Goal: Task Accomplishment & Management: Manage account settings

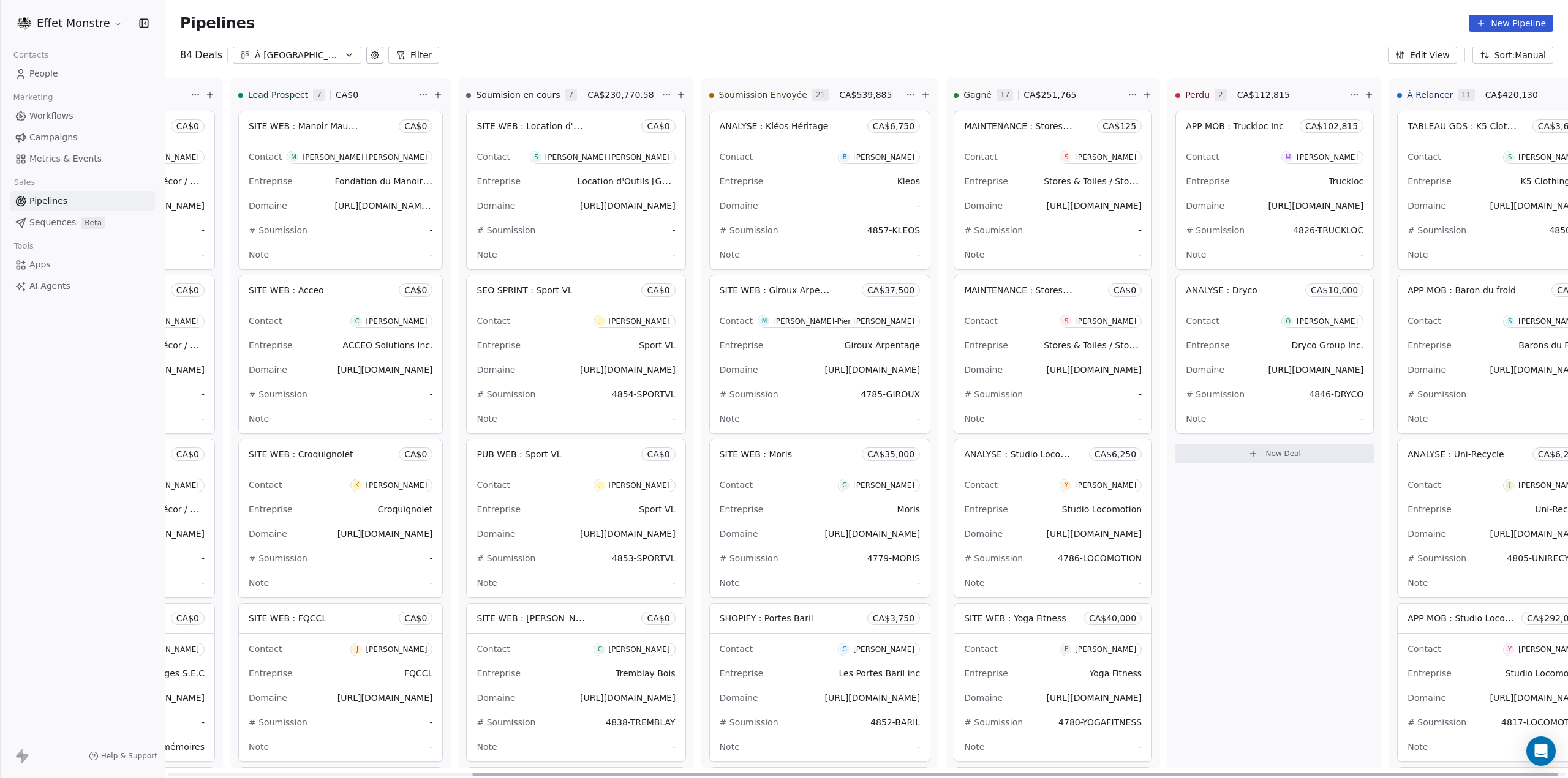
scroll to position [523, 0]
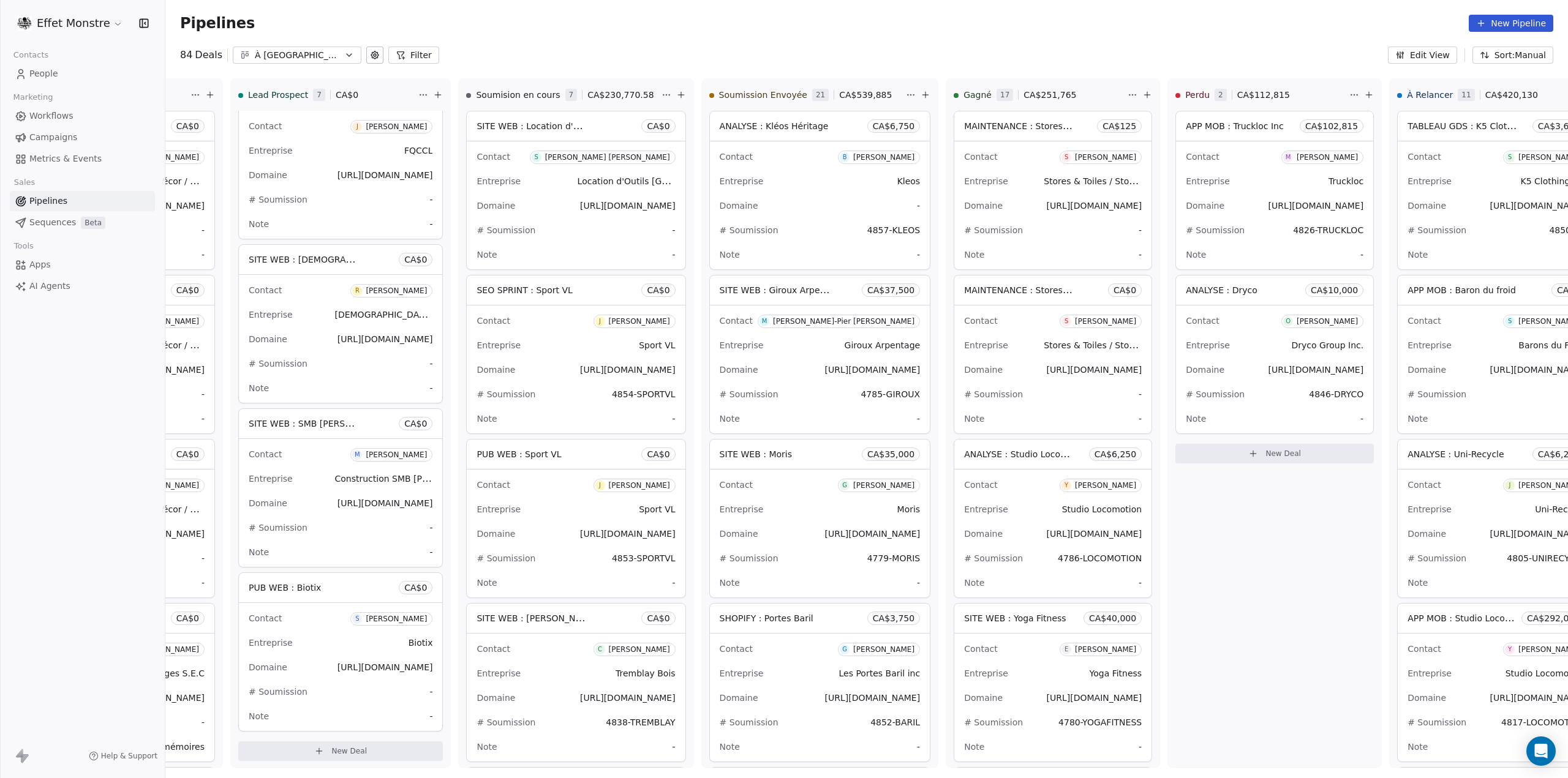
click at [49, 75] on span "People" at bounding box center [44, 74] width 29 height 13
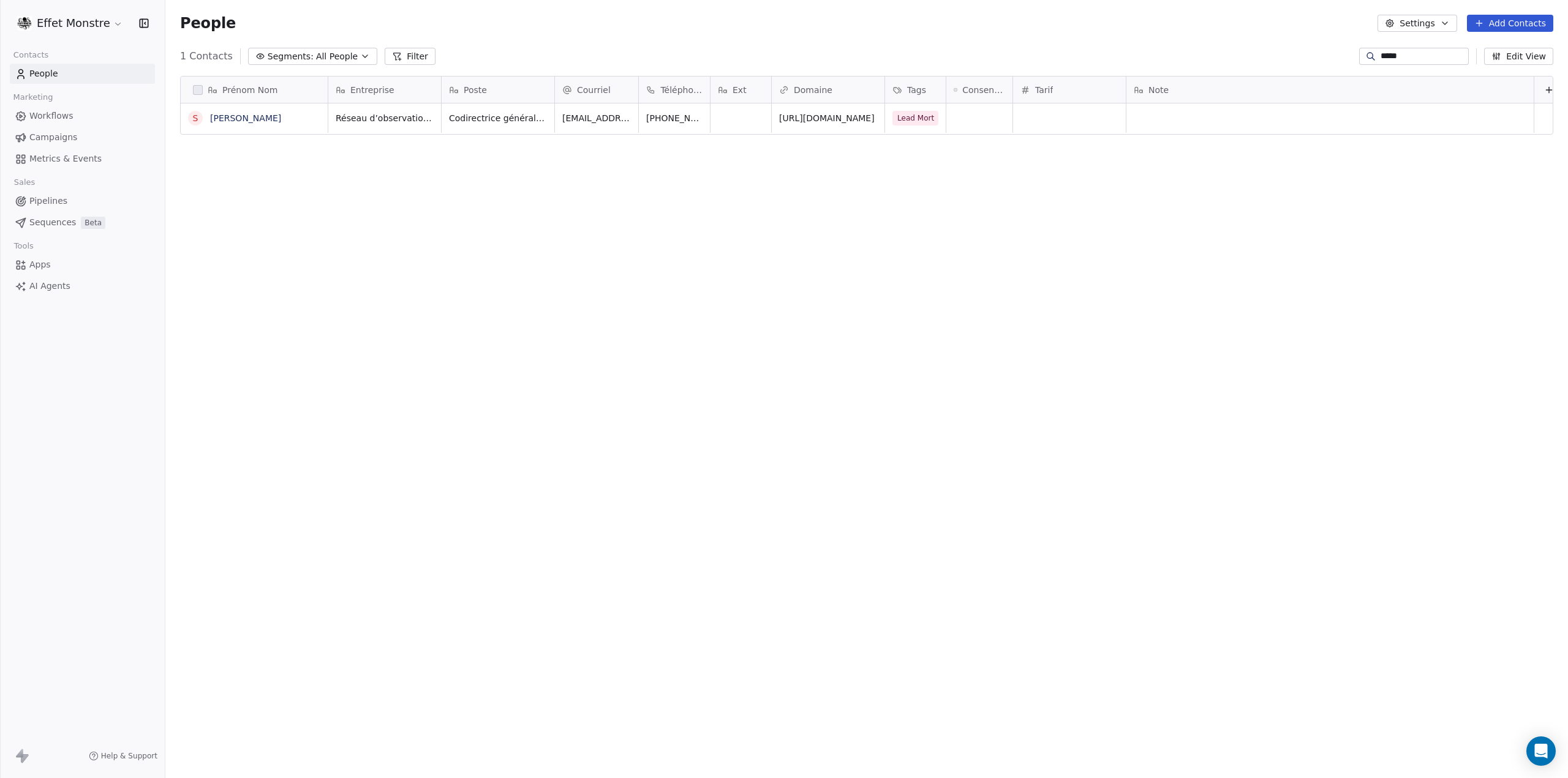
scroll to position [675, 1393]
click at [266, 64] on button "Segments: All People" at bounding box center [313, 56] width 129 height 17
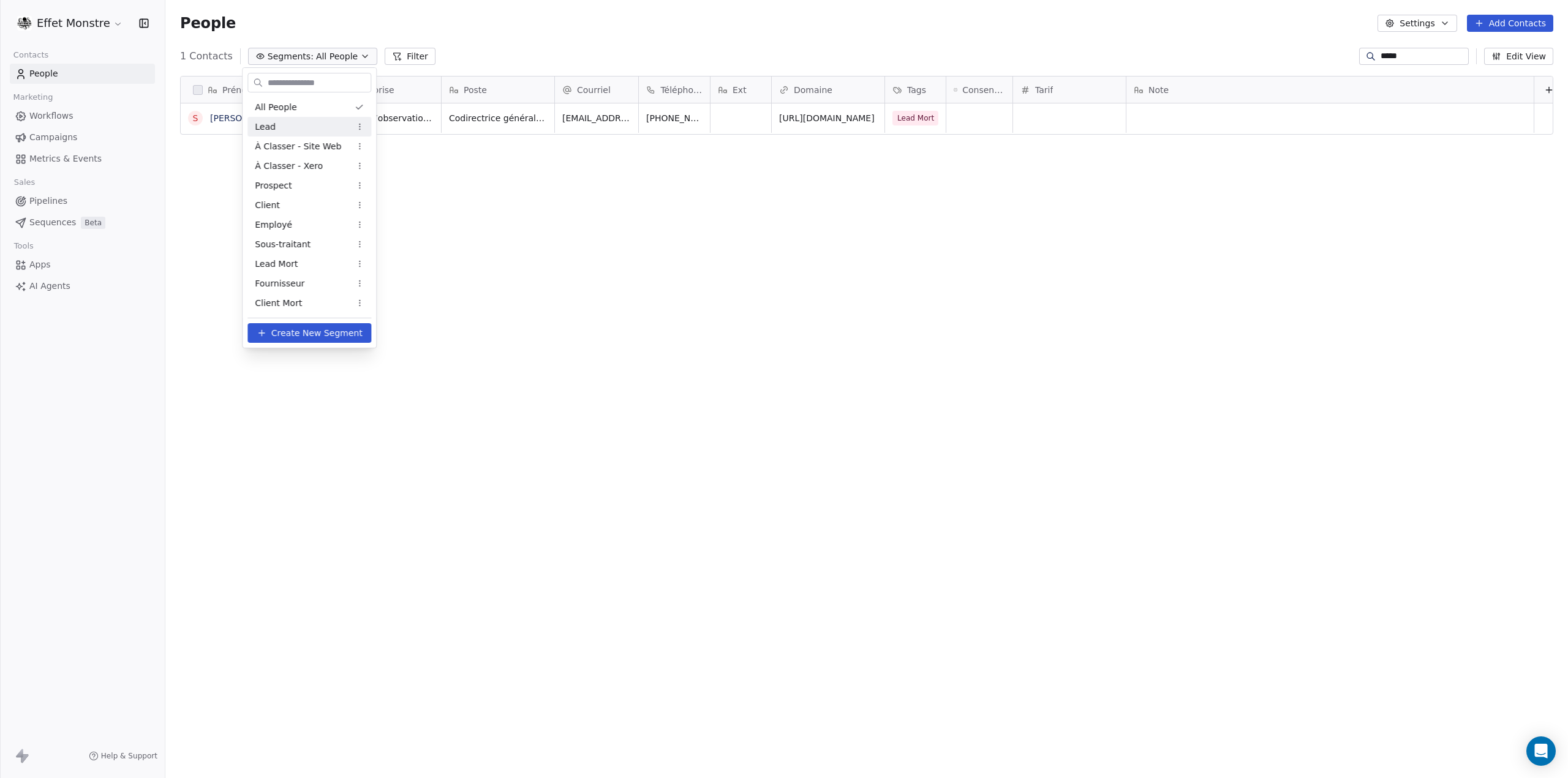
click at [278, 129] on div "Lead" at bounding box center [310, 127] width 124 height 20
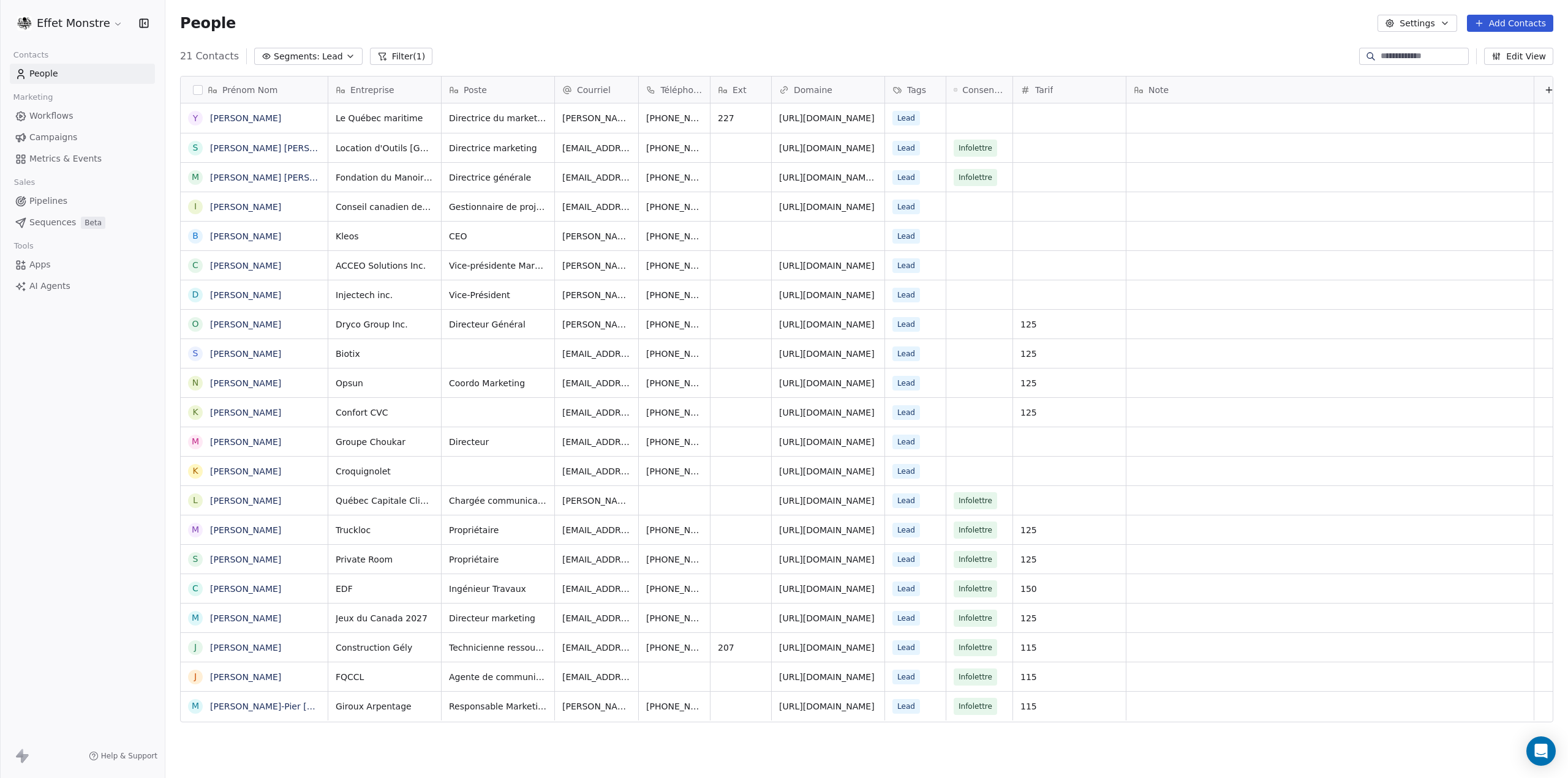
click at [297, 61] on span "Segments:" at bounding box center [297, 56] width 46 height 13
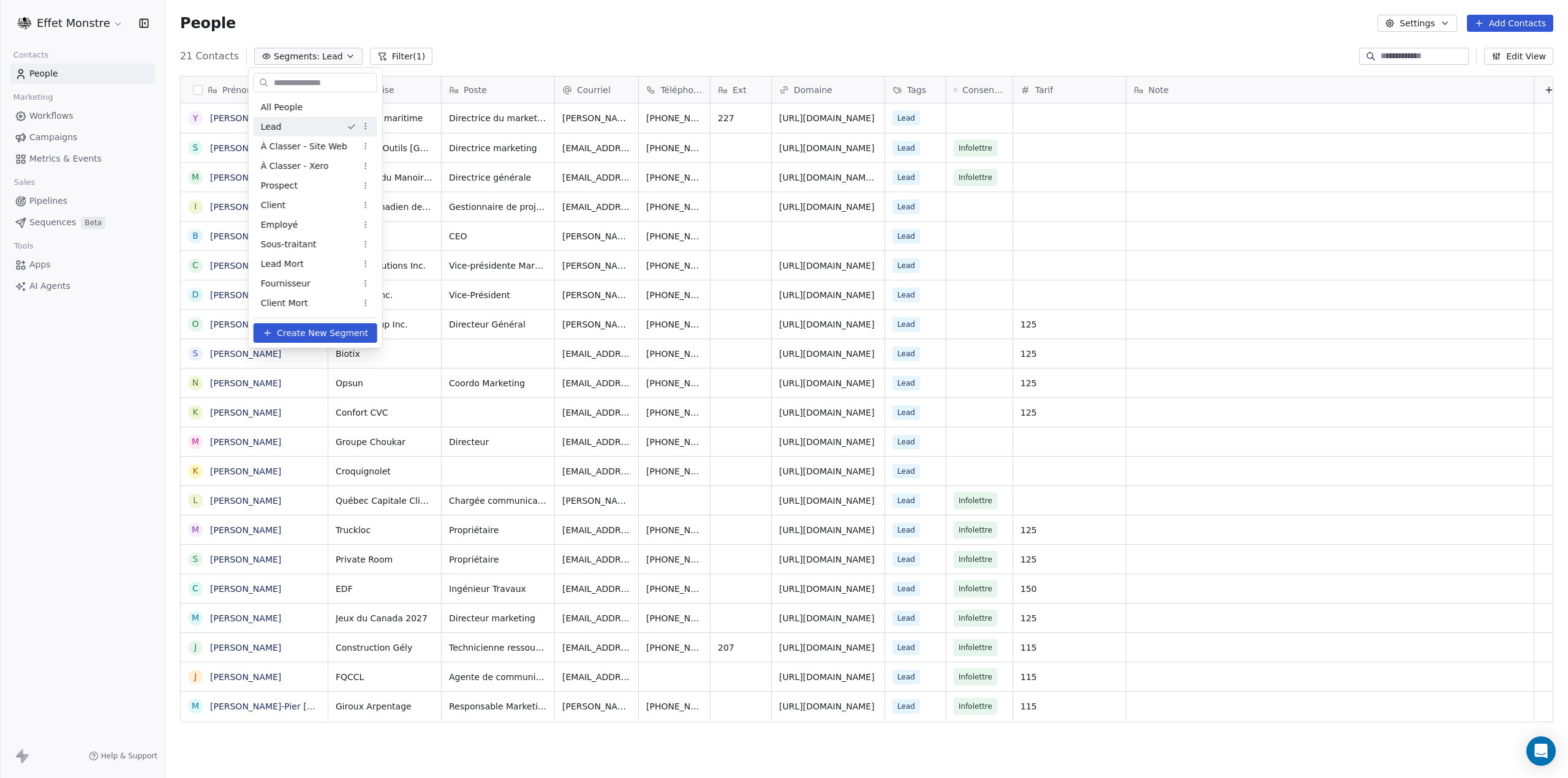
click at [588, 32] on html "Effet Monstre Contacts People Marketing Workflows Campaigns Metrics & Events Sa…" at bounding box center [784, 389] width 1568 height 778
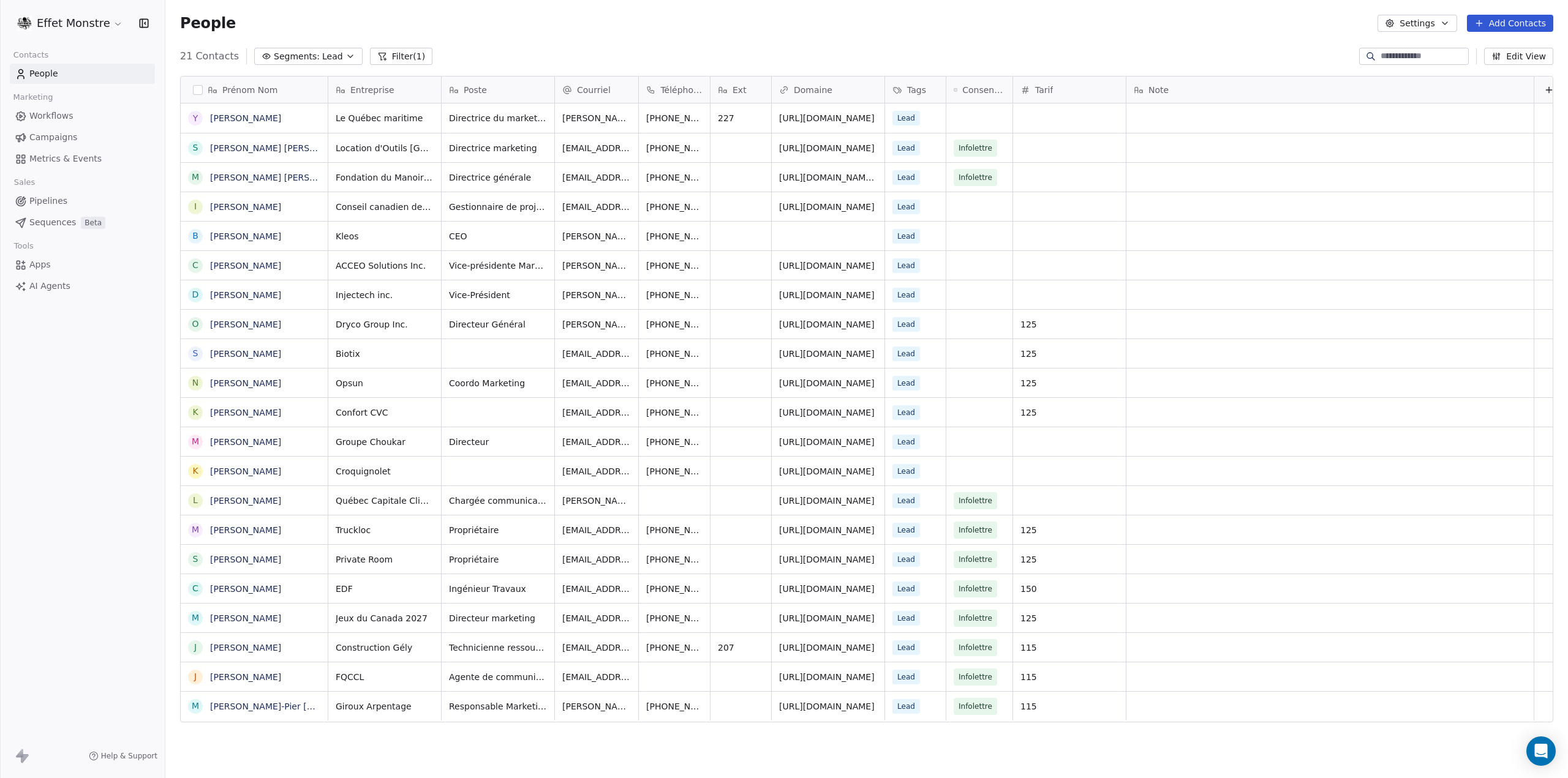
click at [274, 55] on span "Segments:" at bounding box center [297, 56] width 46 height 13
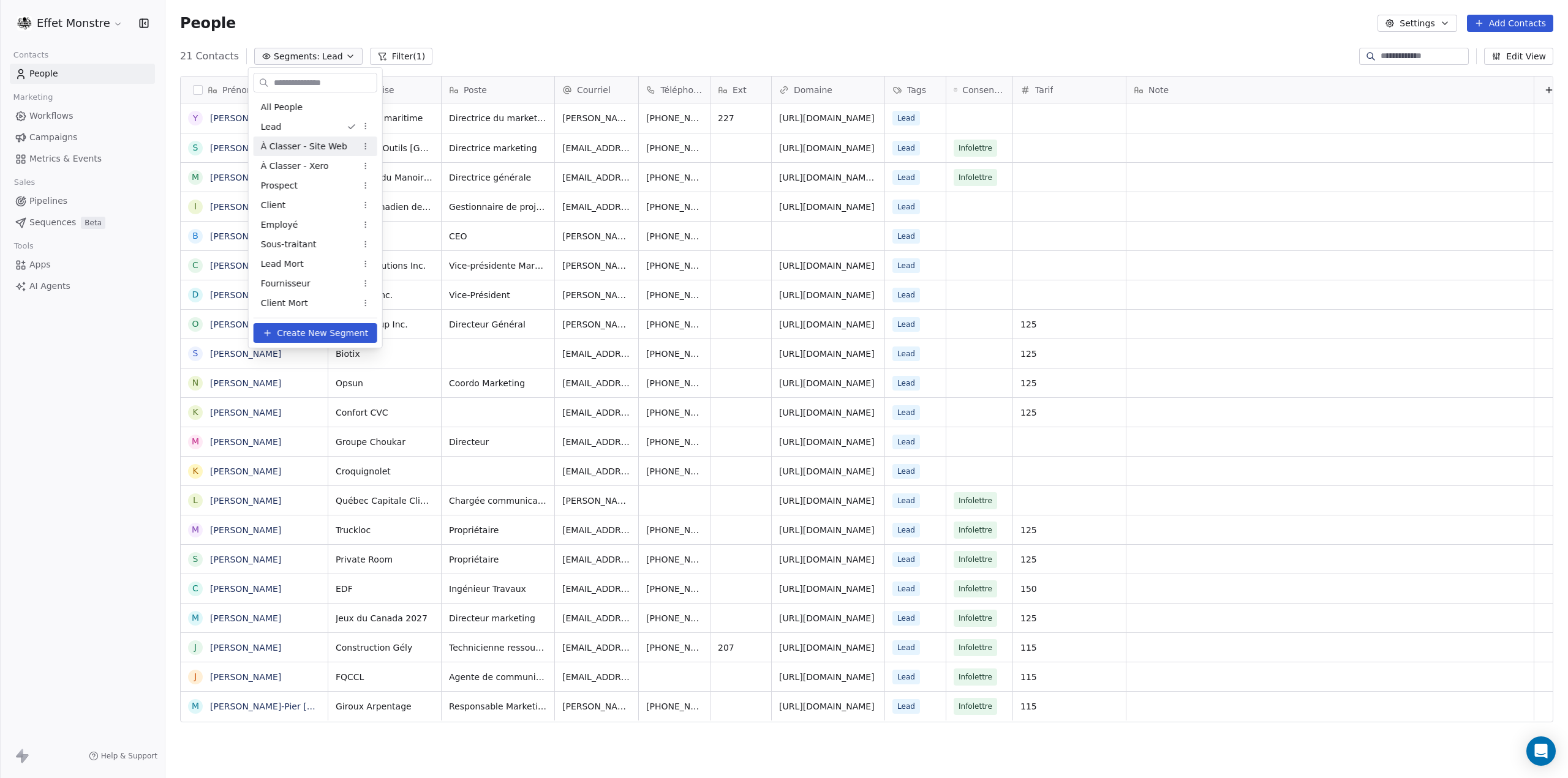
click at [329, 153] on div "À Classer - Site Web" at bounding box center [316, 146] width 124 height 20
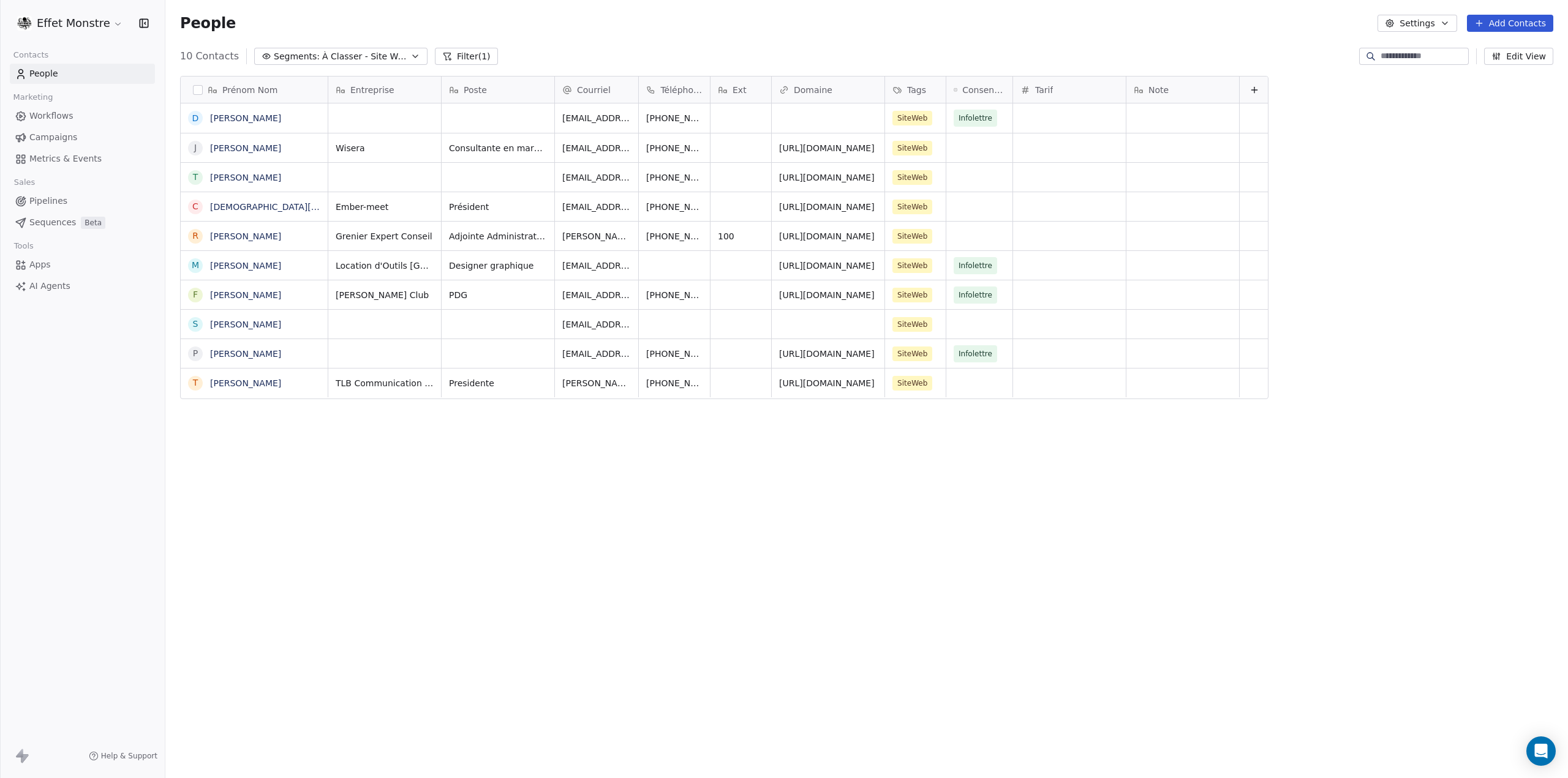
click at [371, 53] on span "À Classer - Site Web" at bounding box center [365, 56] width 86 height 13
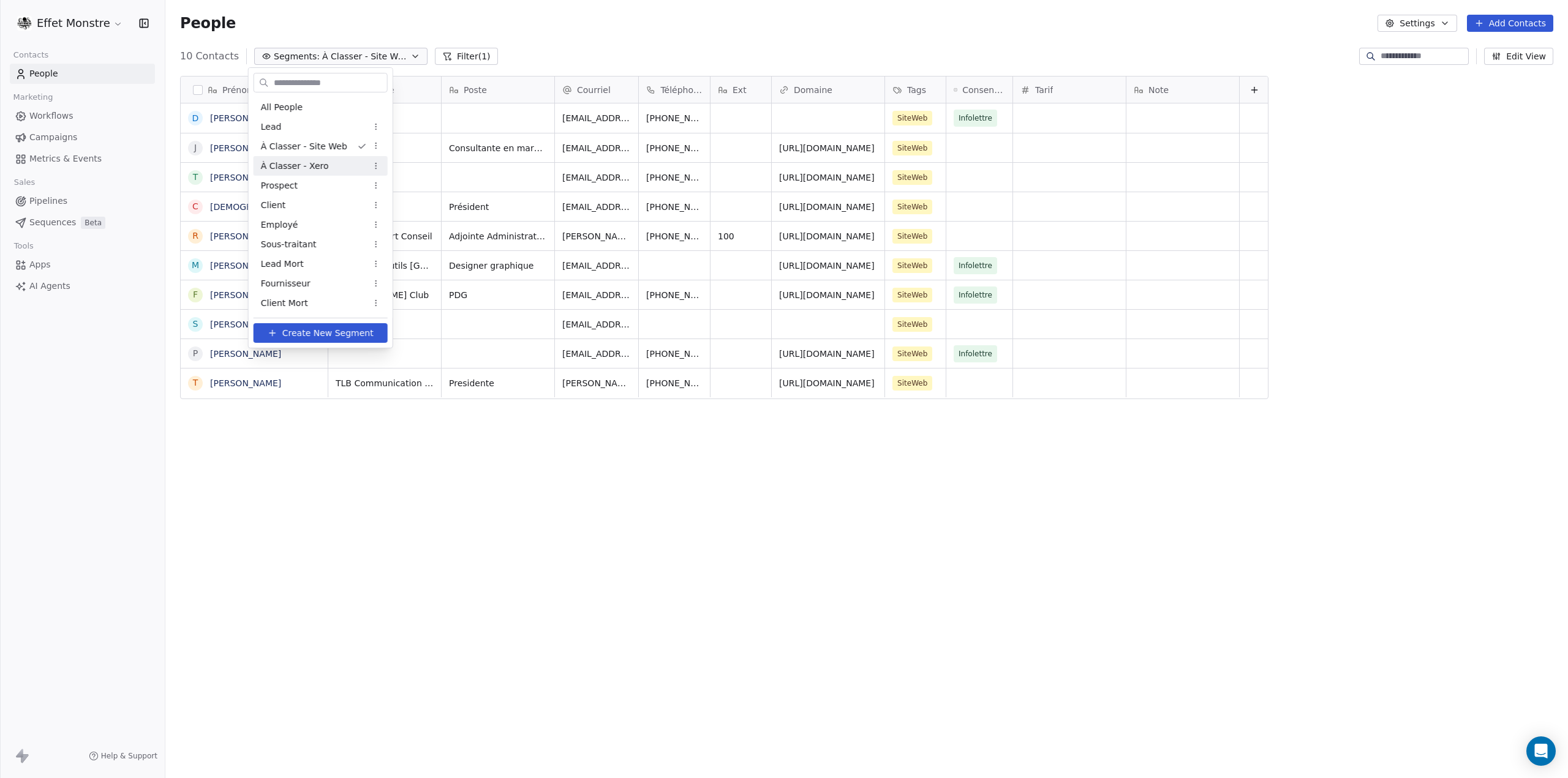
click at [322, 164] on span "À Classer - Xero" at bounding box center [295, 166] width 68 height 13
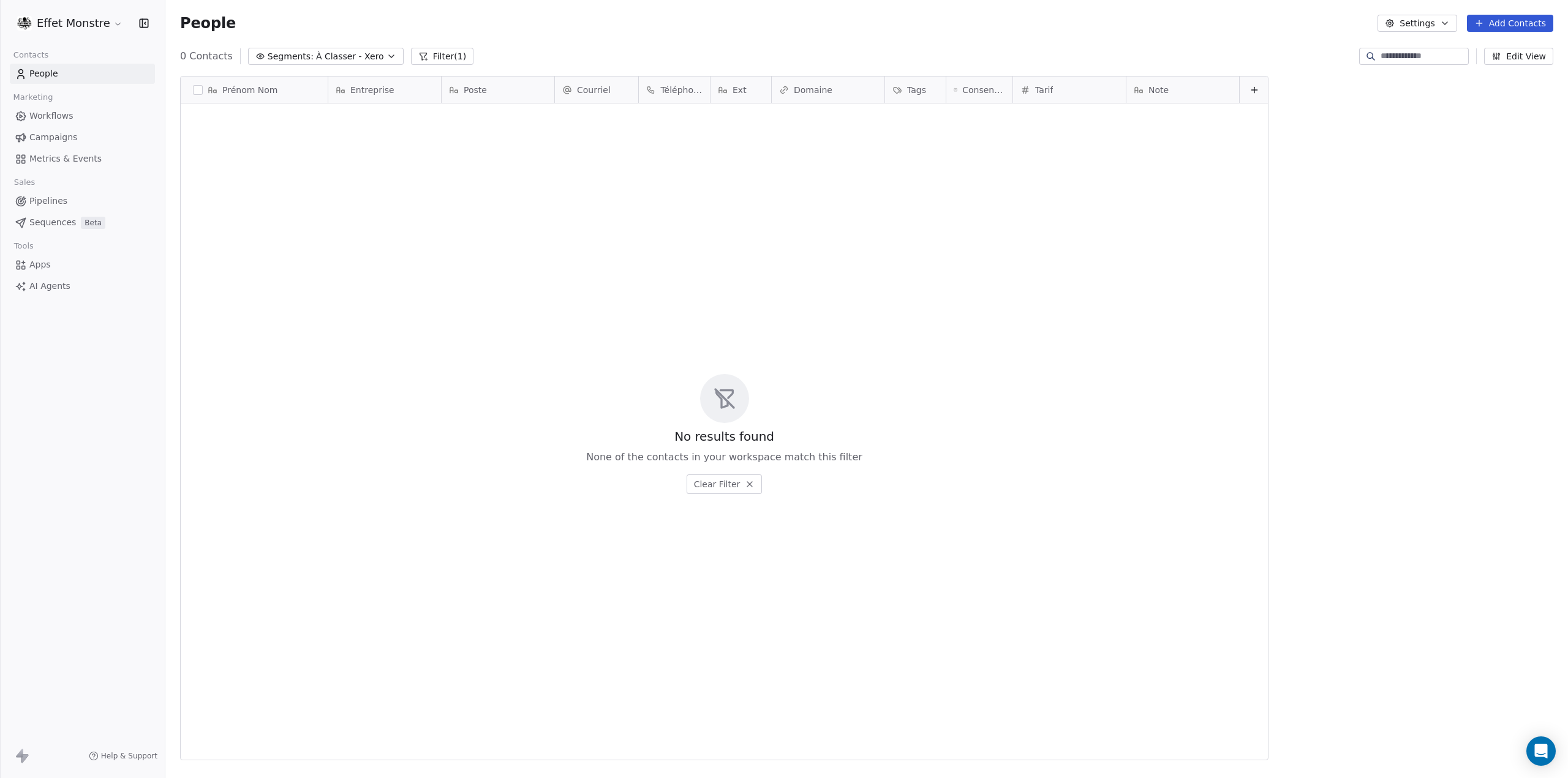
click at [330, 55] on span "À Classer - Xero" at bounding box center [350, 56] width 68 height 13
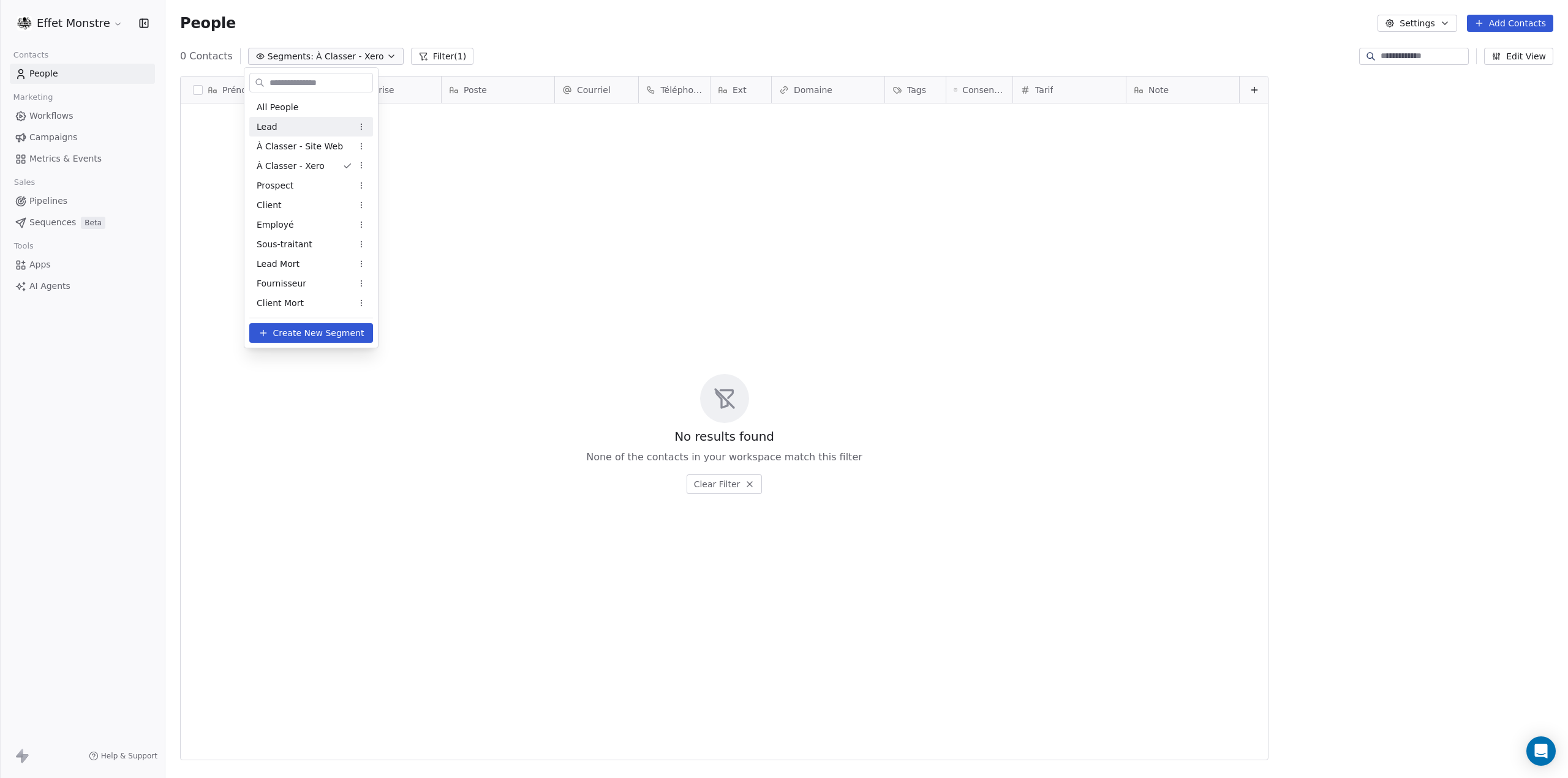
click at [310, 144] on span "À Classer - Site Web" at bounding box center [300, 146] width 86 height 13
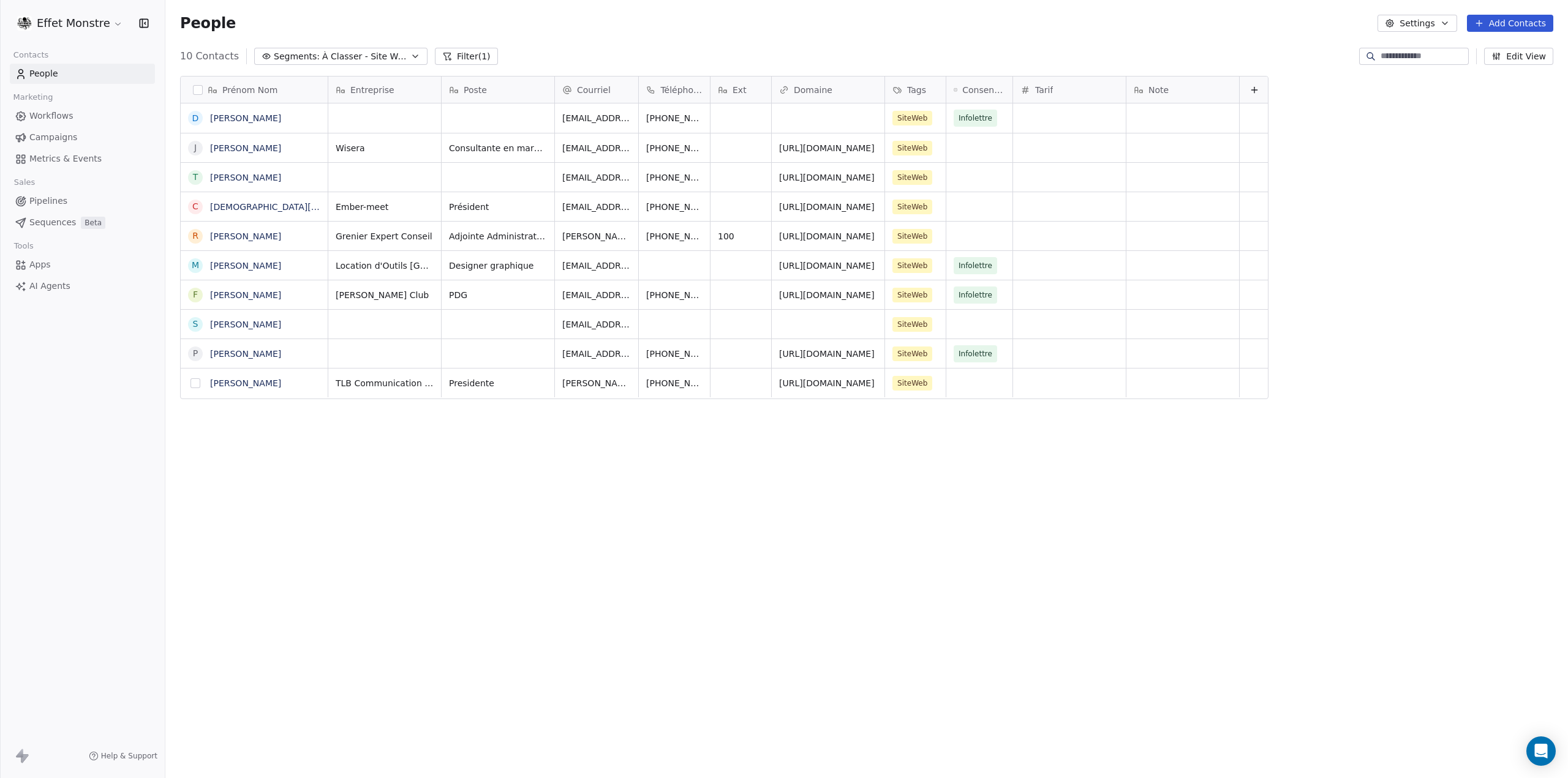
click at [197, 382] on button "grid" at bounding box center [196, 383] width 10 height 10
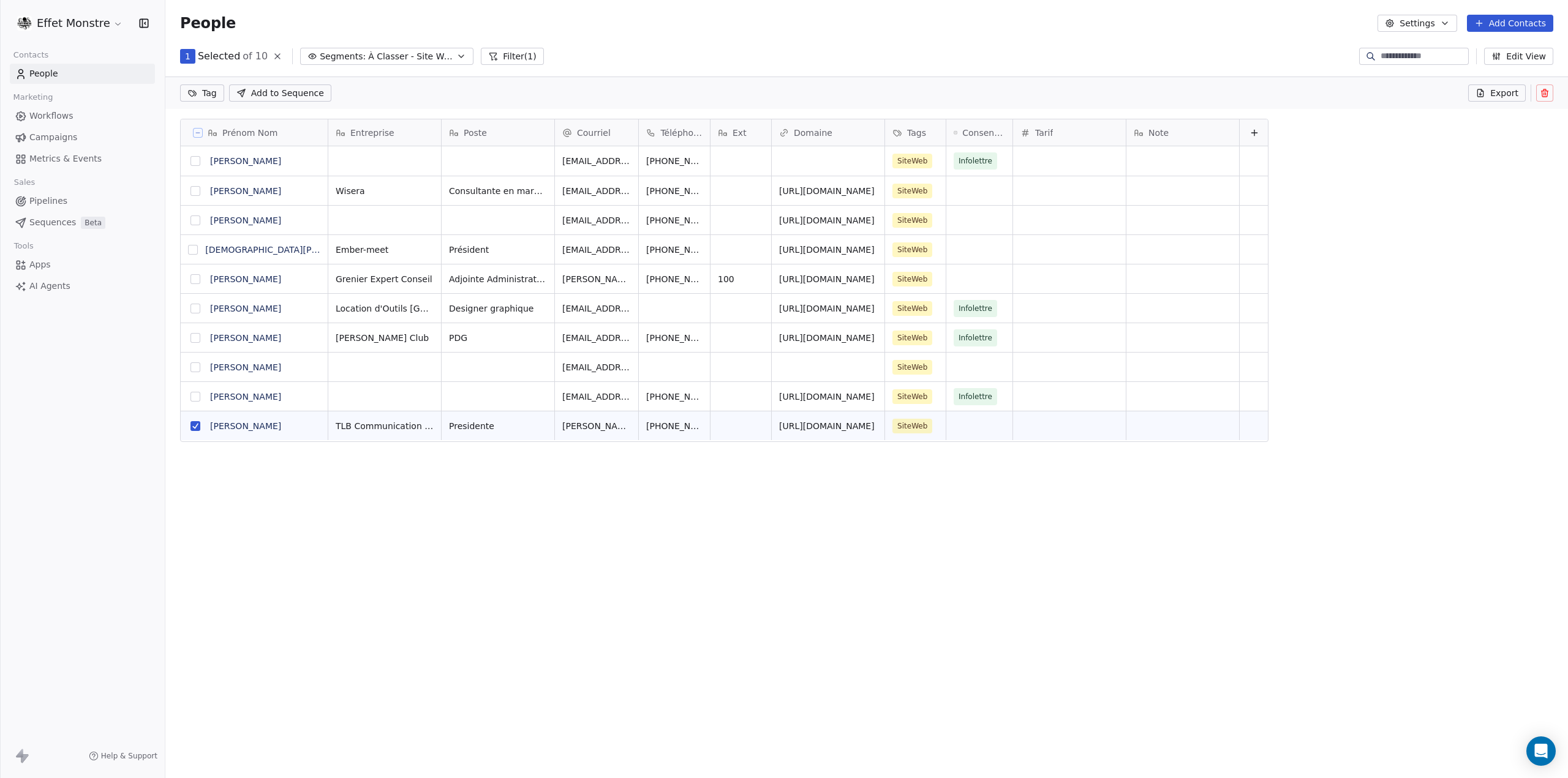
scroll to position [632, 1393]
click at [934, 394] on div "SiteWeb" at bounding box center [924, 396] width 78 height 29
click at [904, 553] on button "Suggestions" at bounding box center [902, 551] width 10 height 10
click at [905, 614] on button "Suggestions" at bounding box center [902, 614] width 10 height 10
click at [768, 599] on html "Effet Monstre Contacts People Marketing Workflows Campaigns Metrics & Events Sa…" at bounding box center [784, 389] width 1568 height 778
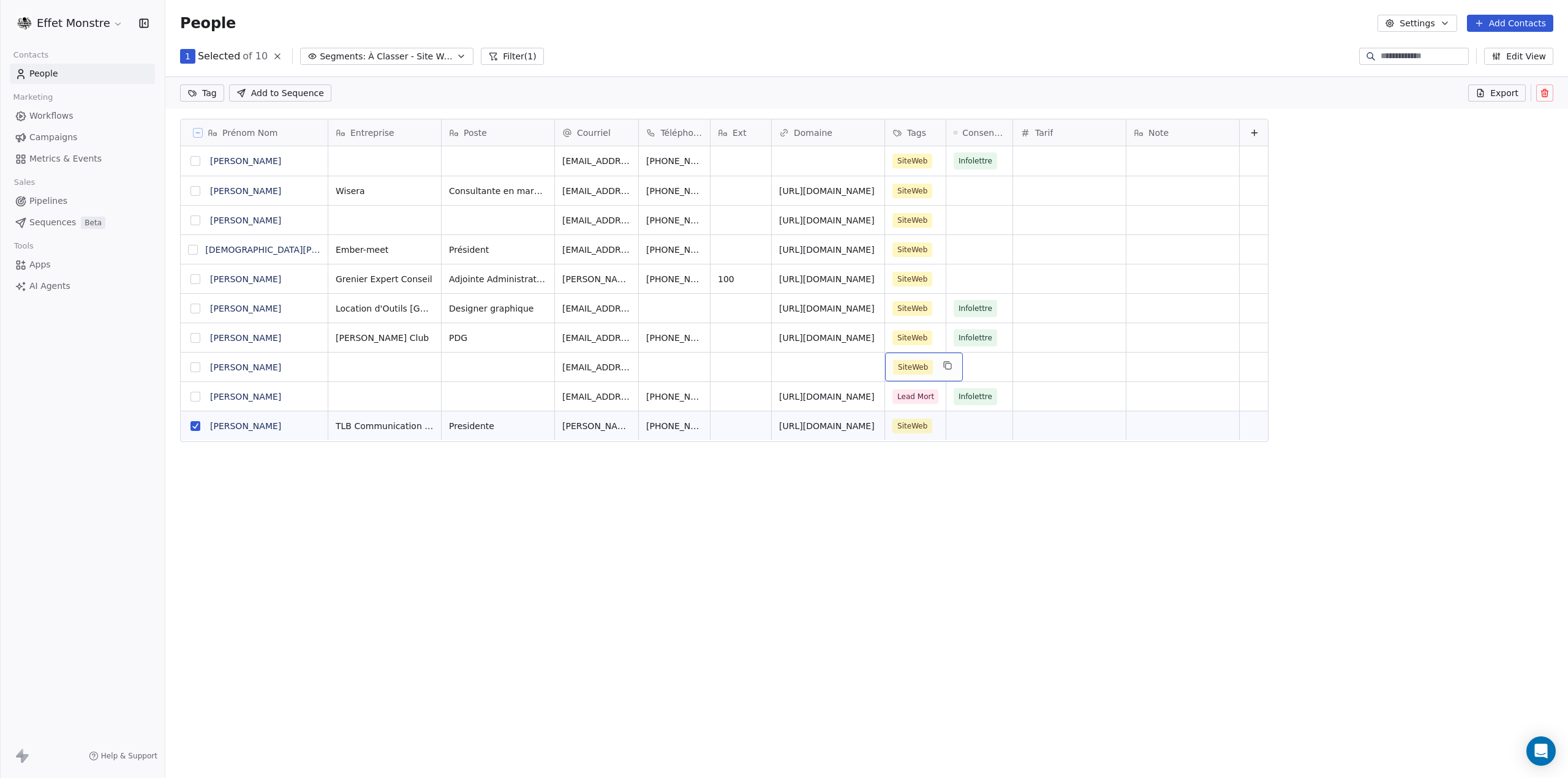
click at [932, 366] on div "SiteWeb" at bounding box center [924, 366] width 78 height 29
click at [908, 524] on div "Lead Mort" at bounding box center [956, 521] width 133 height 20
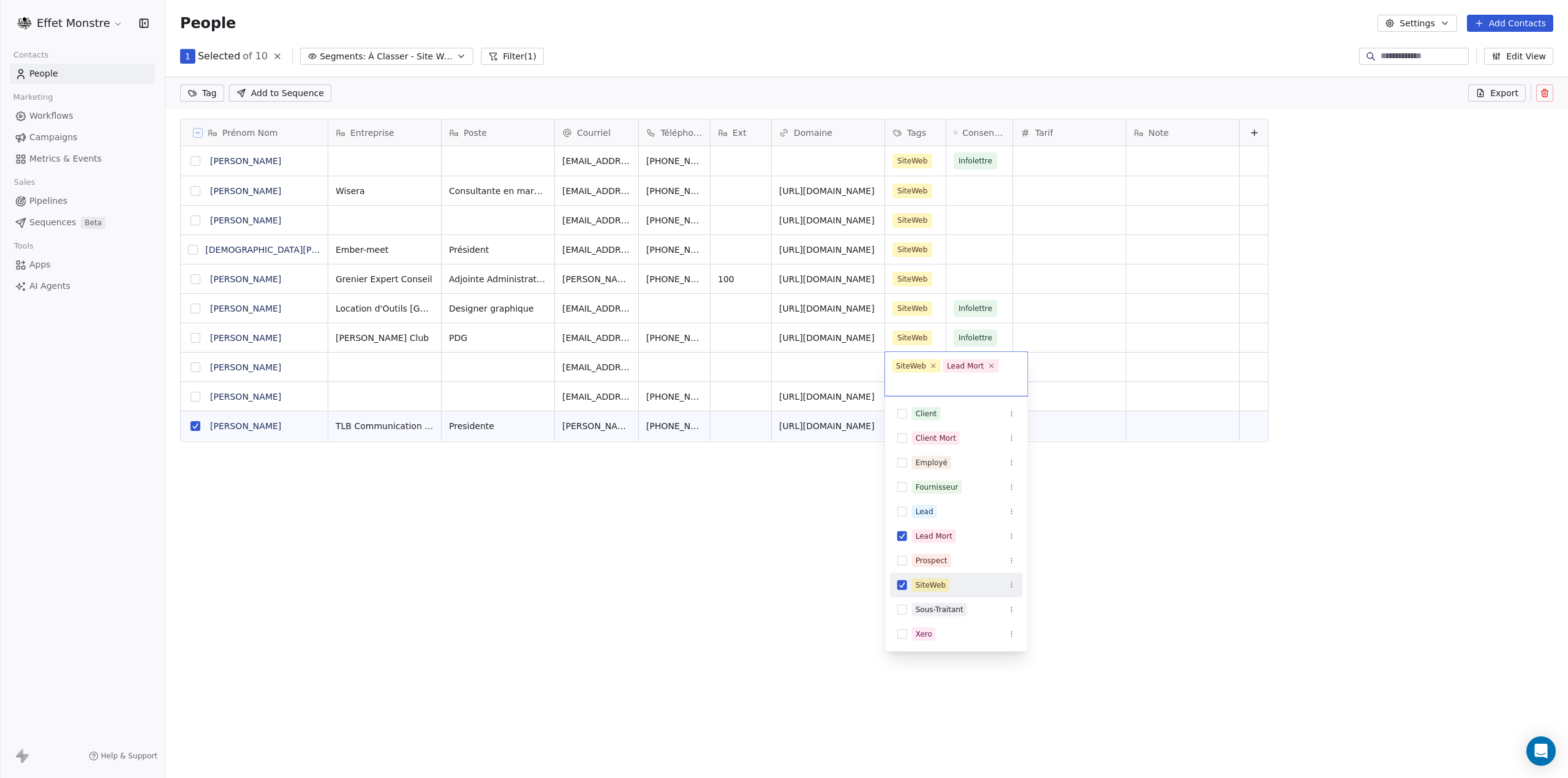
click at [905, 587] on button "Suggestions" at bounding box center [902, 585] width 10 height 10
click at [784, 594] on html "Effet Monstre Contacts People Marketing Workflows Campaigns Metrics & Events Sa…" at bounding box center [784, 389] width 1568 height 778
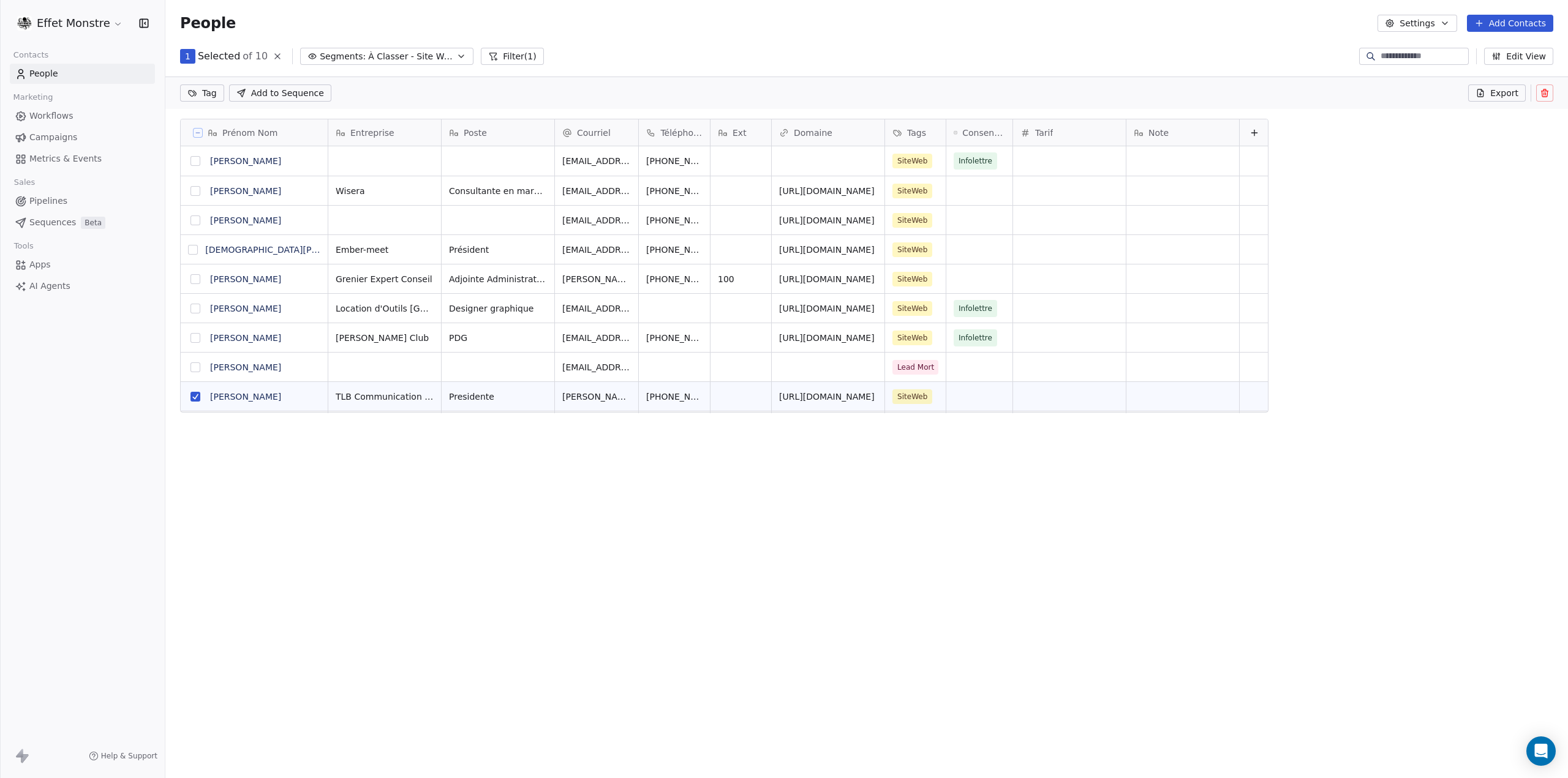
click at [193, 396] on button "grid" at bounding box center [196, 396] width 10 height 10
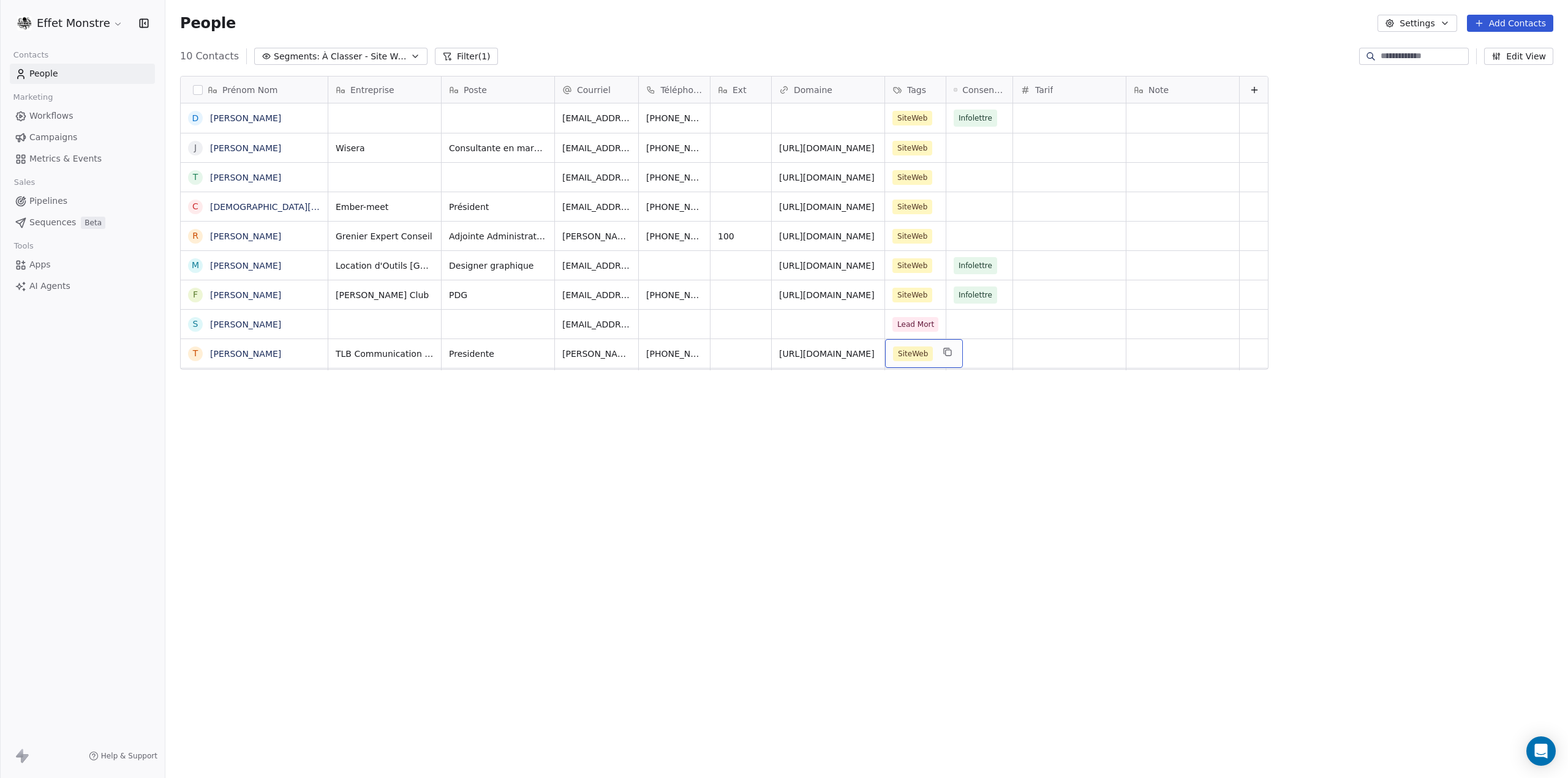
click at [911, 348] on span "SiteWeb" at bounding box center [913, 353] width 40 height 15
click at [903, 512] on div "Lead Mort" at bounding box center [956, 508] width 133 height 20
click at [899, 573] on button "Suggestions" at bounding box center [902, 572] width 10 height 10
click at [789, 566] on html "Effet Monstre Contacts People Marketing Workflows Campaigns Metrics & Events Sa…" at bounding box center [784, 389] width 1568 height 778
click at [813, 524] on div "Prénom Nom D [PERSON_NAME] J [PERSON_NAME] T [PERSON_NAME] C [PERSON_NAME] R [P…" at bounding box center [867, 408] width 1402 height 684
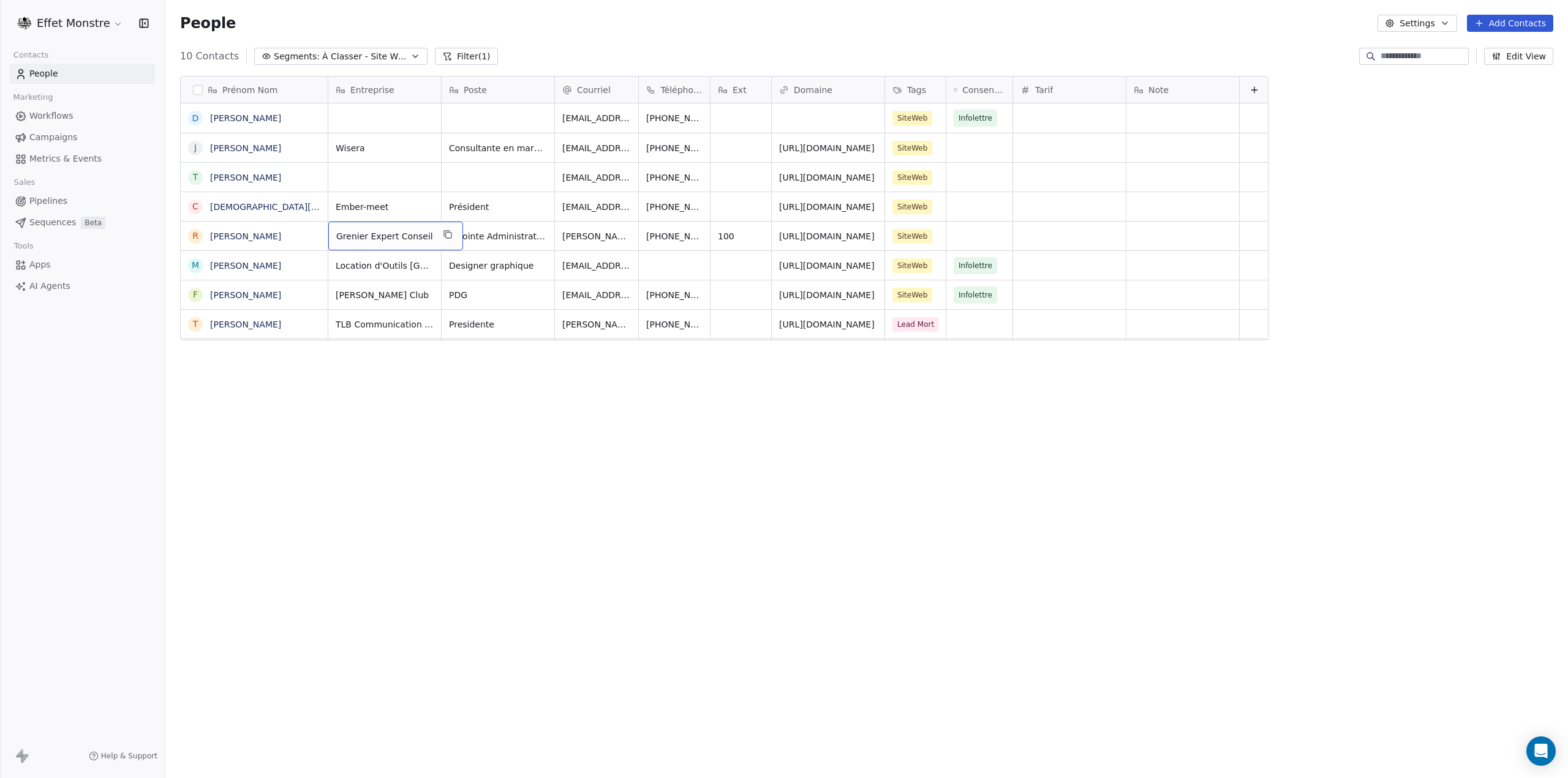
click at [415, 235] on span "Grenier Expert Conseil" at bounding box center [384, 236] width 97 height 12
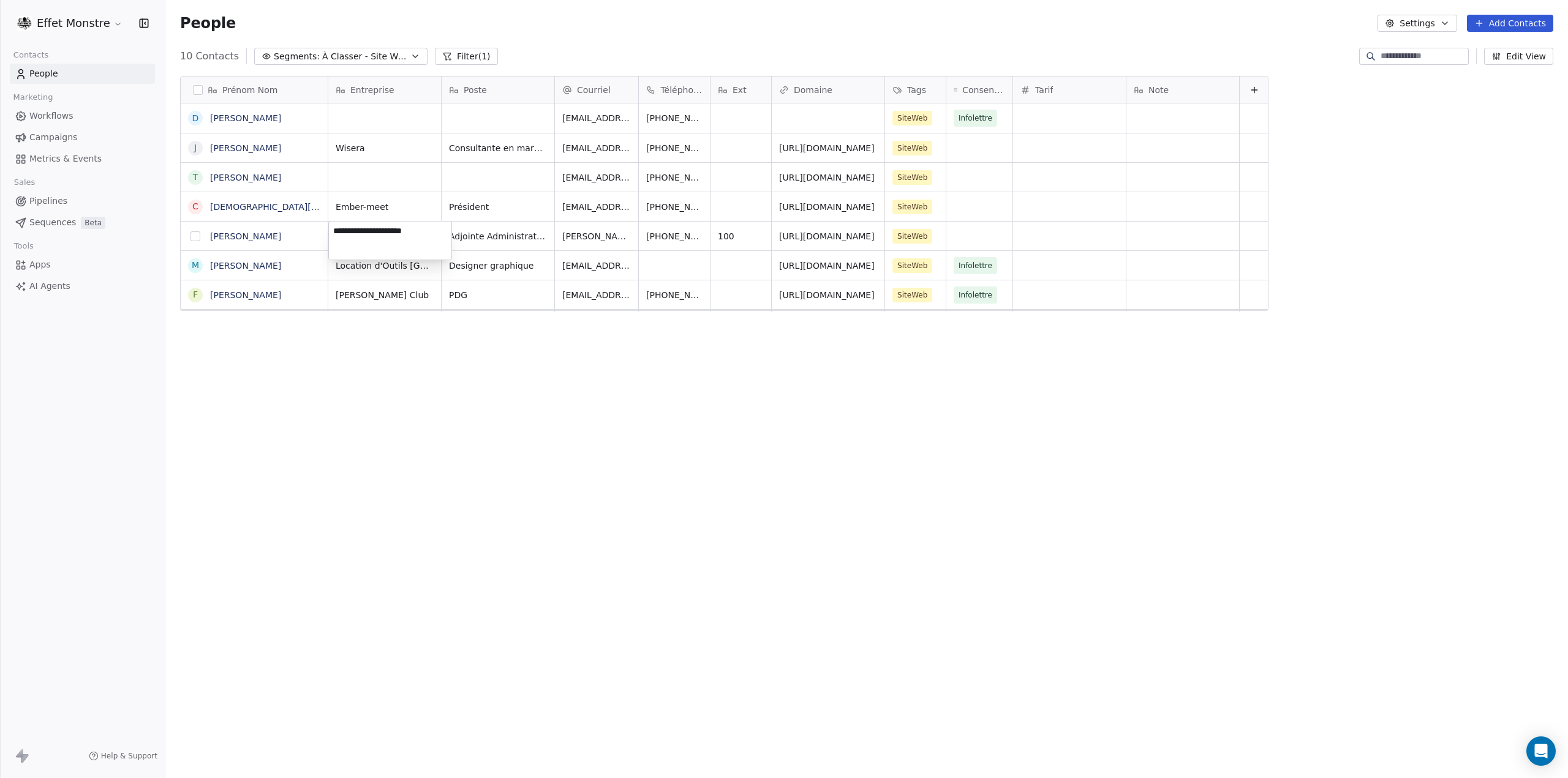
click at [200, 236] on html "Effet Monstre Contacts People Marketing Workflows Campaigns Metrics & Events Sa…" at bounding box center [784, 389] width 1568 height 778
click at [199, 236] on button "grid" at bounding box center [196, 236] width 10 height 10
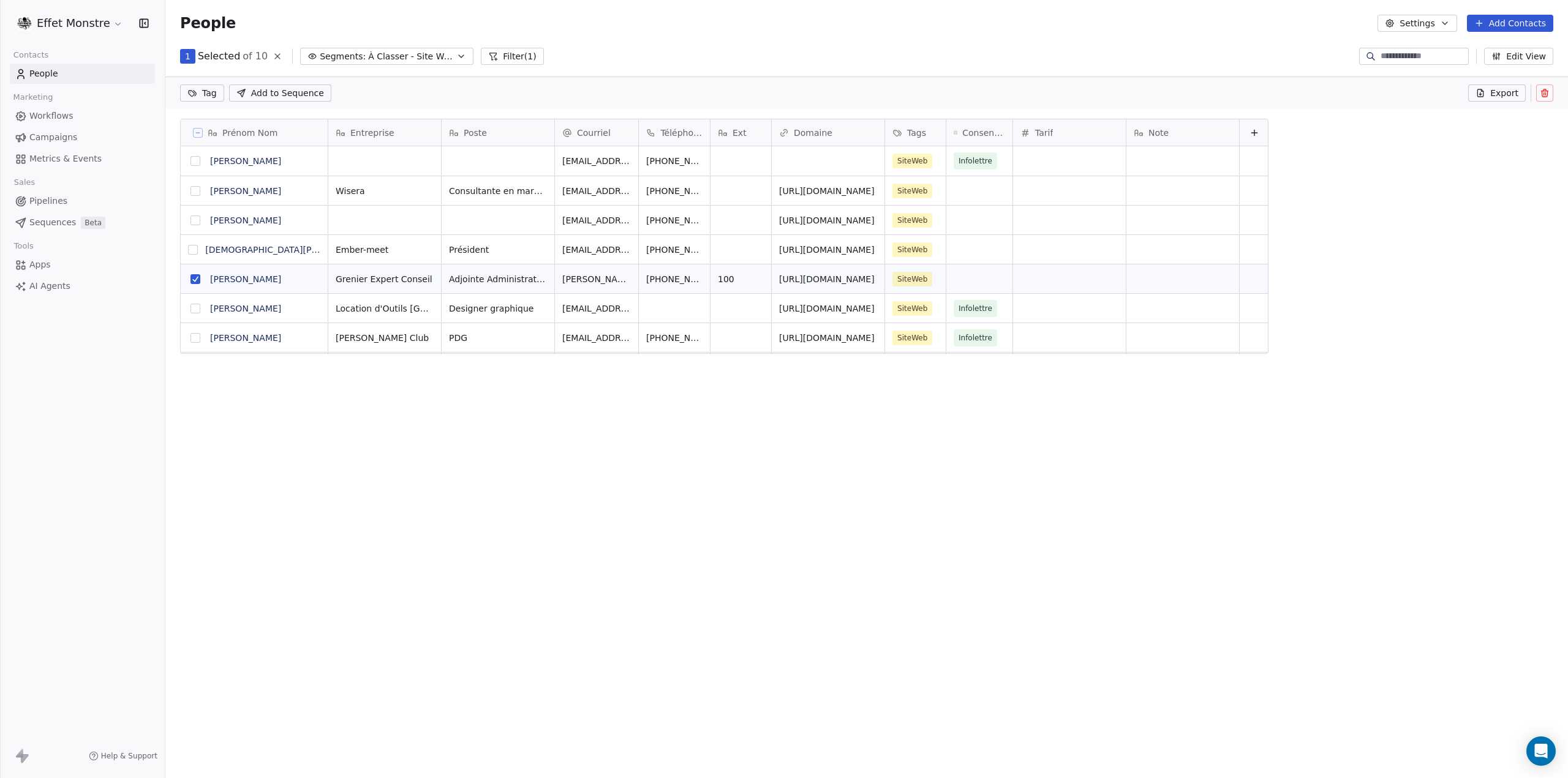
click at [1544, 95] on icon at bounding box center [1545, 93] width 10 height 10
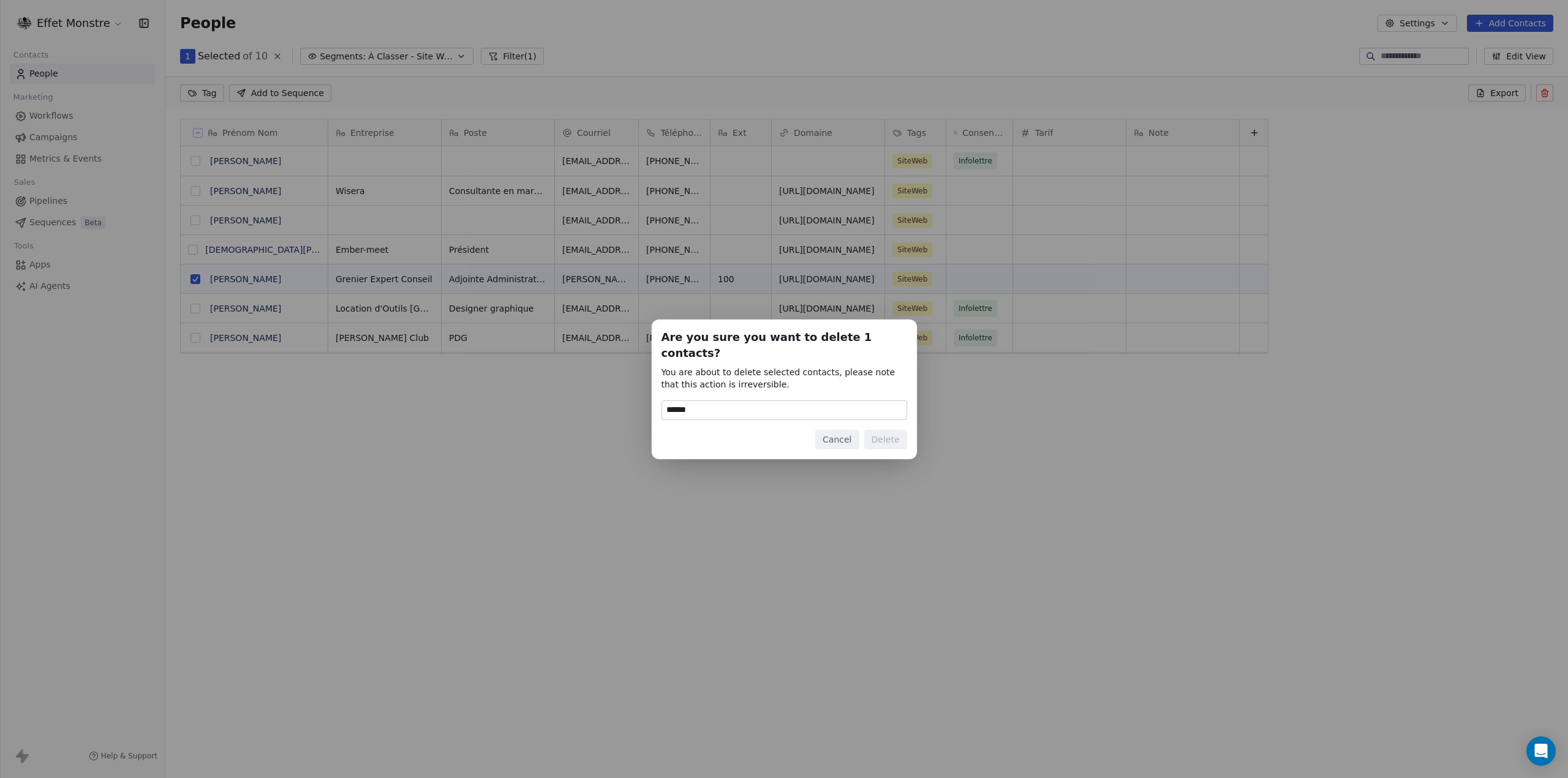
type input "******"
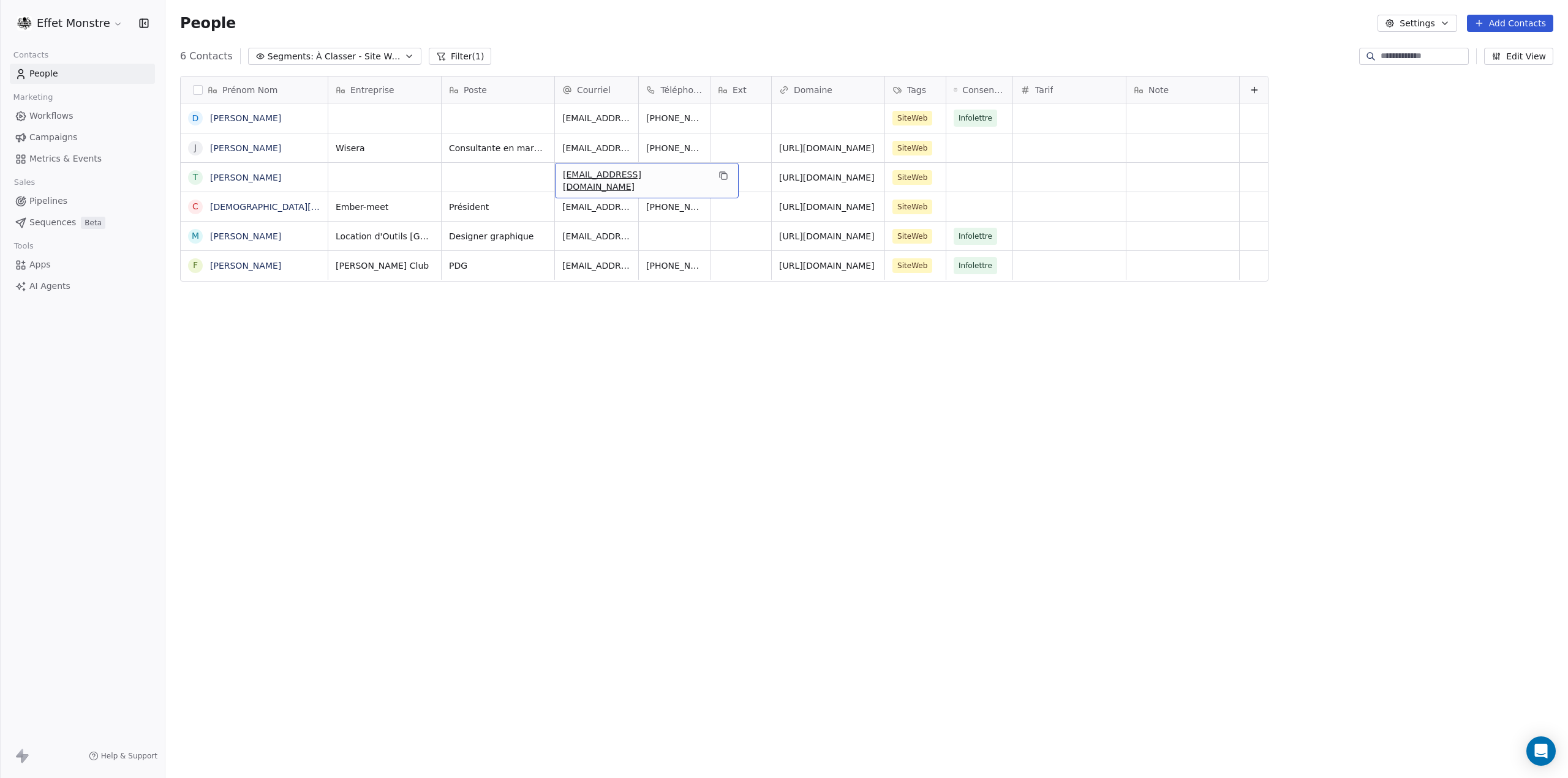
click at [595, 178] on span "[EMAIL_ADDRESS][DOMAIN_NAME]" at bounding box center [636, 181] width 146 height 25
click at [502, 458] on html "**********" at bounding box center [784, 389] width 1568 height 778
click at [334, 55] on span "À Classer - Site Web" at bounding box center [359, 56] width 86 height 13
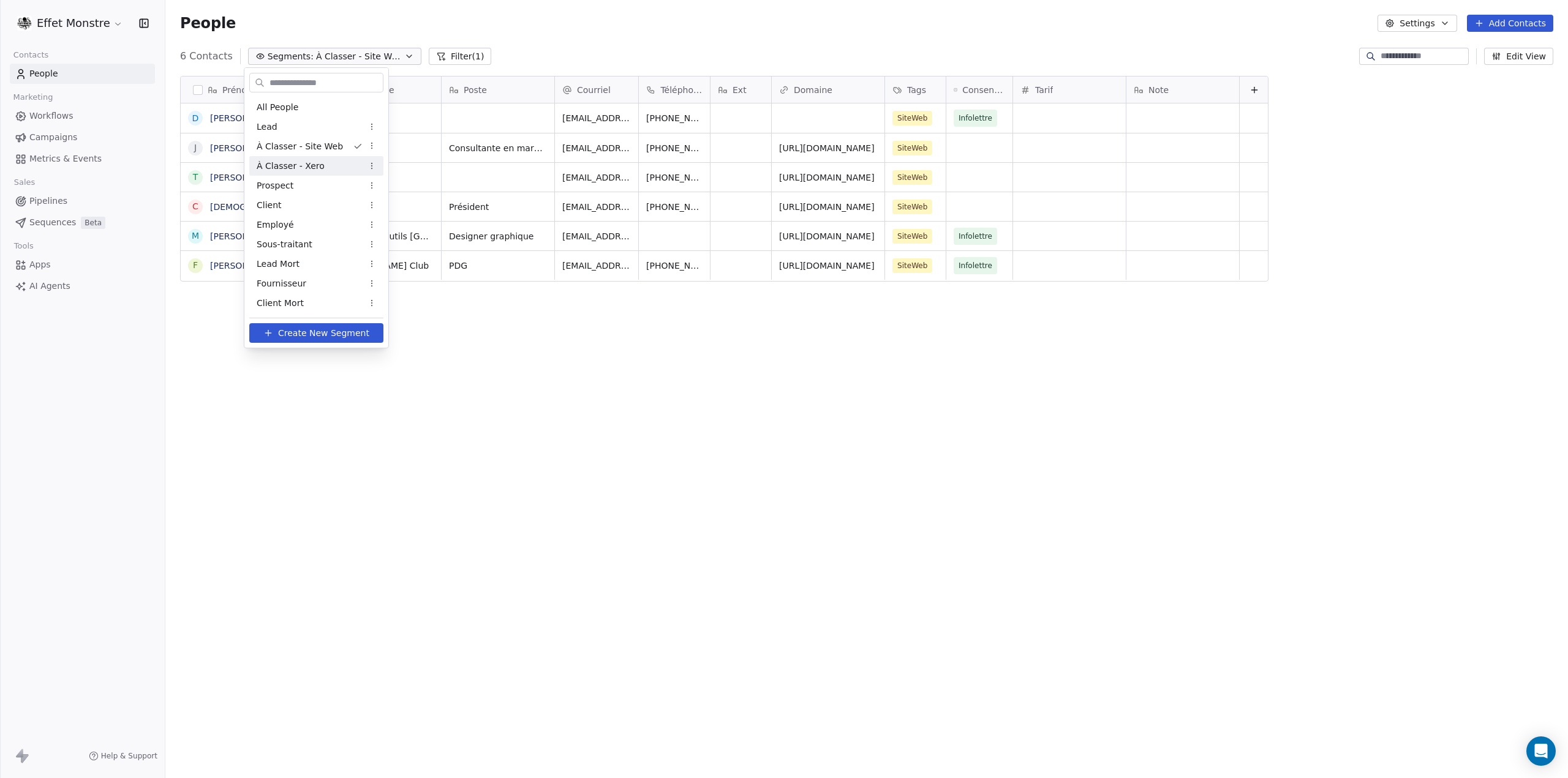
click at [300, 164] on span "À Classer - Xero" at bounding box center [291, 166] width 68 height 13
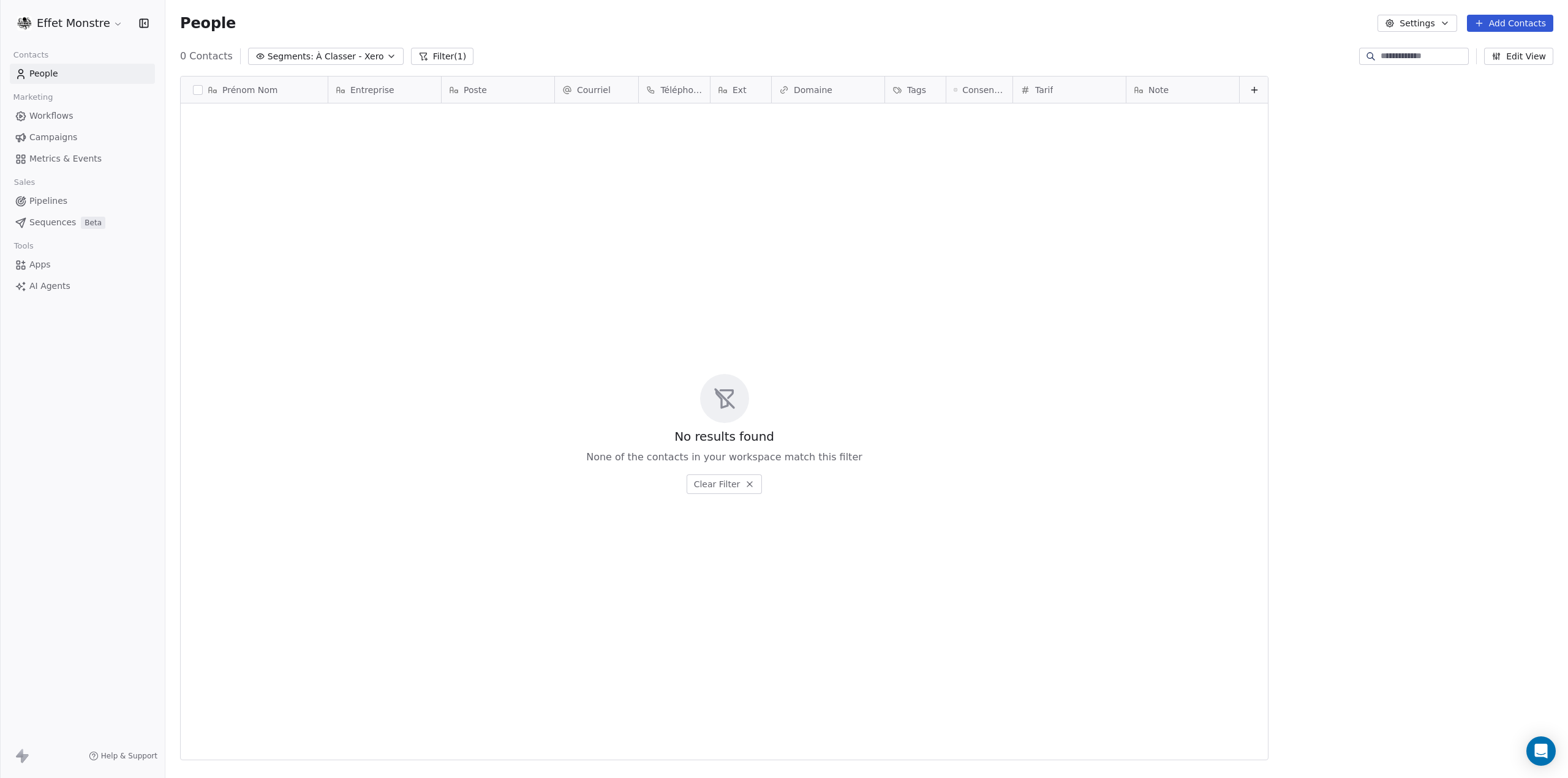
click at [316, 53] on span "À Classer - Xero" at bounding box center [350, 56] width 68 height 13
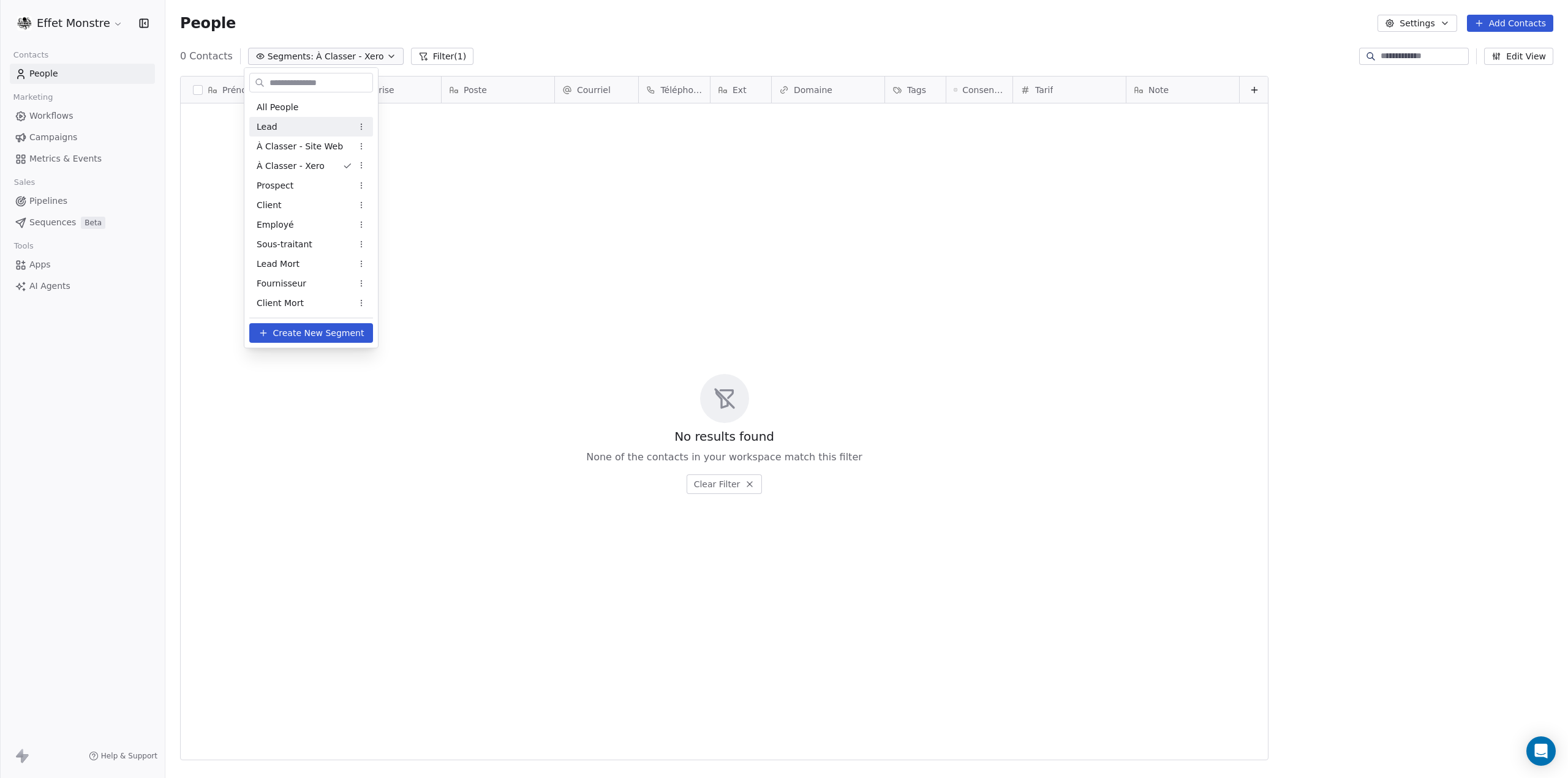
click at [287, 126] on div "Lead" at bounding box center [311, 127] width 124 height 20
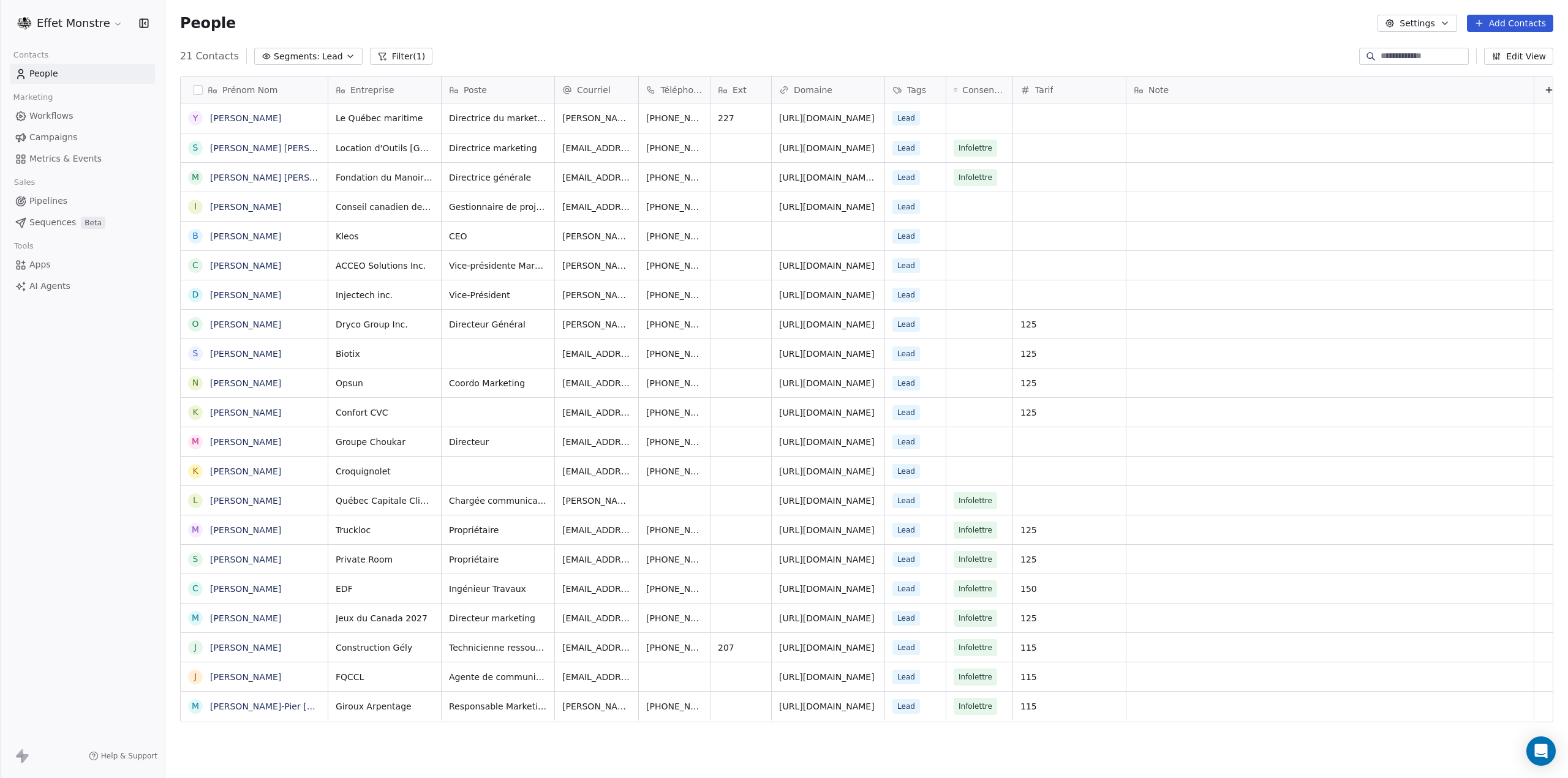
scroll to position [0, 0]
click at [309, 53] on button "Segments: Lead" at bounding box center [308, 56] width 108 height 17
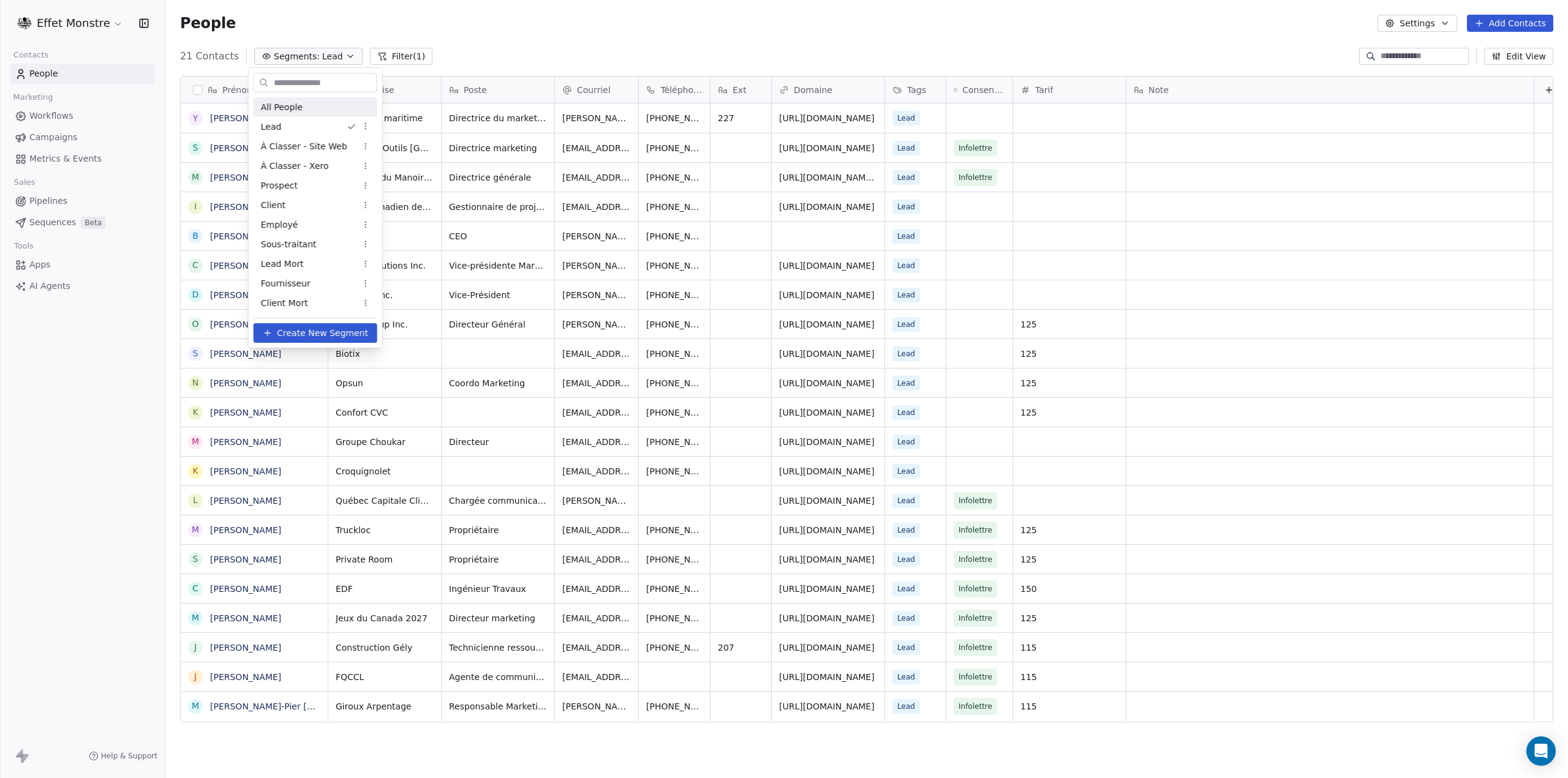
click at [85, 406] on html "Effet Monstre Contacts People Marketing Workflows Campaigns Metrics & Events Sa…" at bounding box center [784, 389] width 1568 height 778
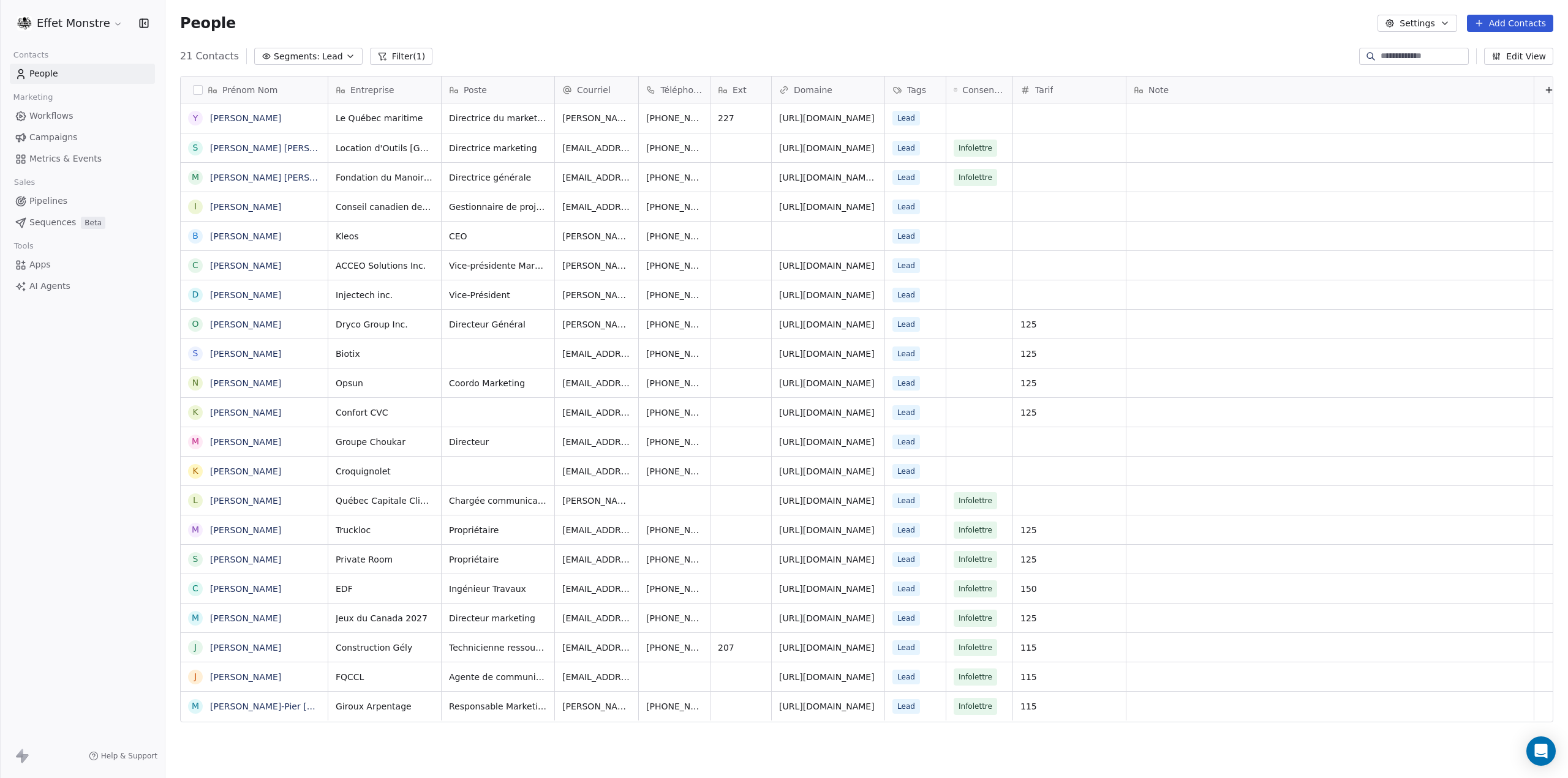
click at [322, 52] on span "Lead" at bounding box center [333, 56] width 21 height 13
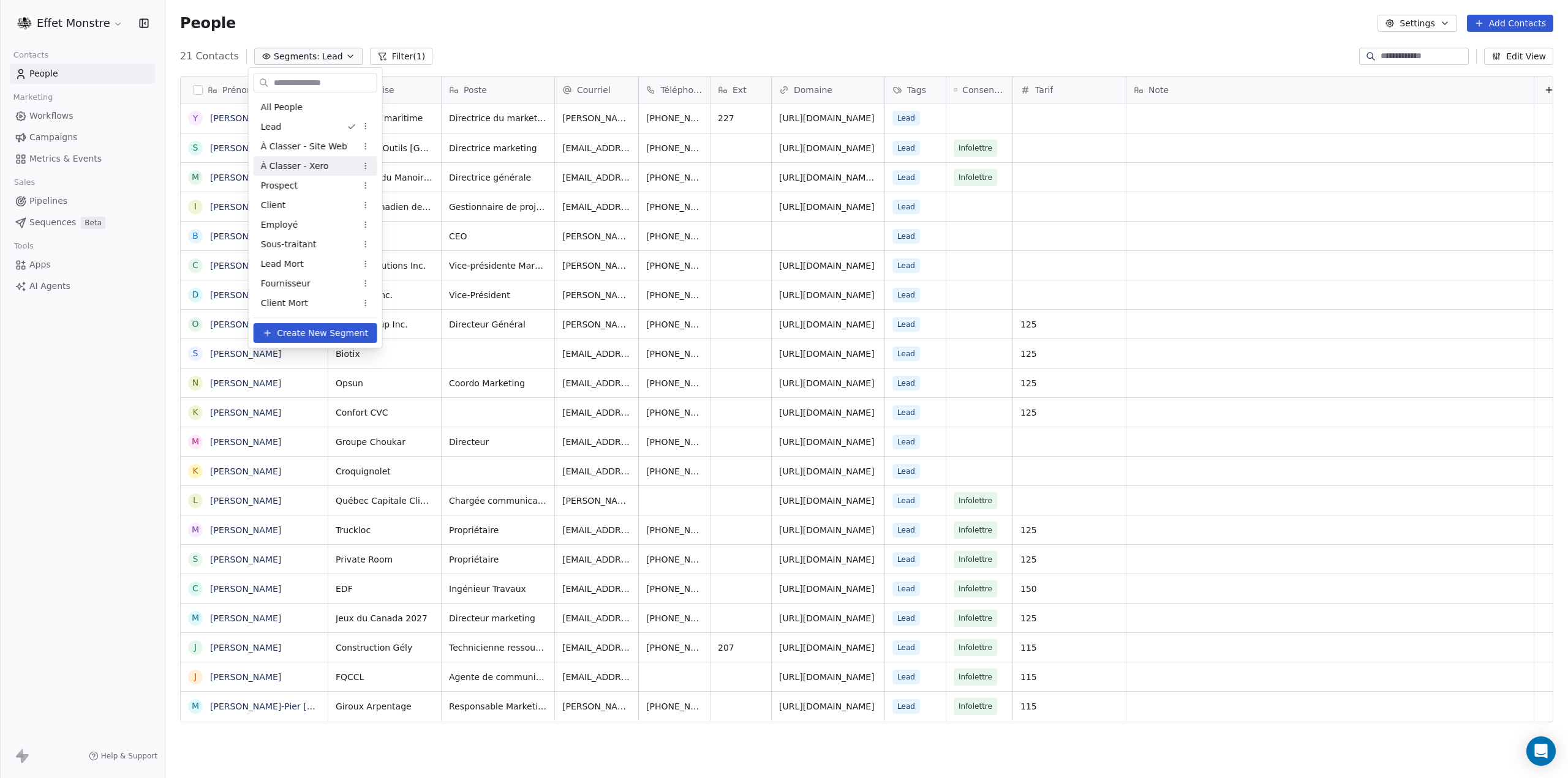
click at [302, 162] on span "À Classer - Xero" at bounding box center [295, 166] width 68 height 13
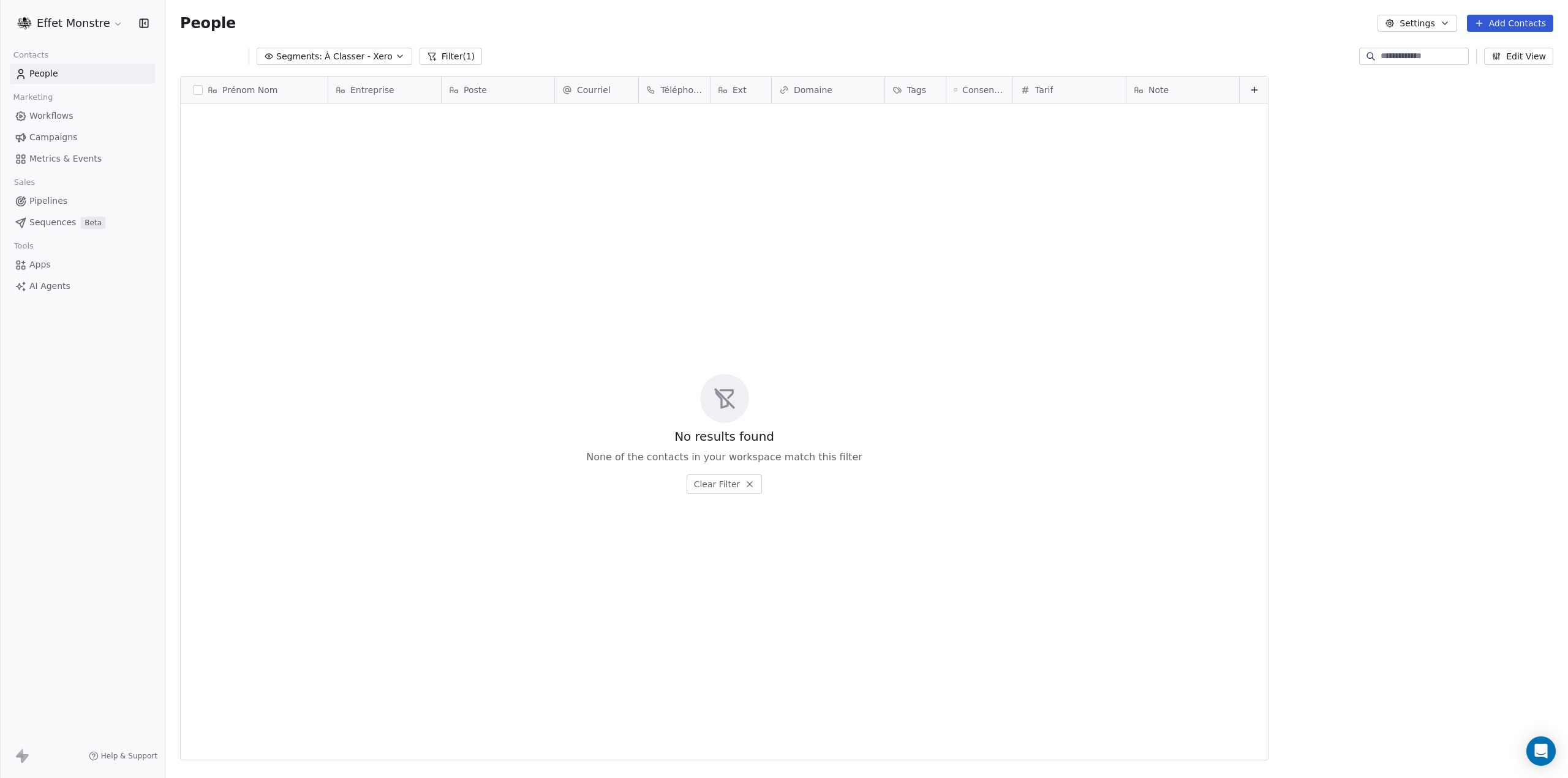
click at [315, 58] on span "Segments:" at bounding box center [299, 56] width 46 height 13
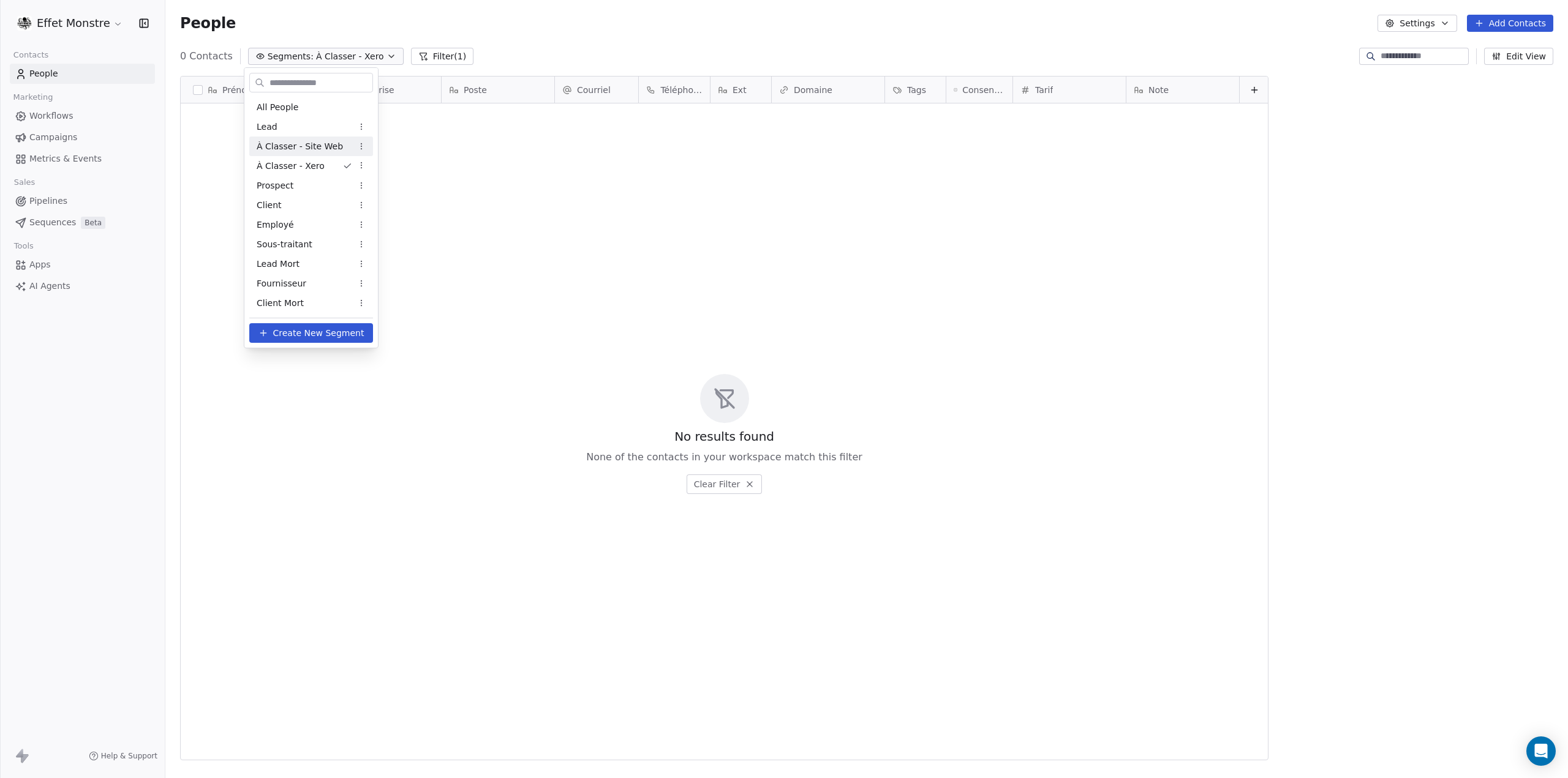
click at [297, 149] on span "À Classer - Site Web" at bounding box center [300, 146] width 86 height 13
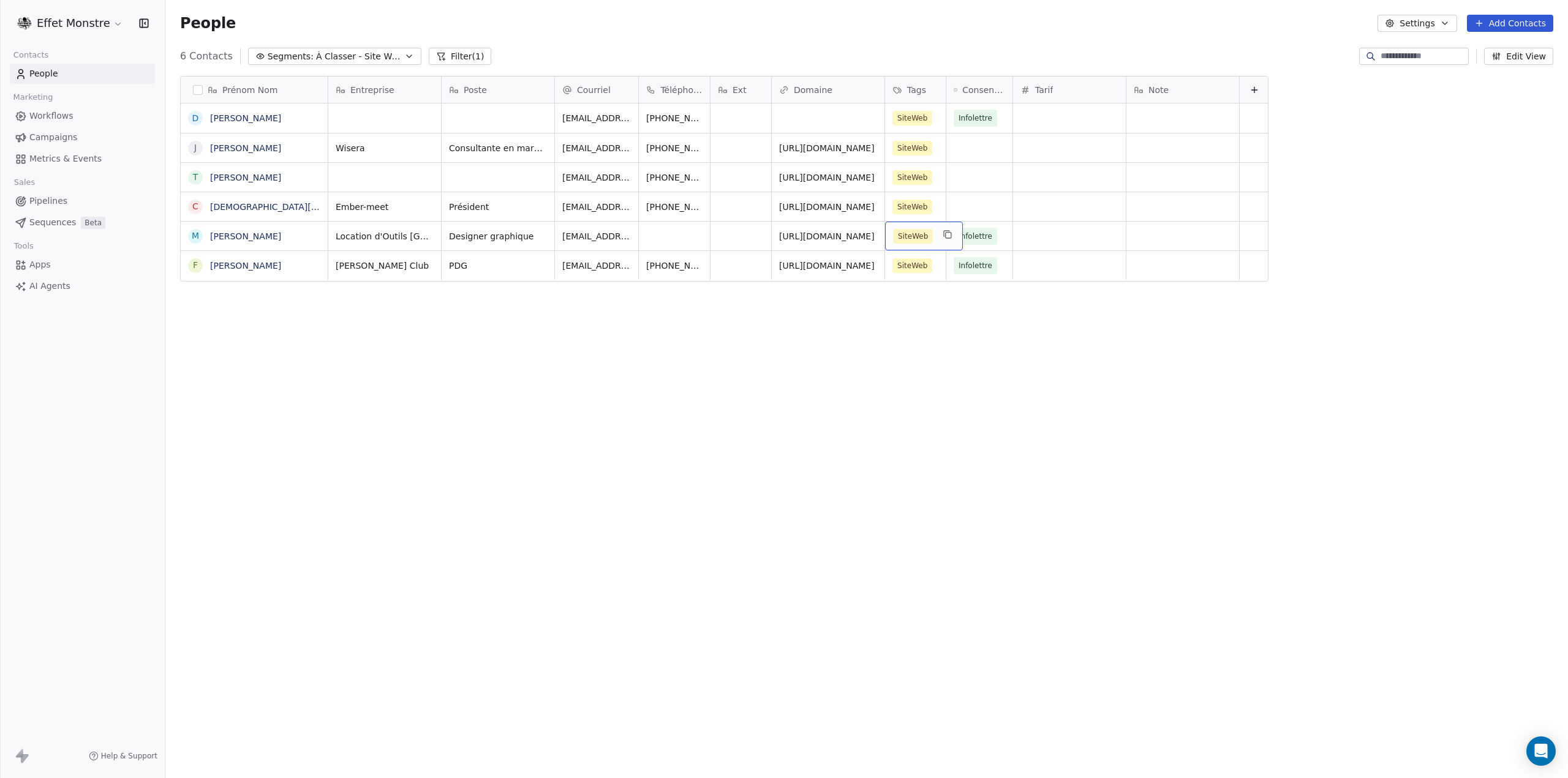
click at [935, 235] on div "SiteWeb" at bounding box center [924, 236] width 78 height 29
click at [898, 364] on button "Suggestions" at bounding box center [902, 366] width 10 height 10
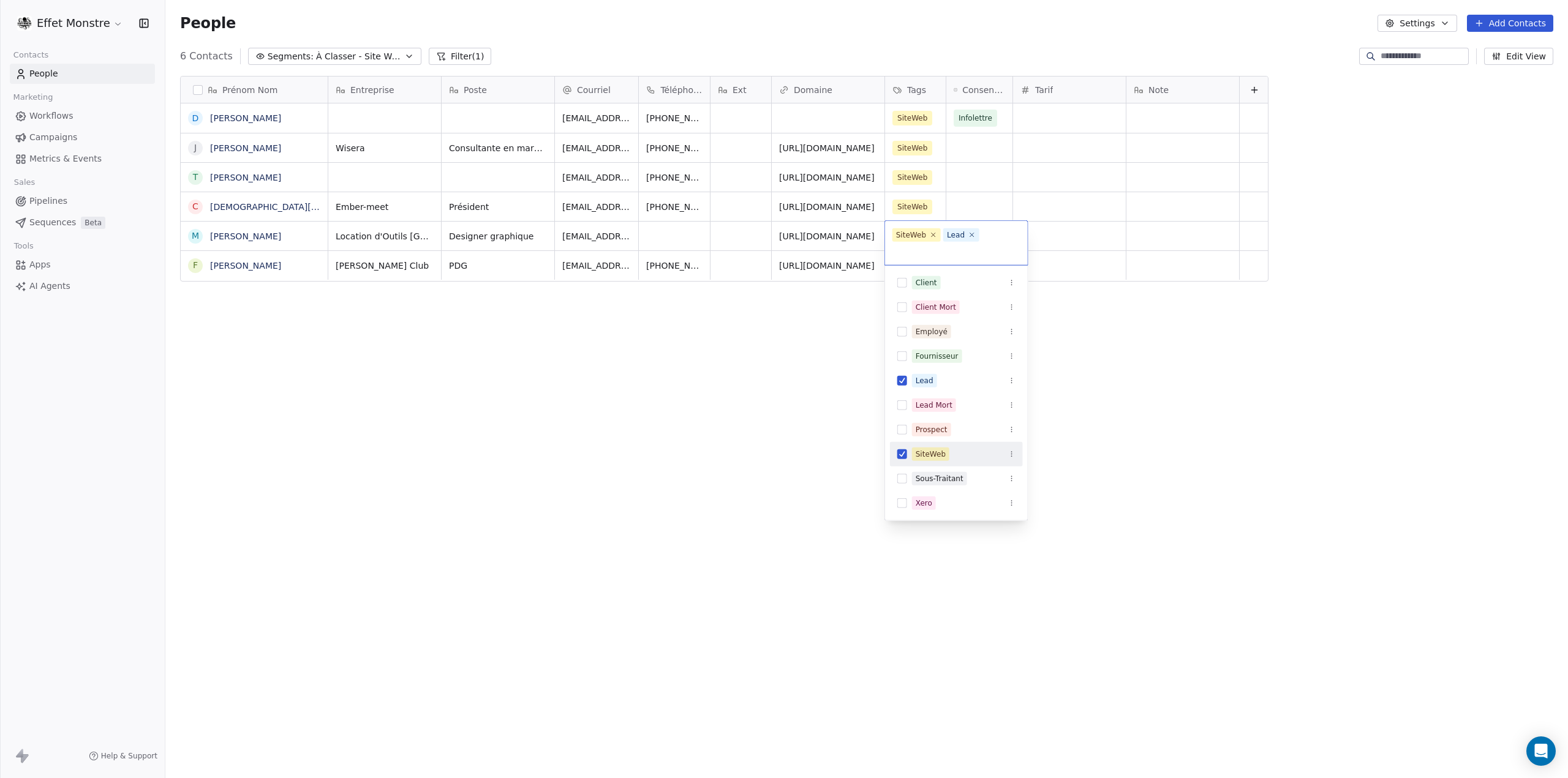
click at [900, 449] on button "Suggestions" at bounding box center [902, 454] width 10 height 10
click at [752, 453] on html "Effet Monstre Contacts People Marketing Workflows Campaigns Metrics & Events Sa…" at bounding box center [784, 389] width 1568 height 778
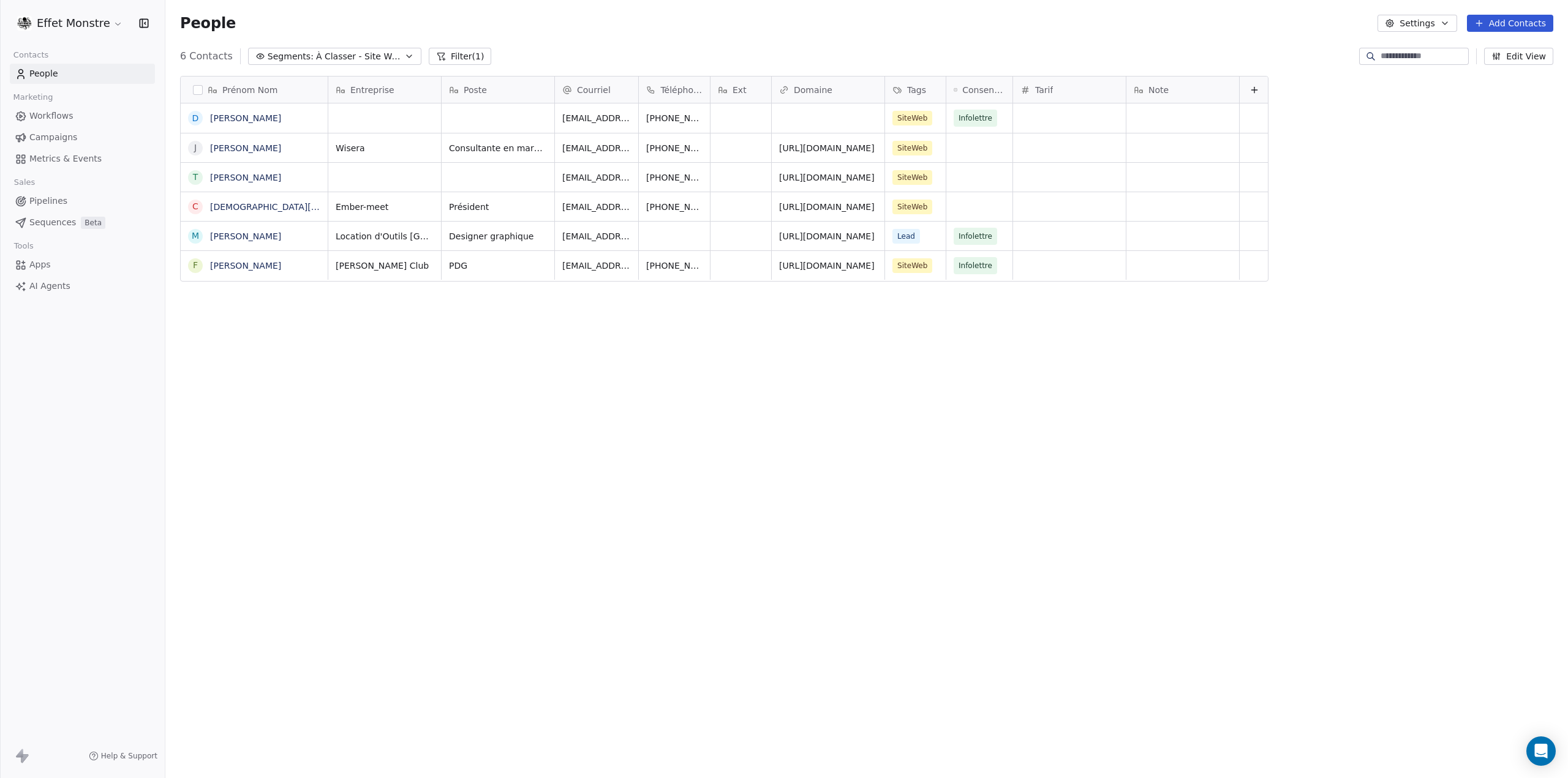
click at [688, 424] on div "Prénom Nom D [PERSON_NAME] J [PERSON_NAME] T [PERSON_NAME] C [PERSON_NAME] M [P…" at bounding box center [867, 408] width 1402 height 684
click at [65, 199] on span "Pipelines" at bounding box center [48, 201] width 38 height 13
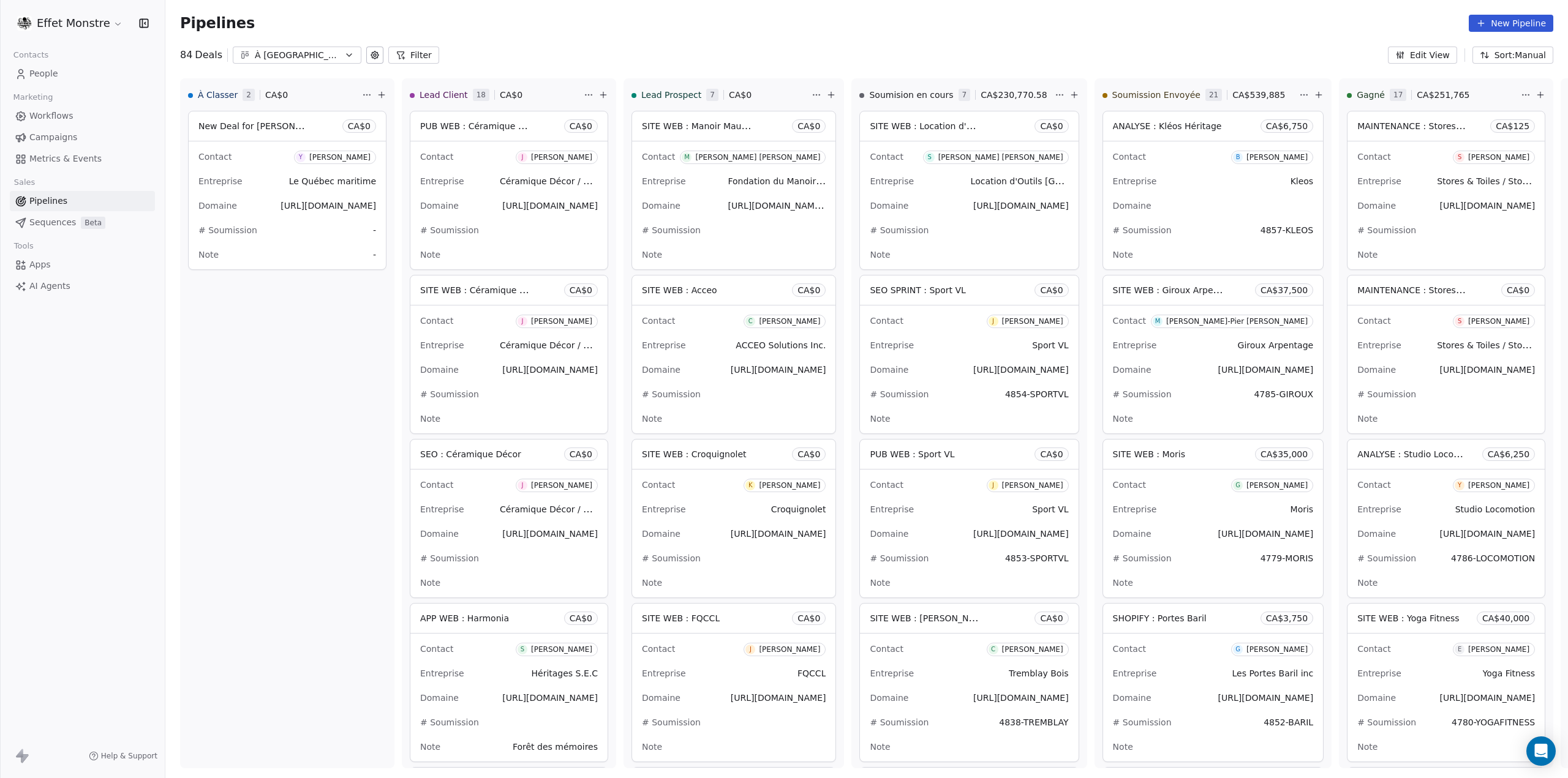
click at [45, 73] on span "People" at bounding box center [44, 74] width 29 height 13
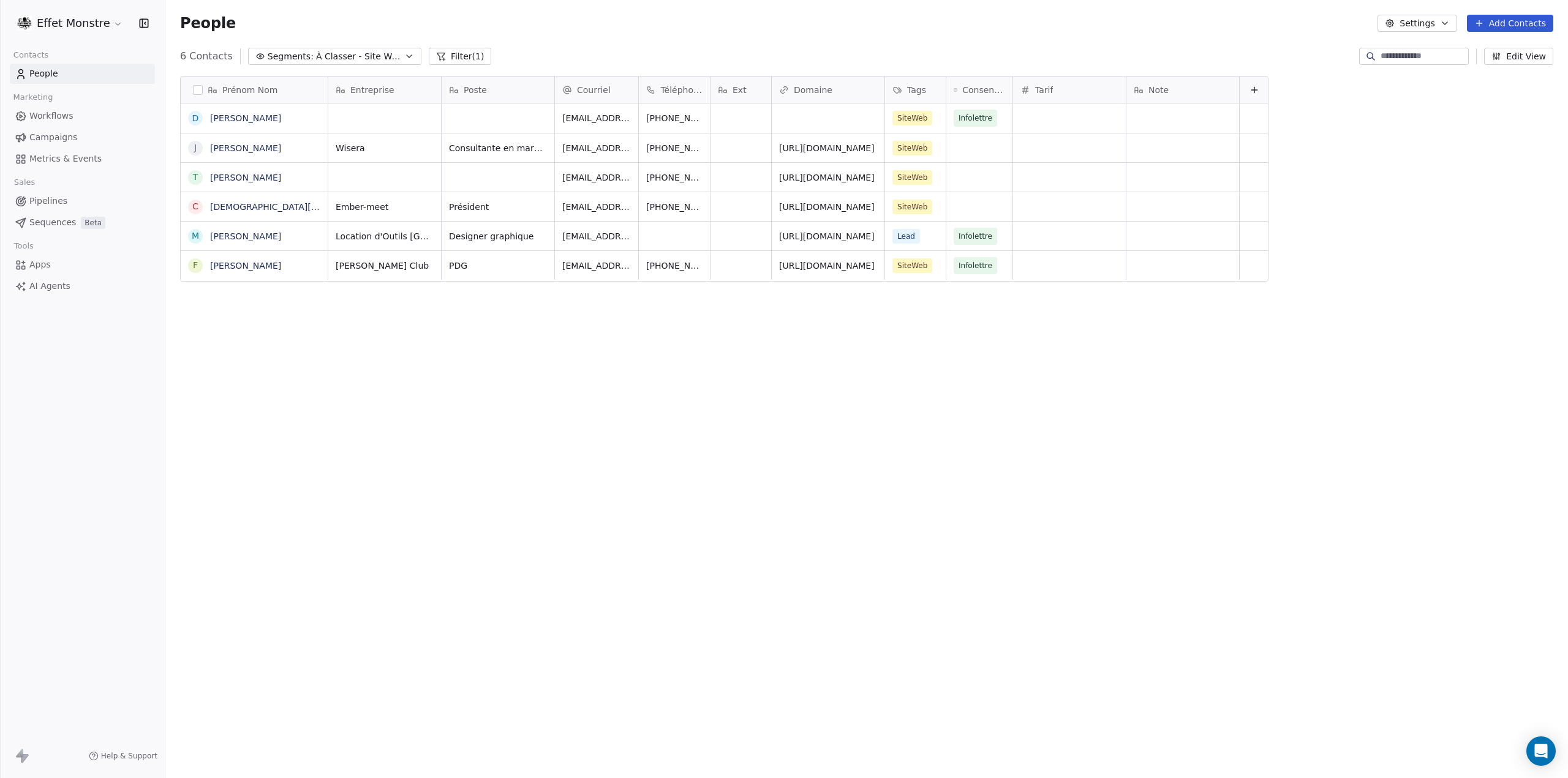
scroll to position [675, 1393]
click at [316, 54] on span "À Classer - Site Web" at bounding box center [359, 56] width 86 height 13
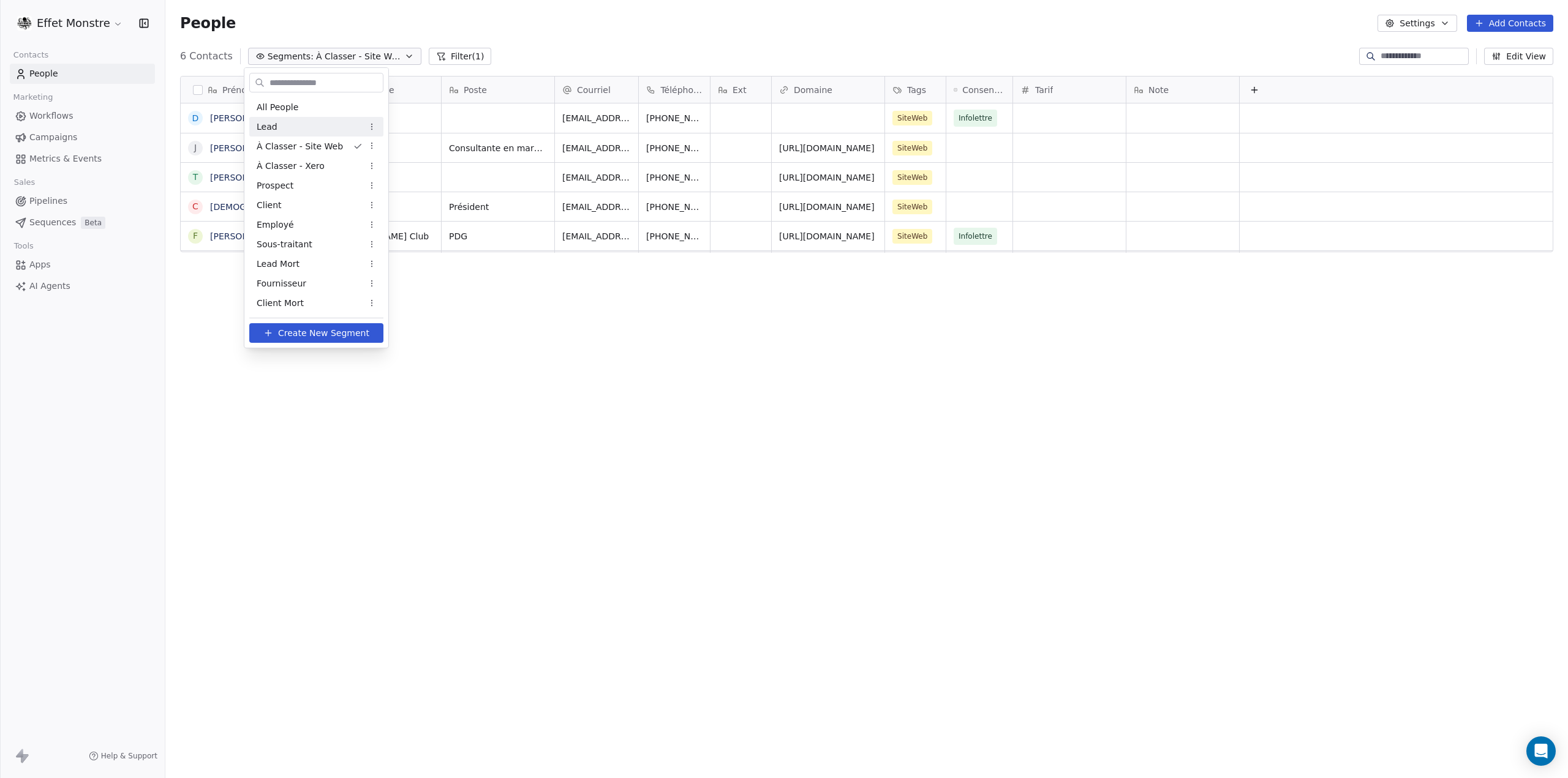
click at [294, 132] on div "Lead" at bounding box center [316, 127] width 134 height 20
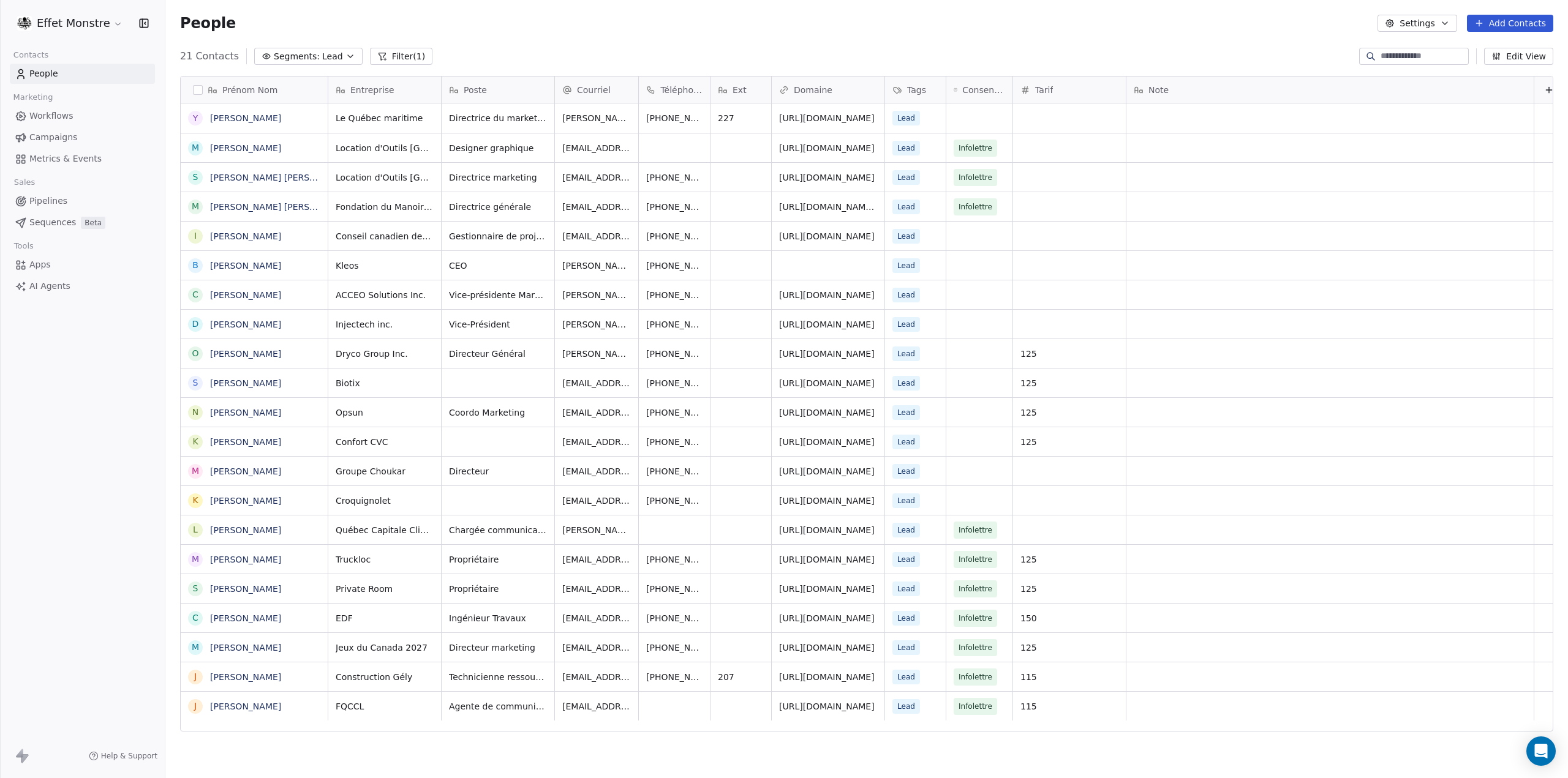
scroll to position [0, 0]
click at [925, 557] on div "Lead" at bounding box center [918, 559] width 66 height 29
click at [904, 455] on button "Suggestions" at bounding box center [902, 459] width 10 height 10
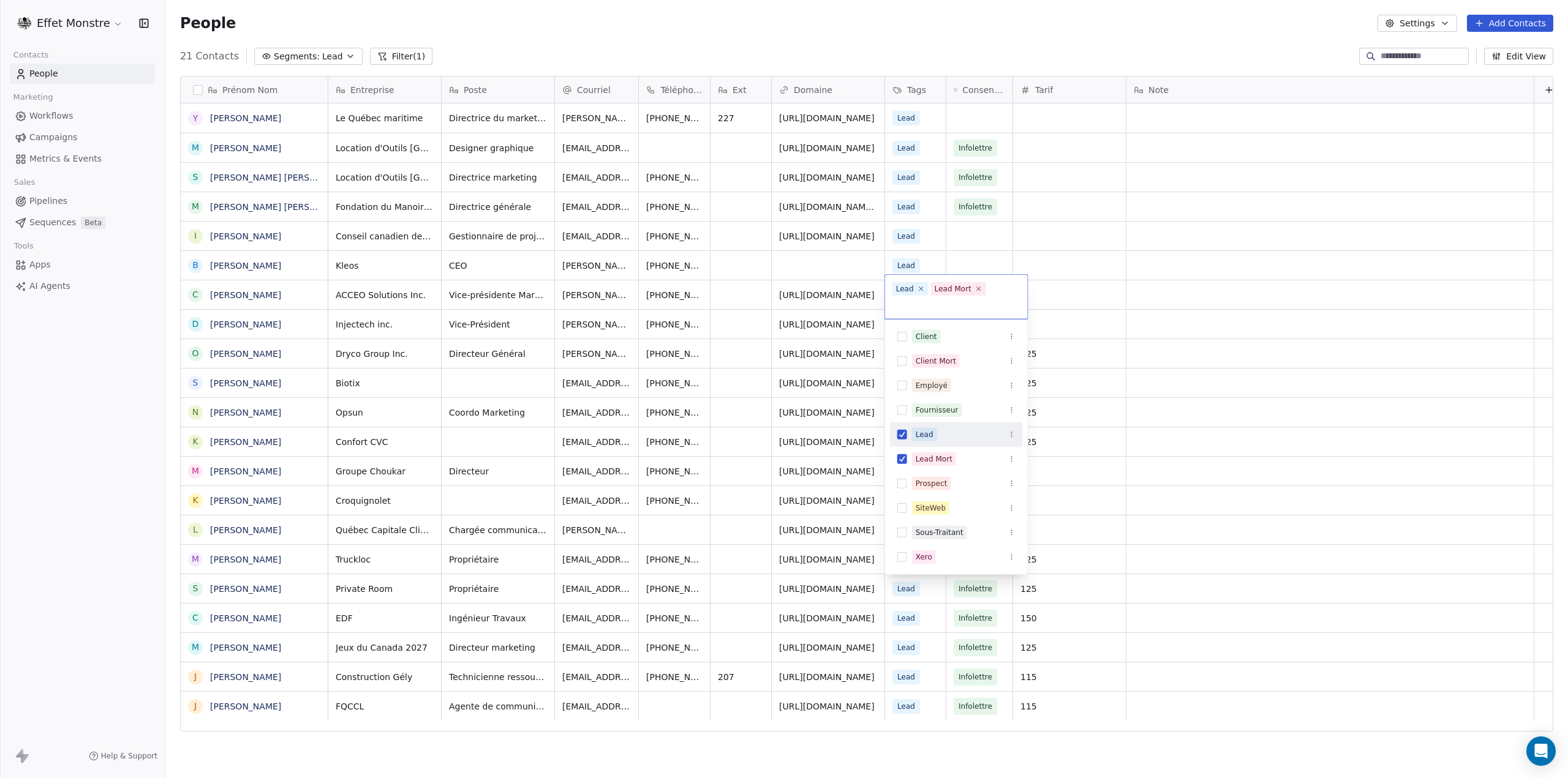
click at [904, 437] on button "Suggestions" at bounding box center [902, 434] width 10 height 10
click at [96, 662] on html "Effet Monstre Contacts People Marketing Workflows Campaigns Metrics & Events Sa…" at bounding box center [784, 389] width 1568 height 778
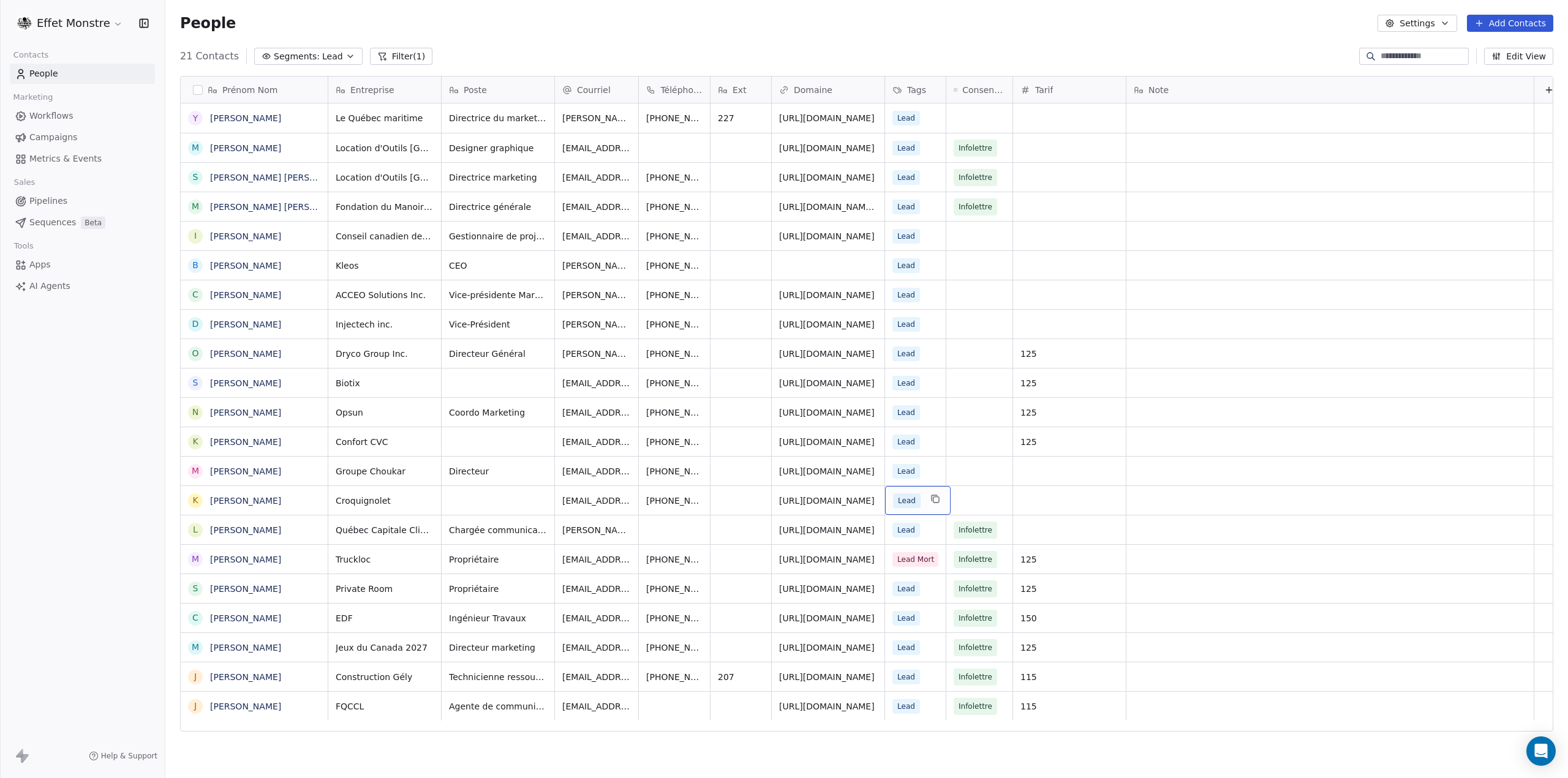
click at [922, 504] on div "Lead" at bounding box center [918, 500] width 66 height 29
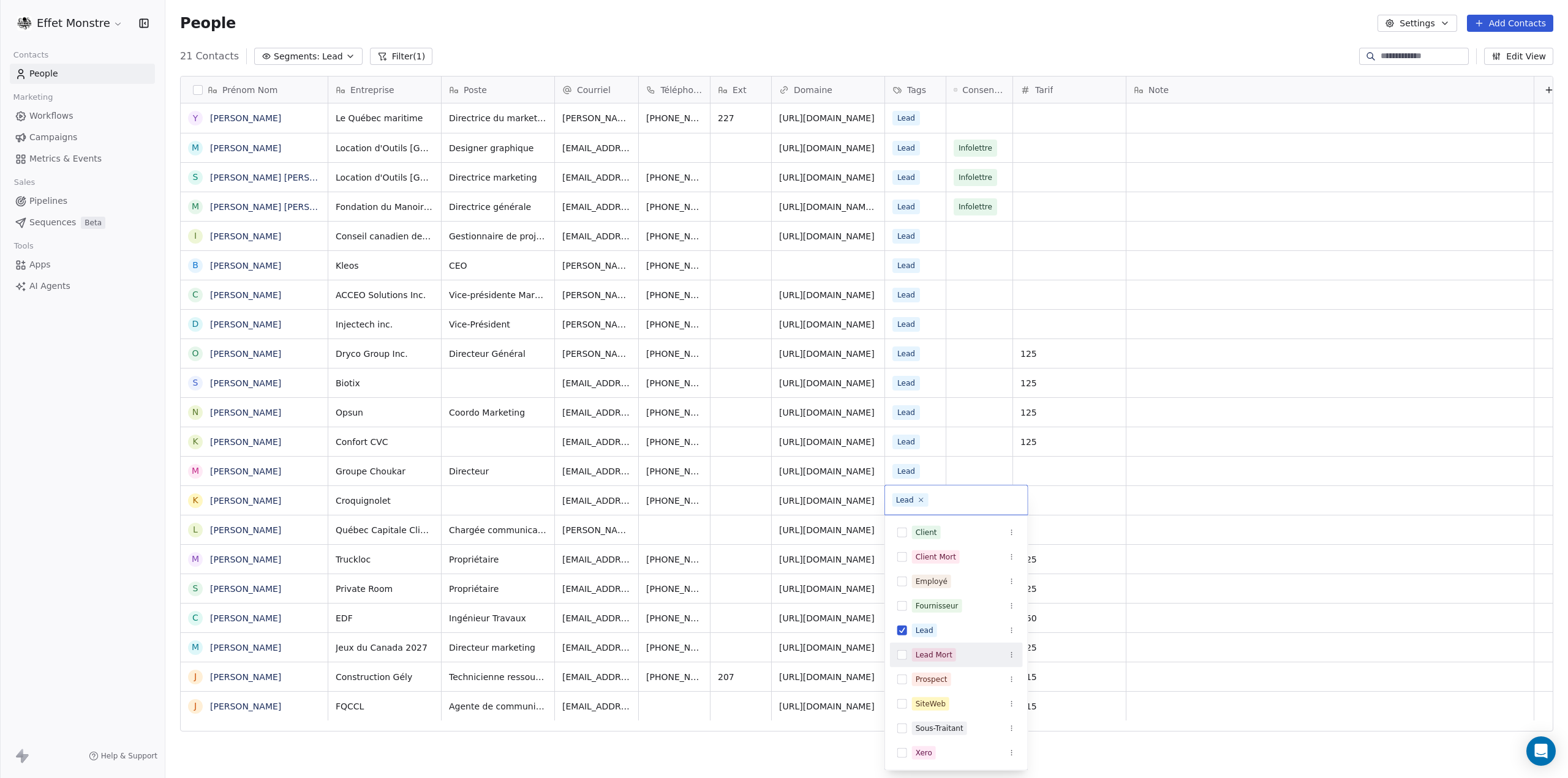
click at [904, 657] on button "Suggestions" at bounding box center [902, 655] width 10 height 10
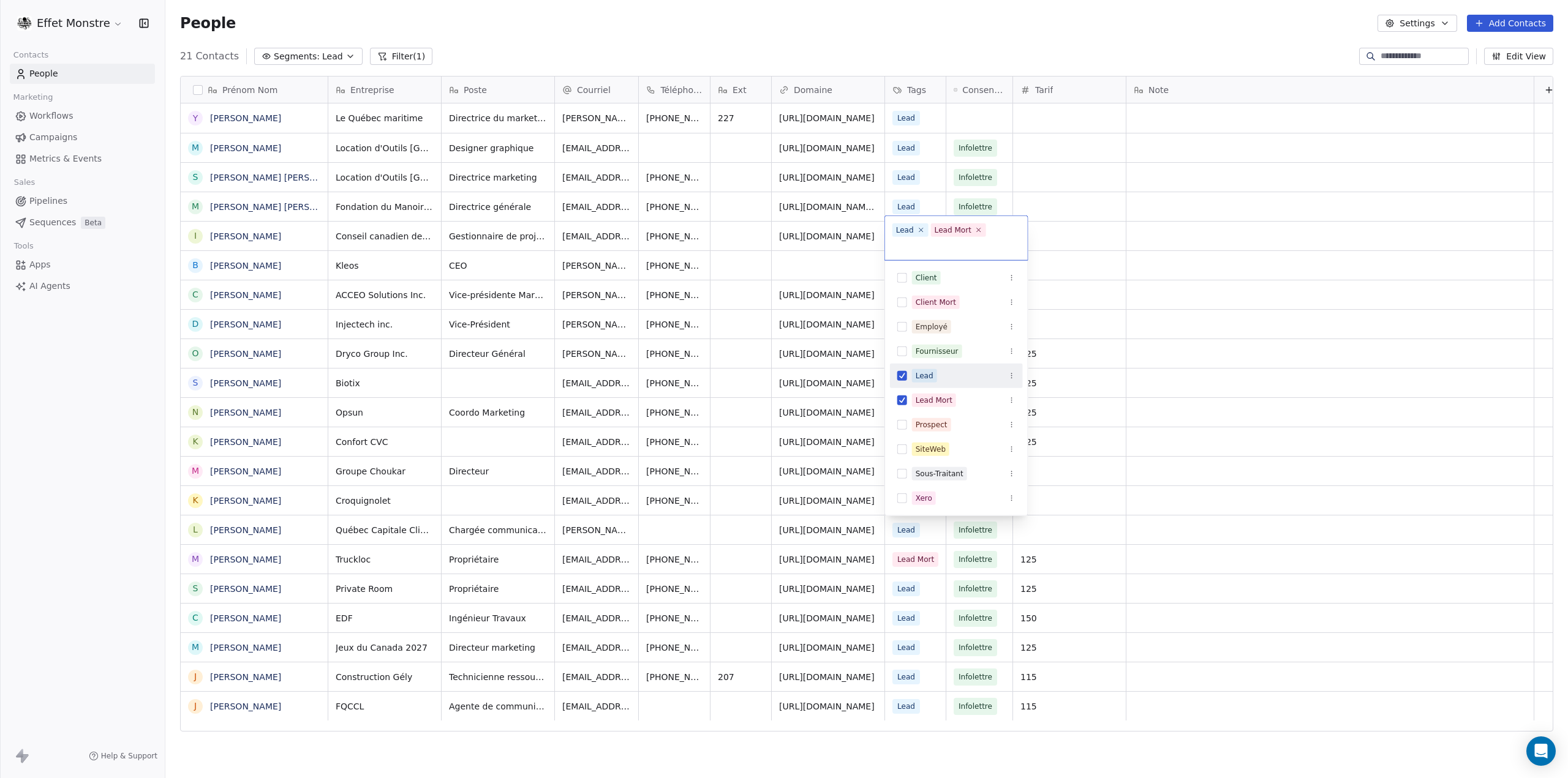
click at [900, 371] on button "Suggestions" at bounding box center [902, 376] width 10 height 10
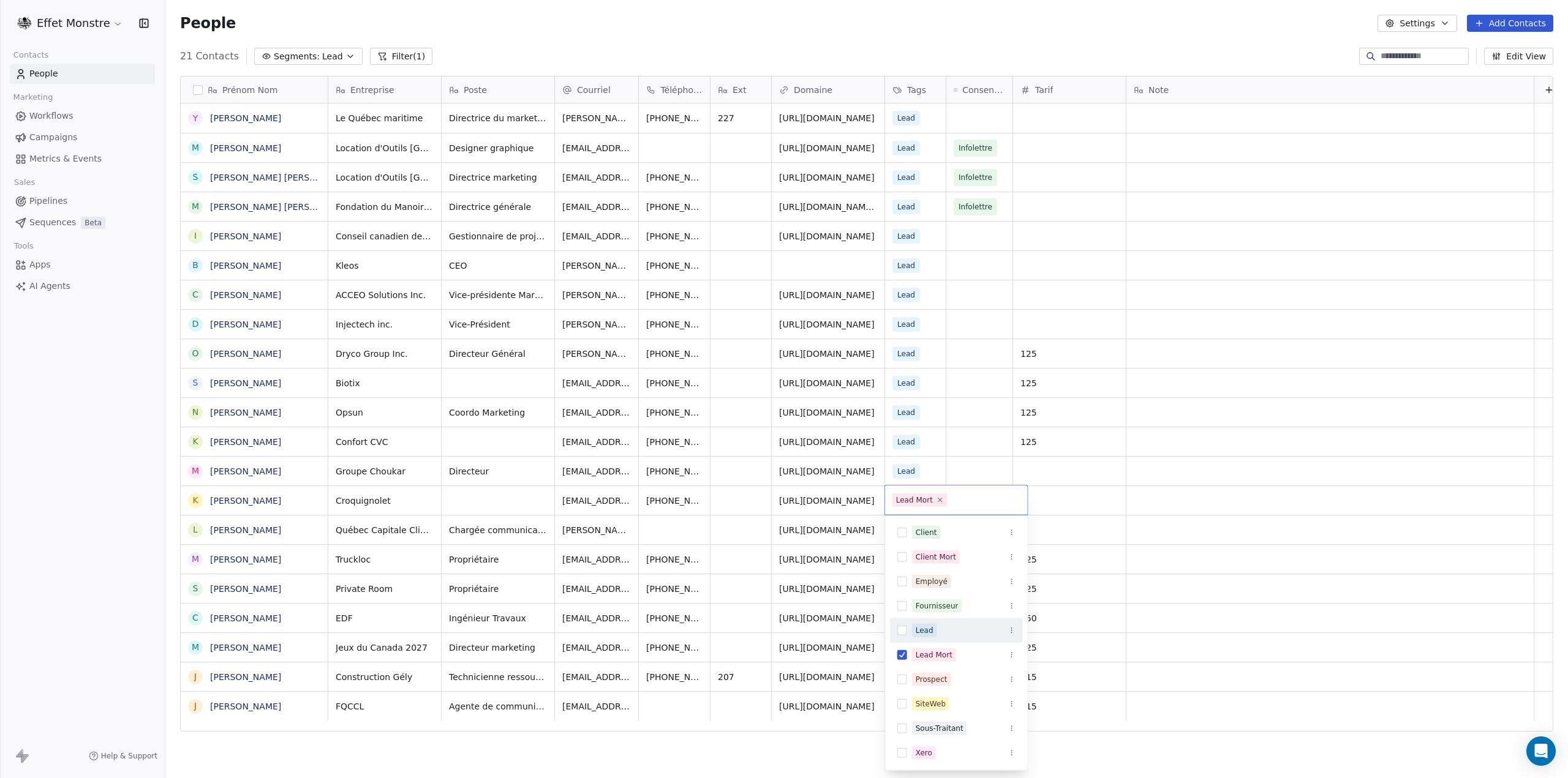
click at [129, 477] on html "Effet Monstre Contacts People Marketing Workflows Campaigns Metrics & Events Sa…" at bounding box center [784, 389] width 1568 height 778
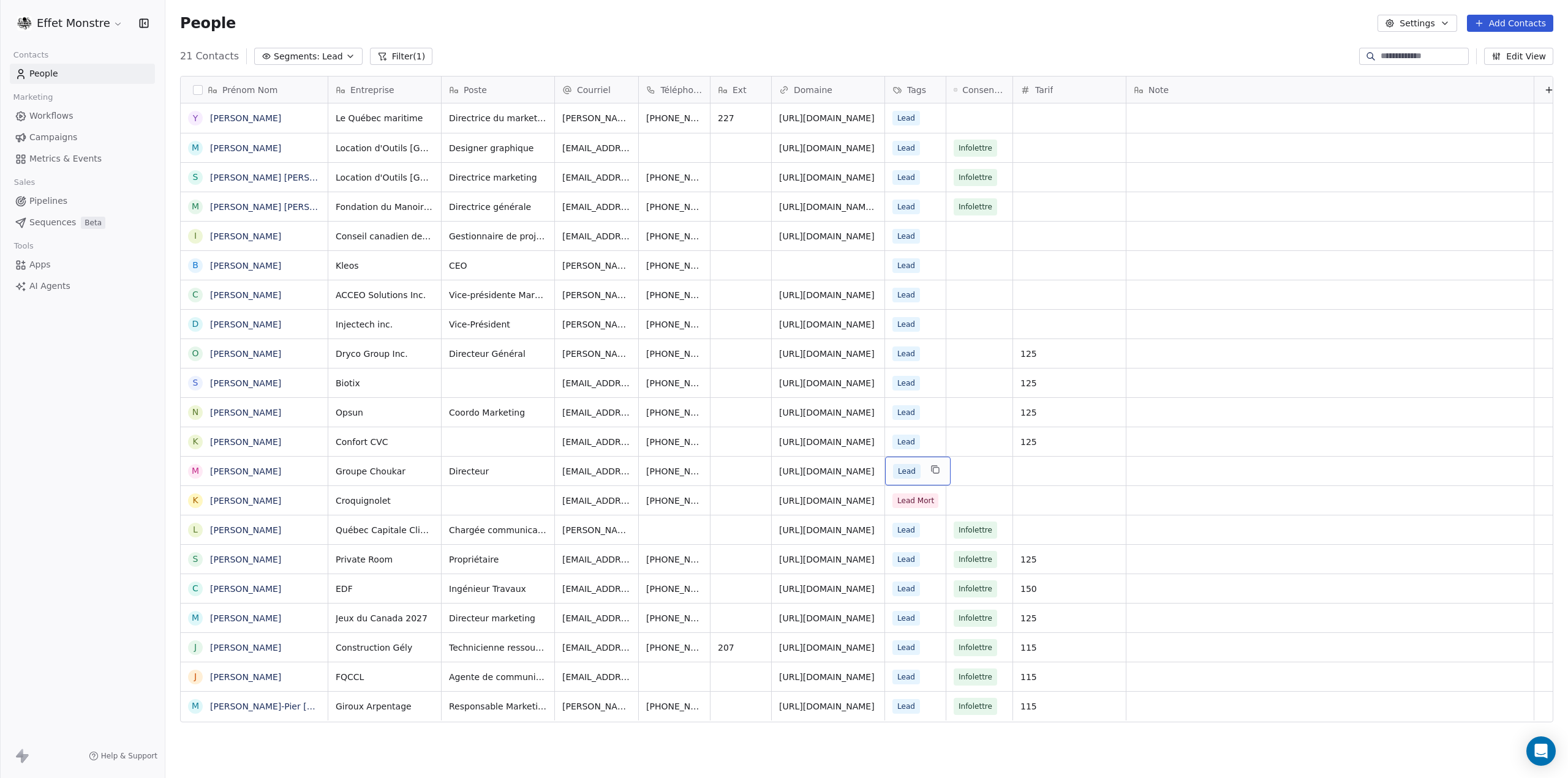
click at [915, 468] on span "Lead" at bounding box center [907, 471] width 28 height 15
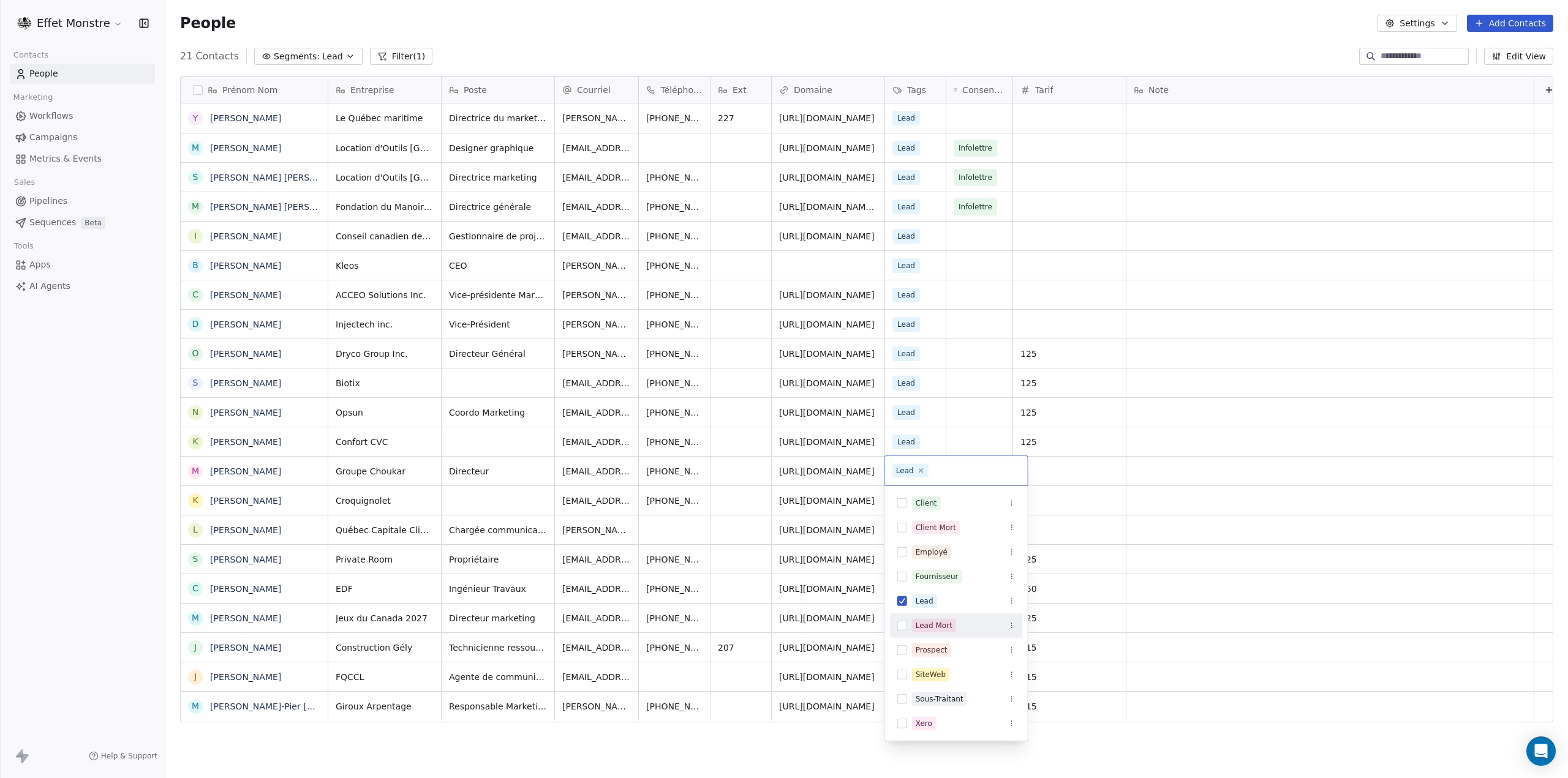
click at [904, 624] on button "Suggestions" at bounding box center [902, 625] width 10 height 10
click at [900, 613] on button "Suggestions" at bounding box center [902, 616] width 10 height 10
click at [140, 489] on html "Effet Monstre Contacts People Marketing Workflows Campaigns Metrics & Events Sa…" at bounding box center [784, 389] width 1568 height 778
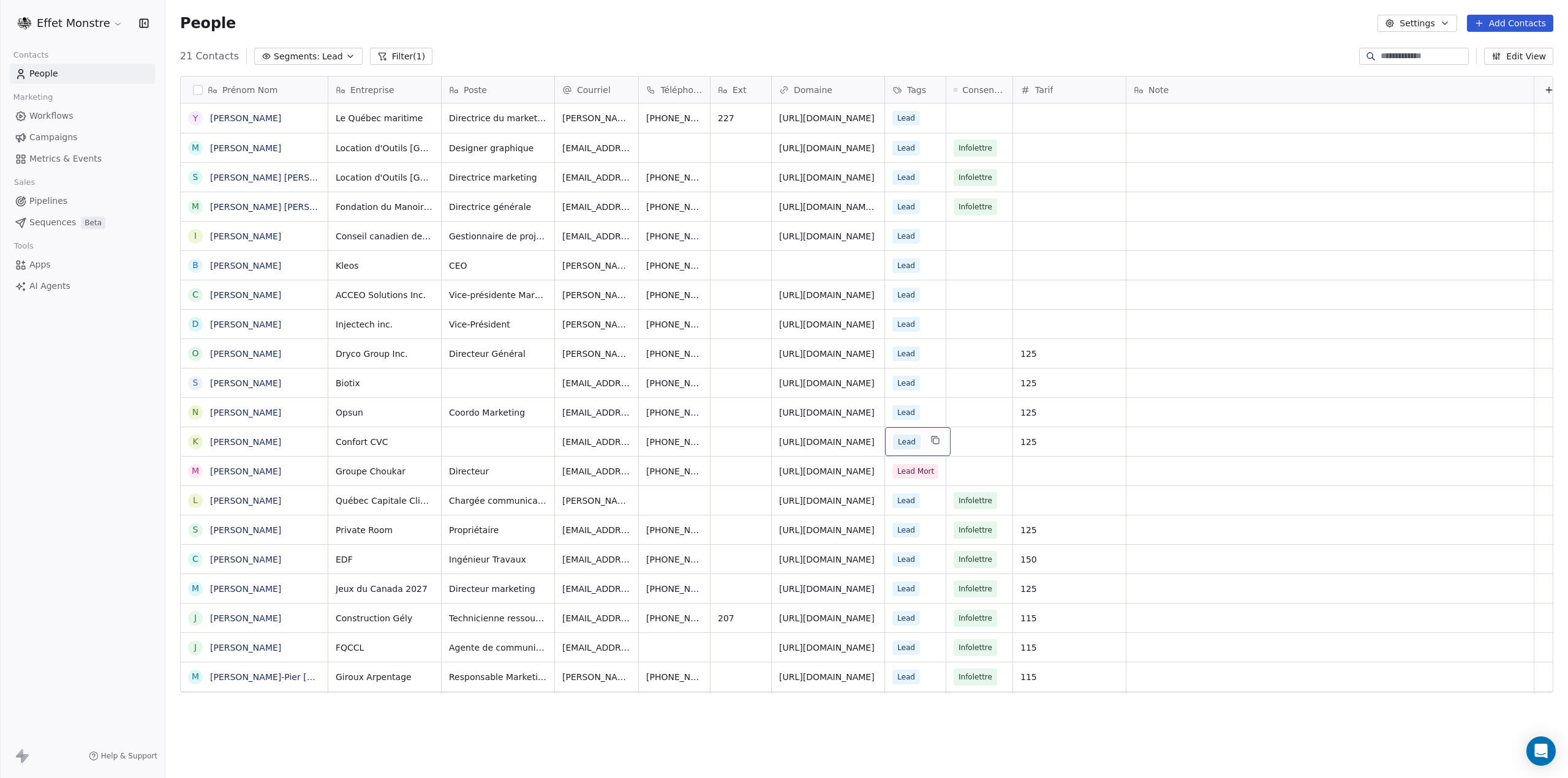
click at [923, 439] on div "Lead" at bounding box center [918, 441] width 66 height 29
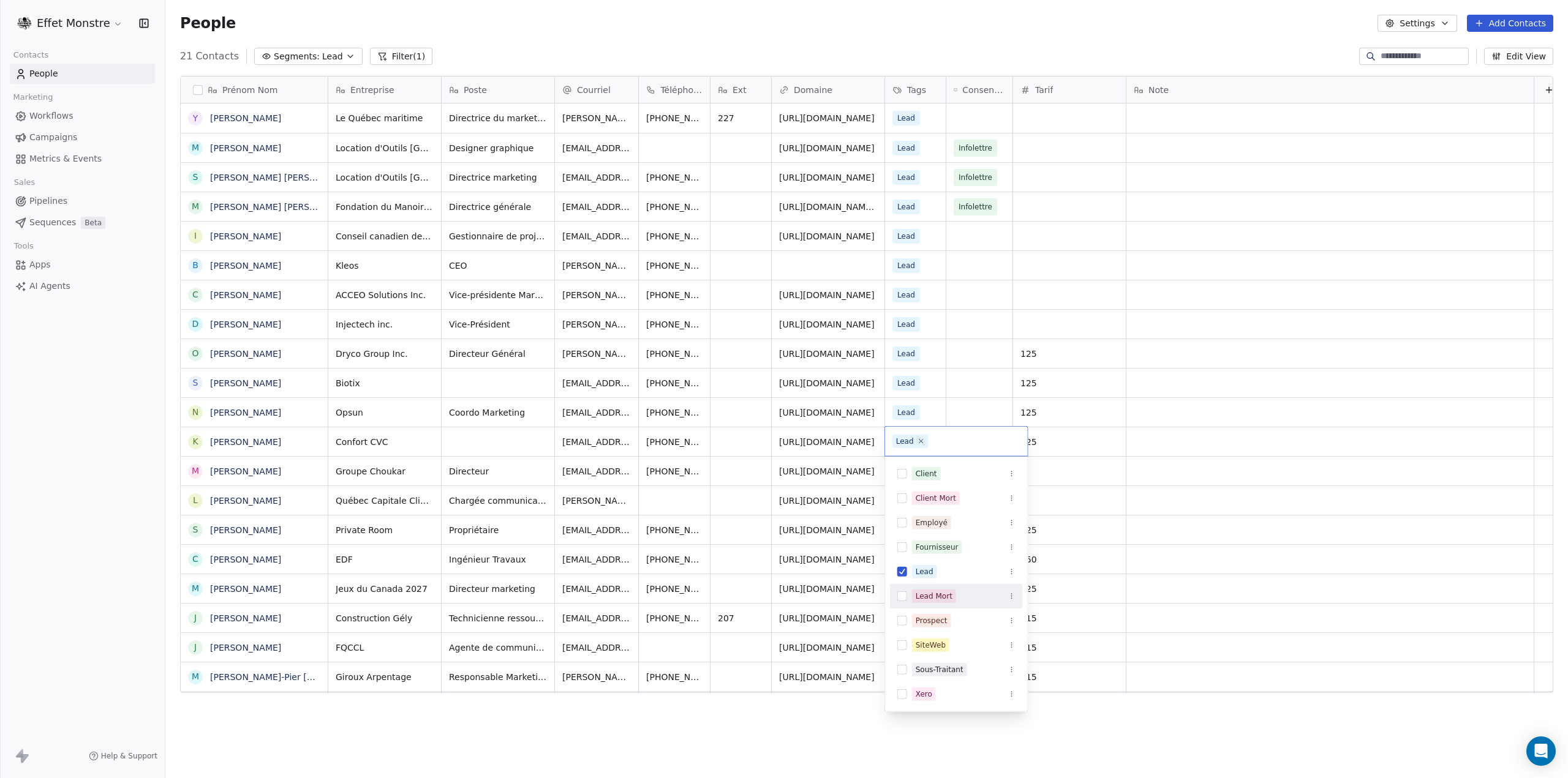
drag, startPoint x: 903, startPoint y: 597, endPoint x: 906, endPoint y: 587, distance: 10.4
click at [903, 596] on button "Suggestions" at bounding box center [902, 596] width 10 height 10
click at [907, 581] on div "Lead" at bounding box center [956, 586] width 133 height 20
click at [146, 445] on html "Effet Monstre Contacts People Marketing Workflows Campaigns Metrics & Events Sa…" at bounding box center [784, 389] width 1568 height 778
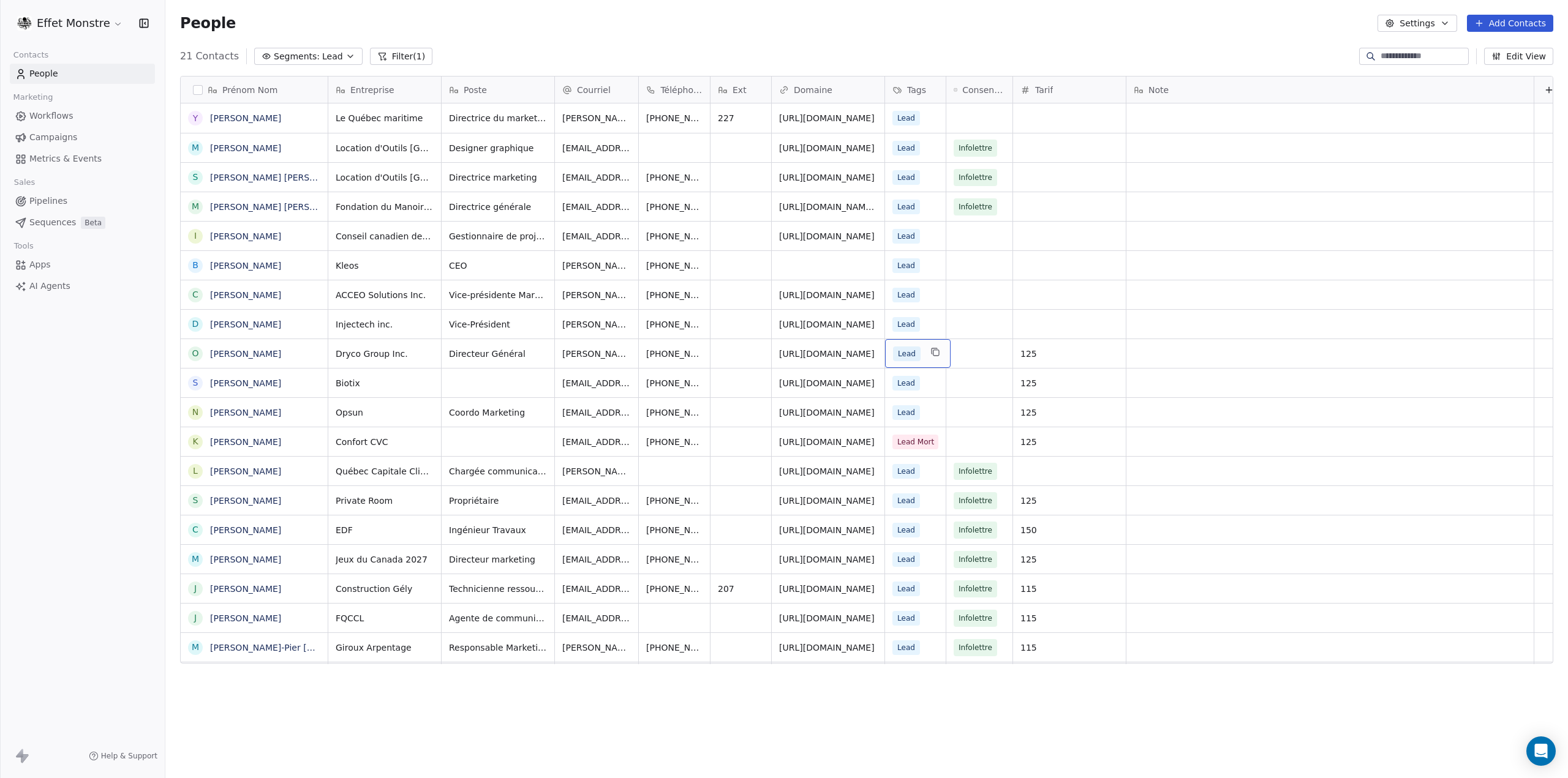
click at [911, 352] on span "Lead" at bounding box center [907, 353] width 28 height 15
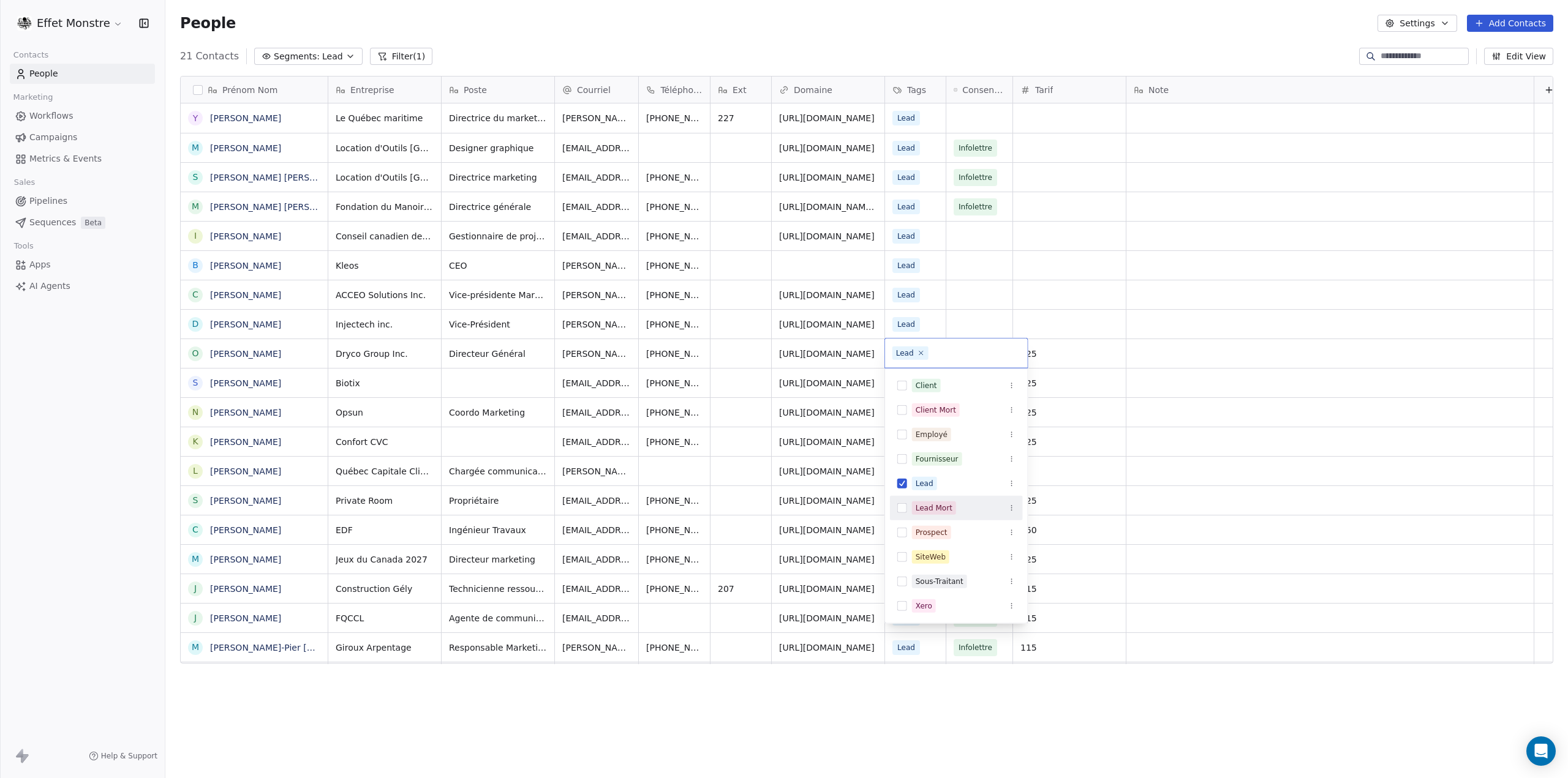
click at [900, 503] on button "Suggestions" at bounding box center [902, 508] width 10 height 10
click at [904, 493] on button "Suggestions" at bounding box center [902, 498] width 10 height 10
click at [91, 428] on html "Effet Monstre Contacts People Marketing Workflows Campaigns Metrics & Events Sa…" at bounding box center [784, 389] width 1568 height 778
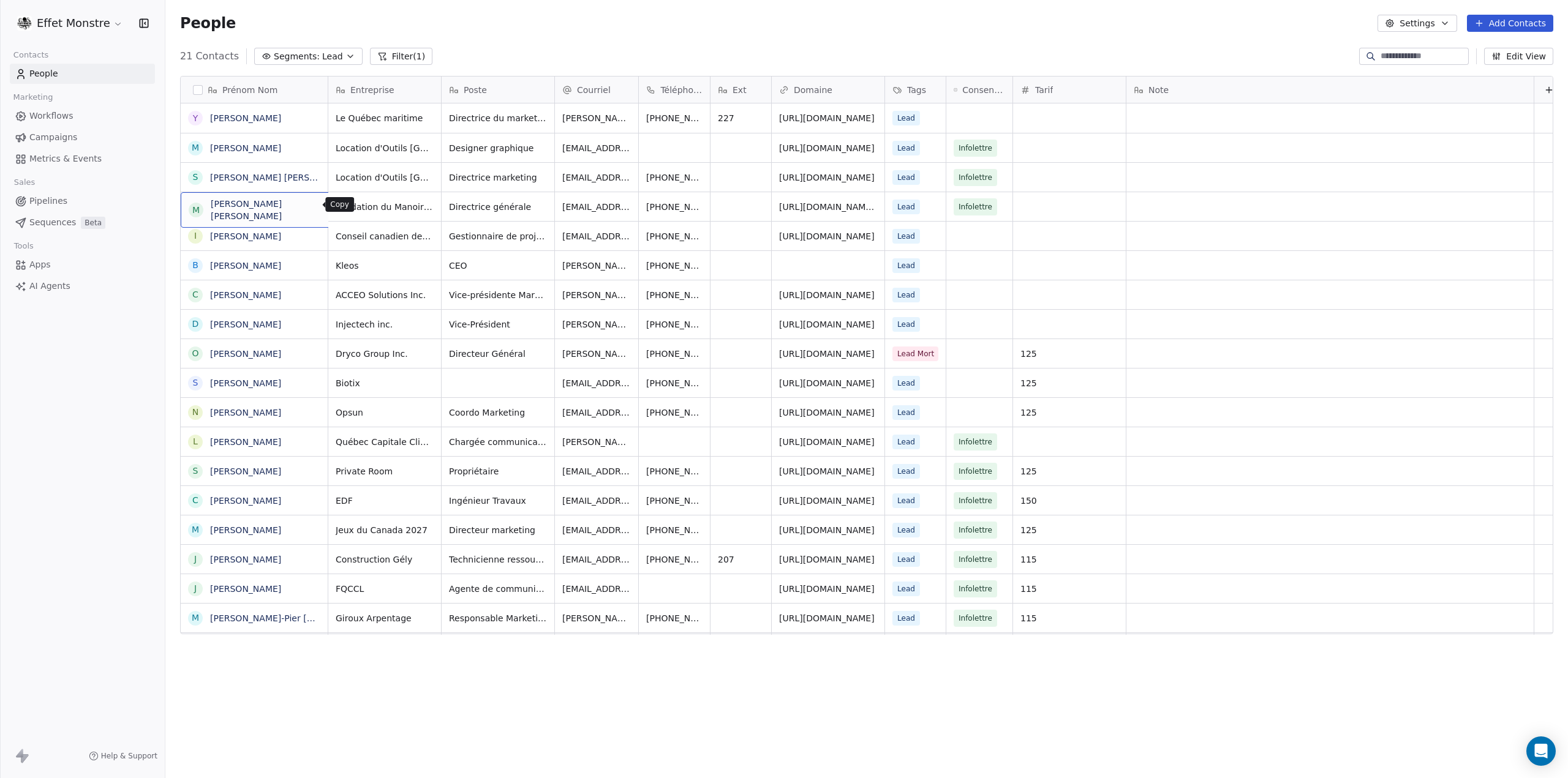
click at [344, 206] on icon "grid" at bounding box center [349, 205] width 10 height 10
click at [507, 660] on html "Effet Monstre Contacts People Marketing Workflows Campaigns Metrics & Events Sa…" at bounding box center [784, 389] width 1568 height 778
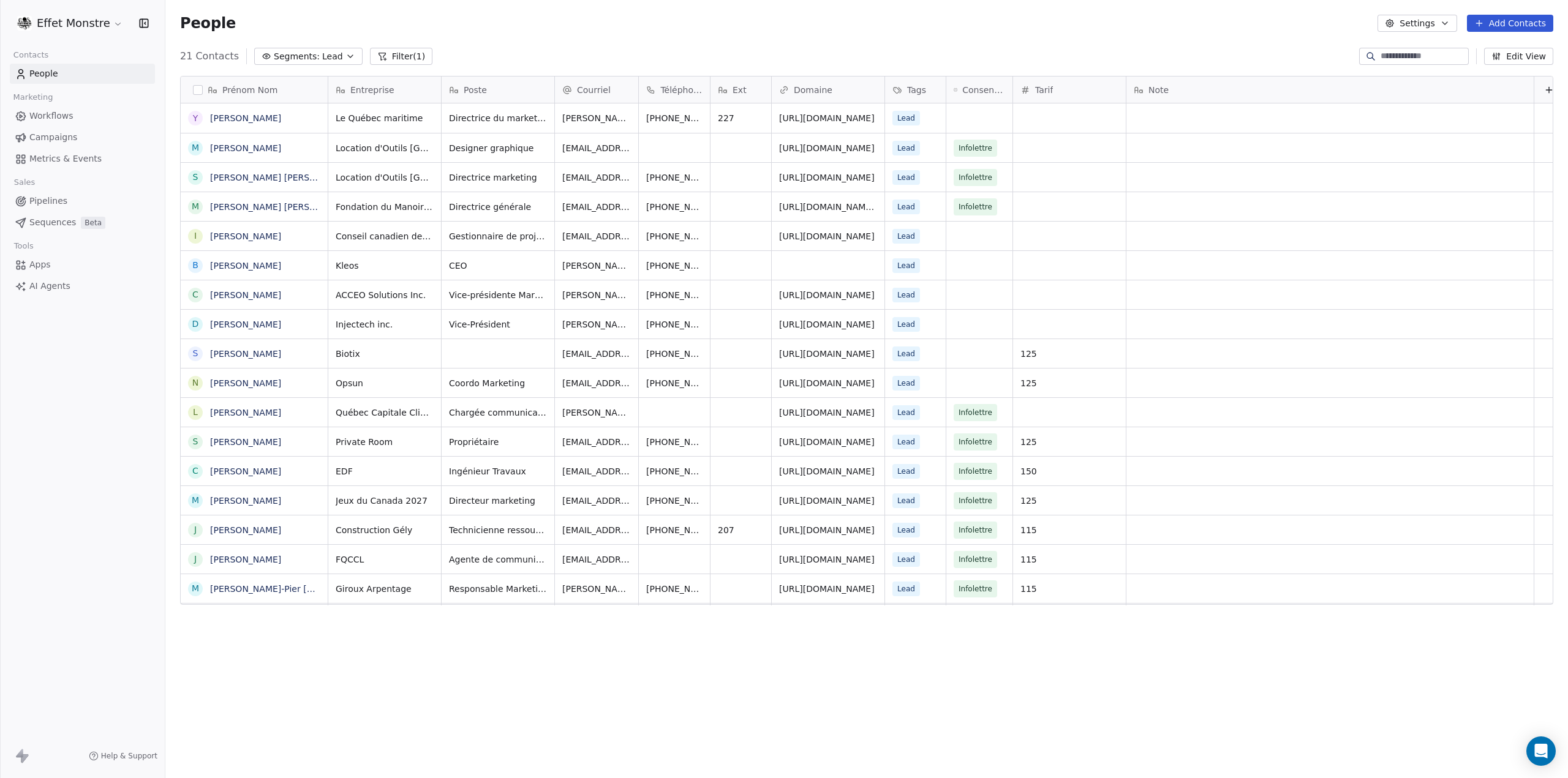
click at [54, 202] on span "Pipelines" at bounding box center [48, 201] width 38 height 13
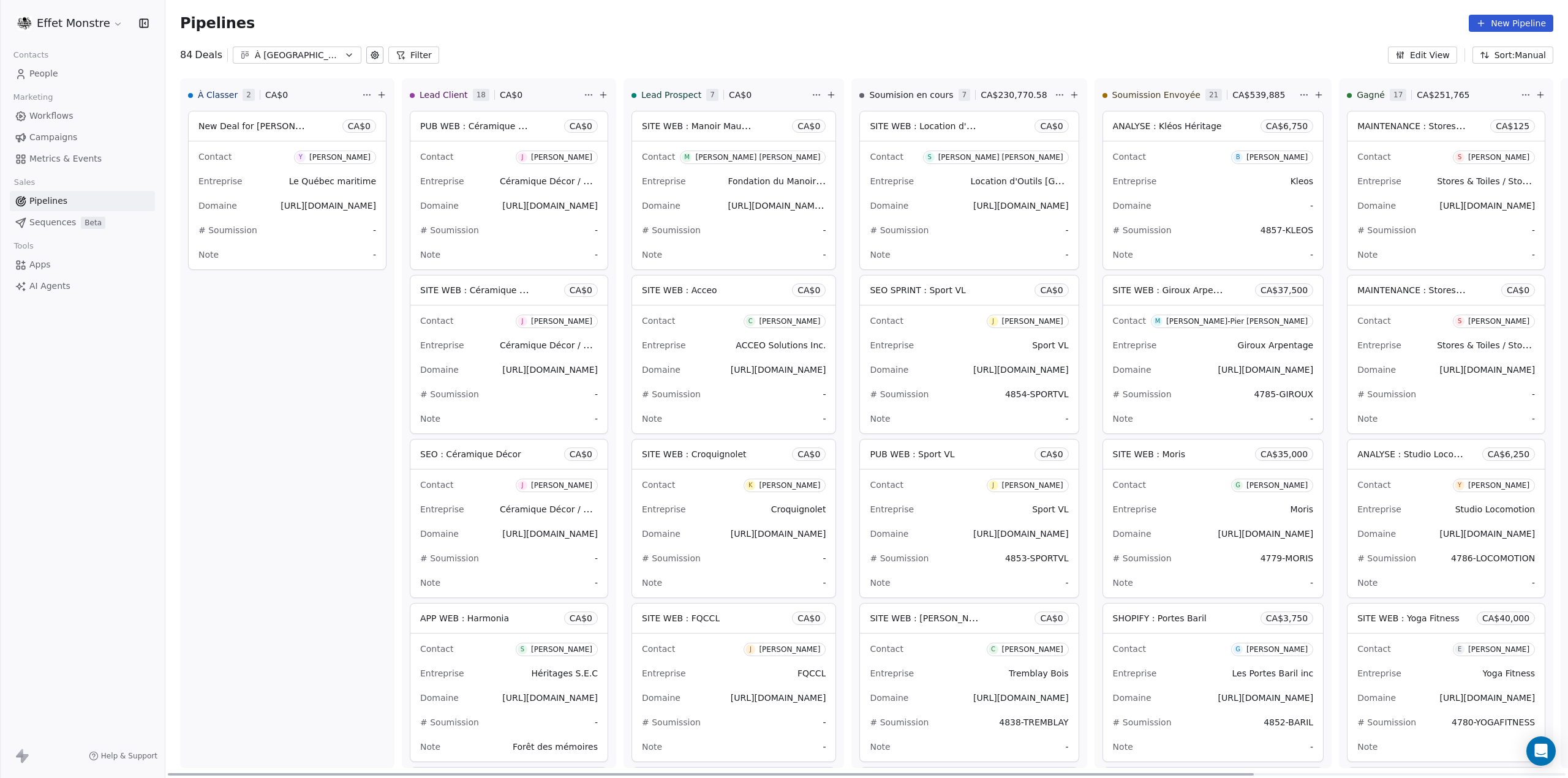
click at [303, 121] on div "New Deal for [PERSON_NAME] CA$ 0" at bounding box center [287, 126] width 197 height 29
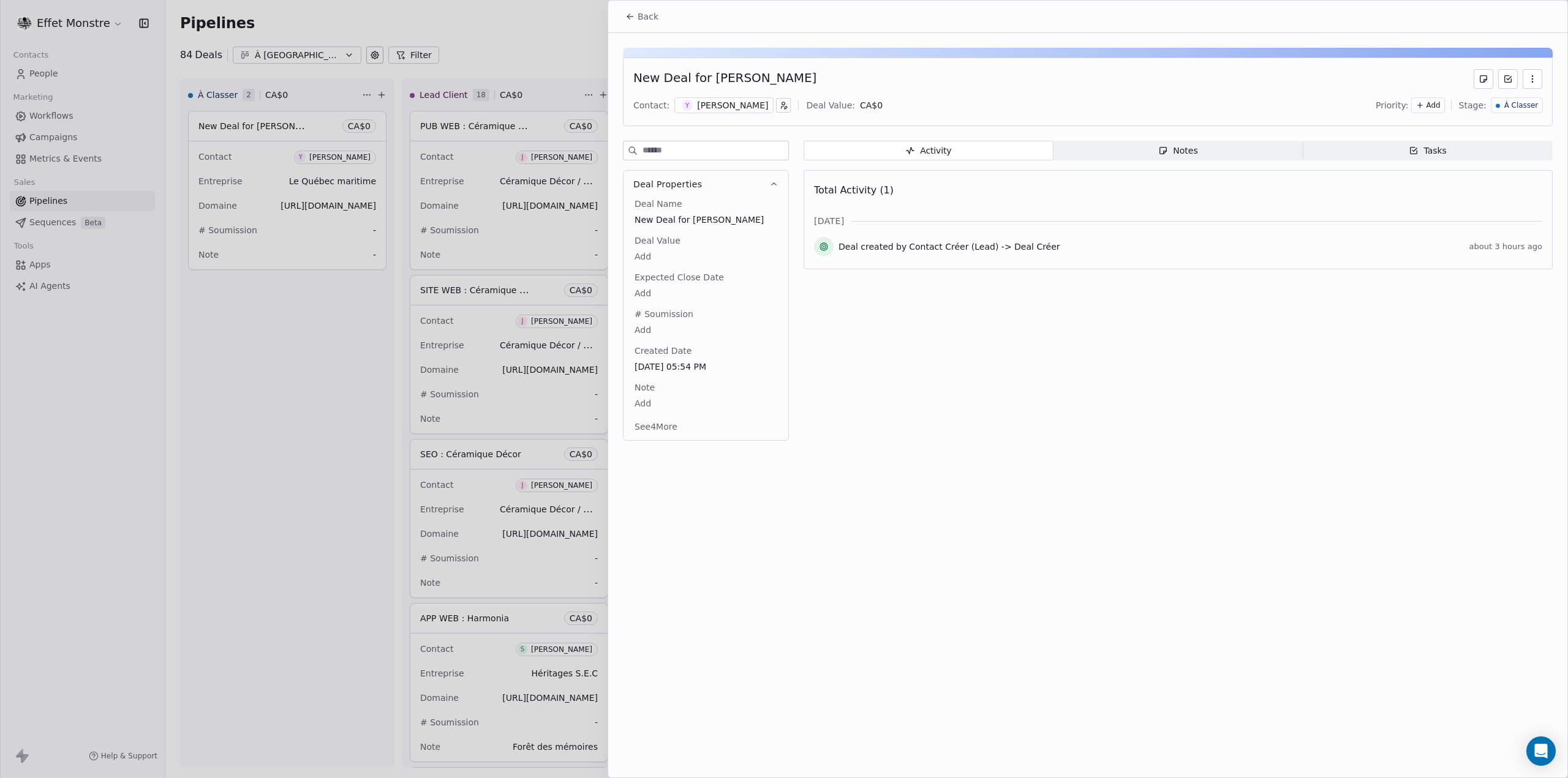
click at [688, 216] on span "New Deal for [PERSON_NAME]" at bounding box center [706, 220] width 143 height 12
click at [690, 216] on span "New Deal for [PERSON_NAME]" at bounding box center [706, 221] width 142 height 12
type textarea "**********"
click at [339, 409] on div at bounding box center [784, 389] width 1568 height 778
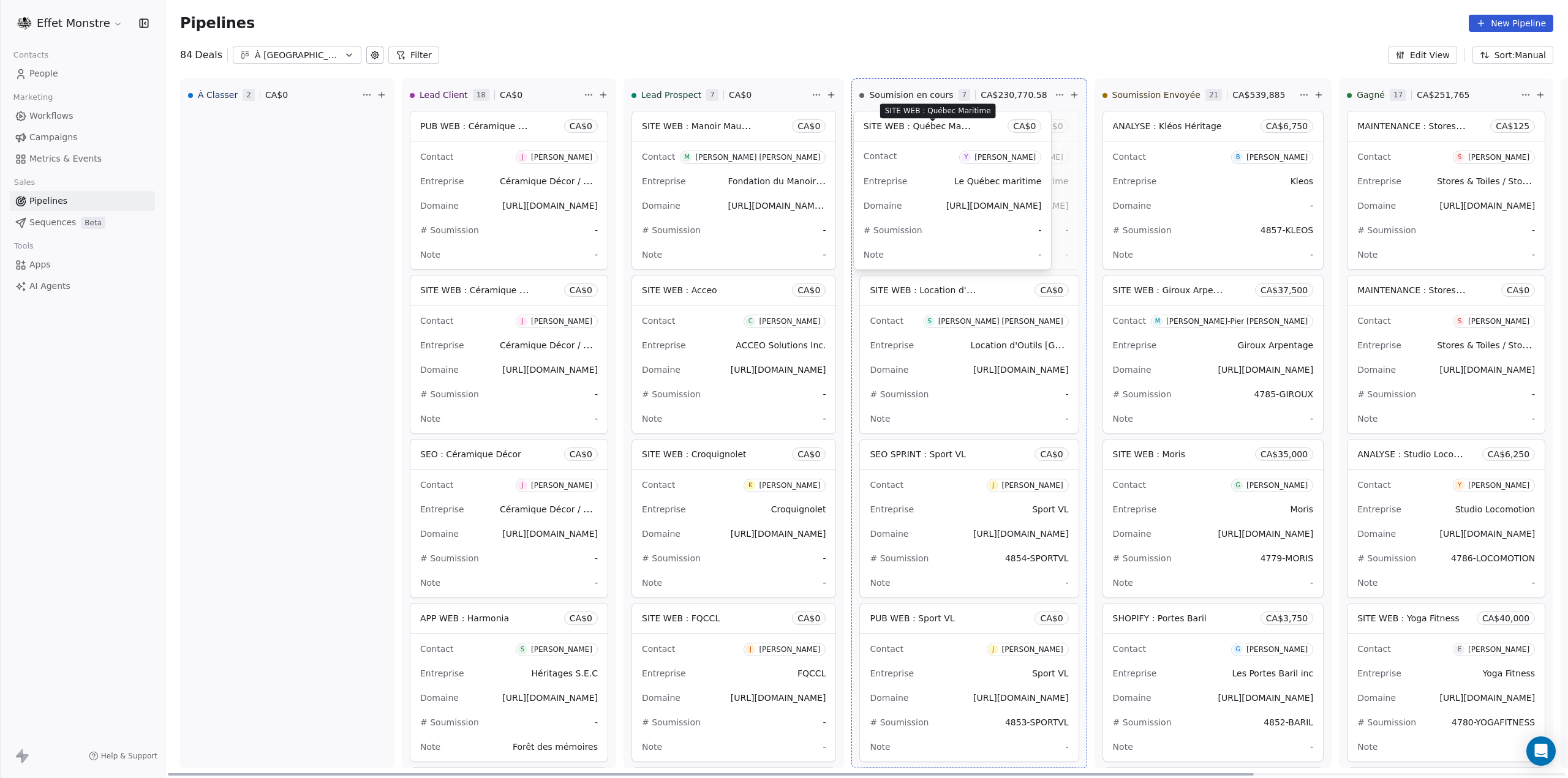
drag, startPoint x: 245, startPoint y: 124, endPoint x: 924, endPoint y: 129, distance: 679.0
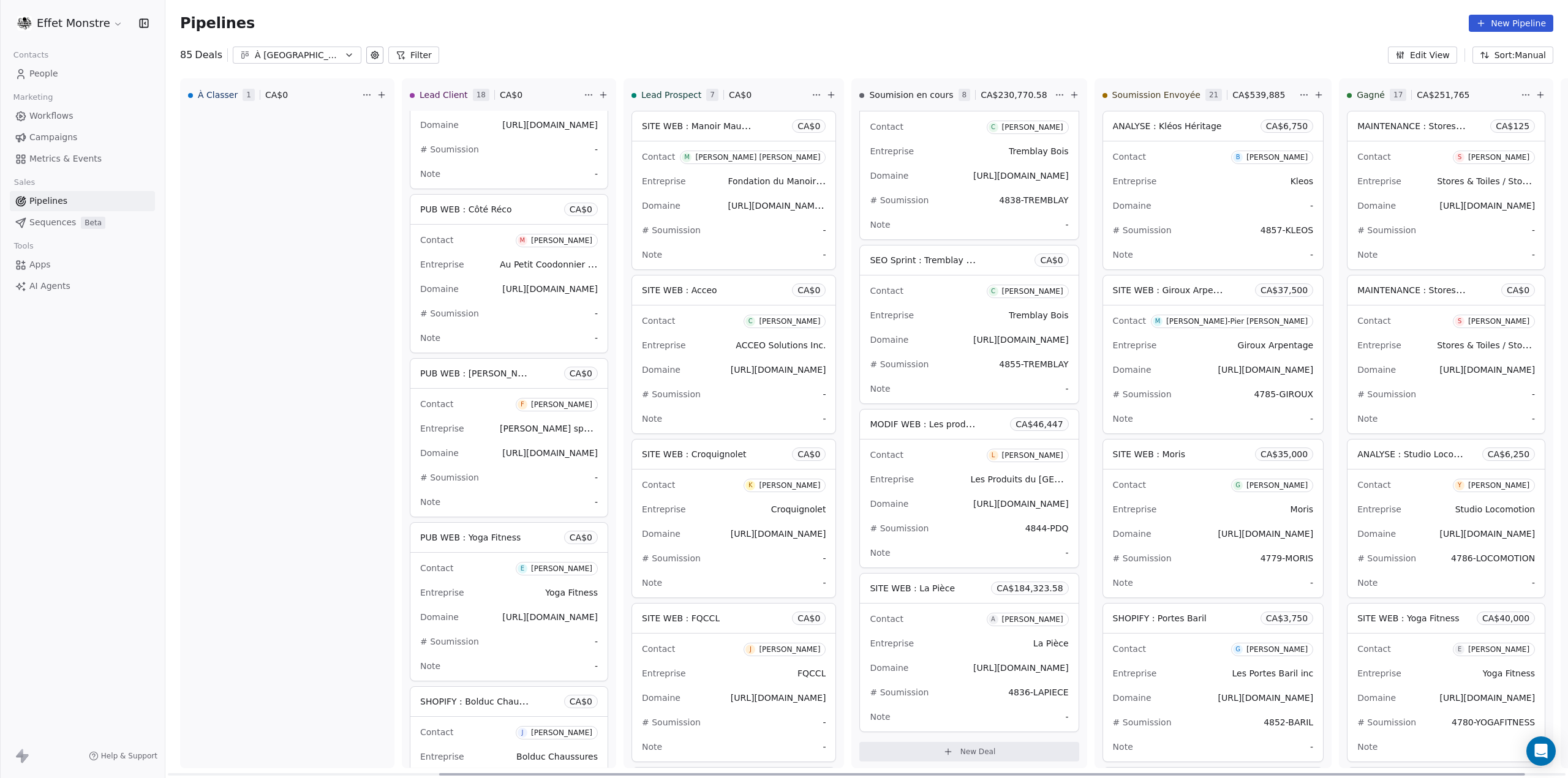
scroll to position [0, 402]
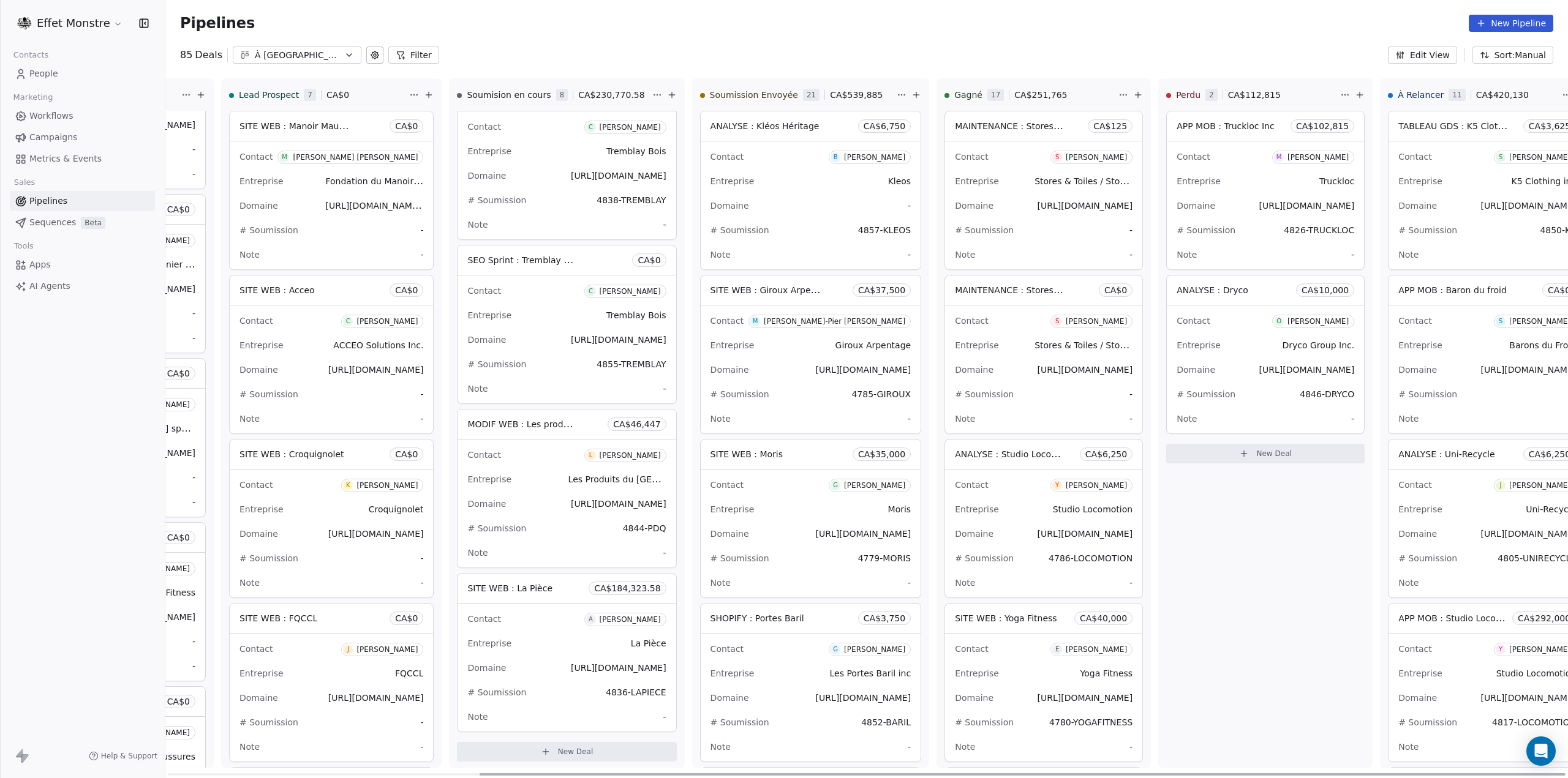
drag, startPoint x: 414, startPoint y: 787, endPoint x: 1411, endPoint y: 807, distance: 997.2
click at [1411, 776] on div at bounding box center [1022, 774] width 1086 height 2
drag, startPoint x: 1211, startPoint y: 782, endPoint x: 1537, endPoint y: 803, distance: 326.7
click at [1537, 776] on div at bounding box center [1019, 774] width 1091 height 2
click at [1171, 280] on div "ANALYSE : Dryco CA$ 10,000" at bounding box center [1265, 290] width 197 height 29
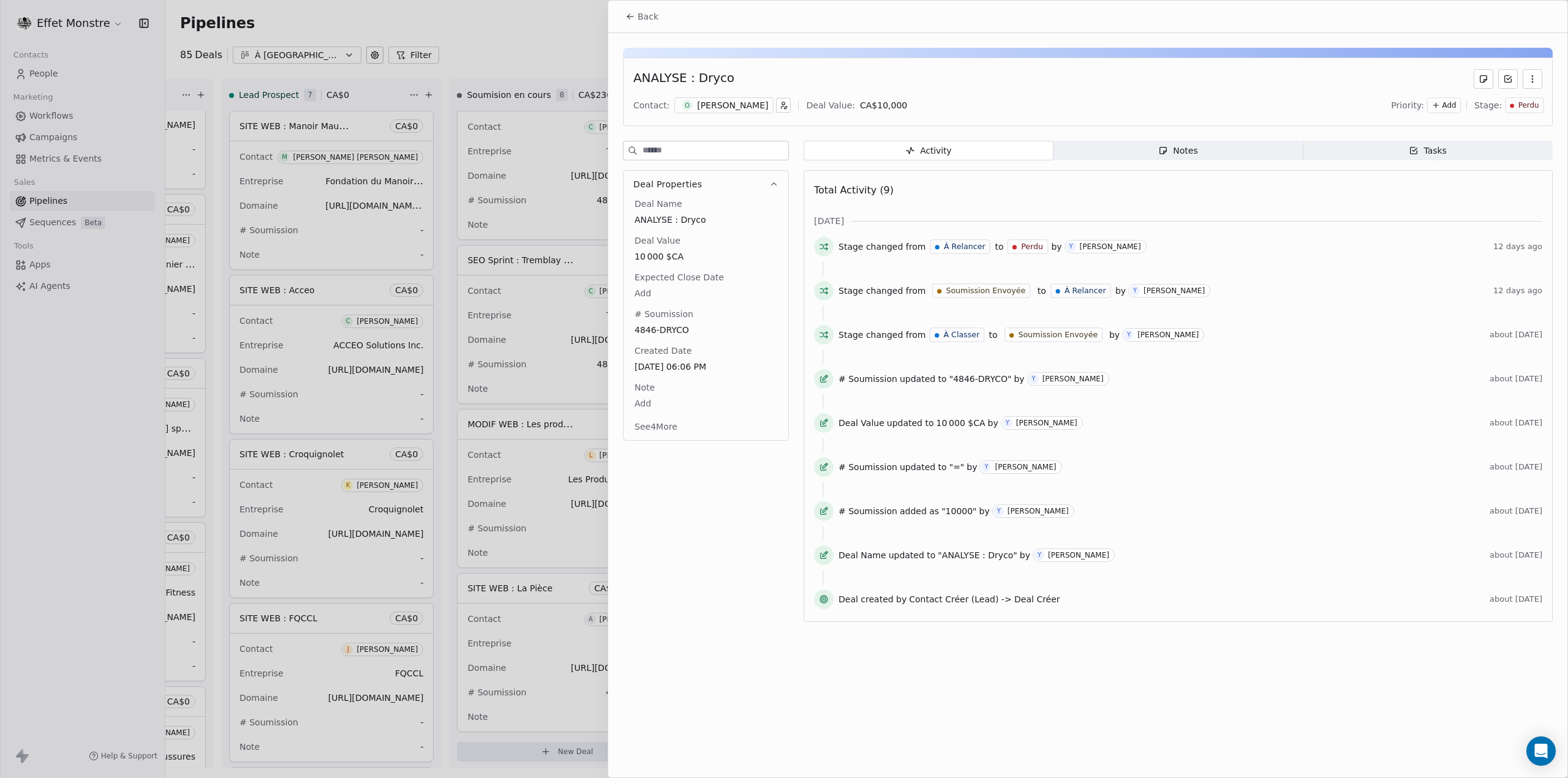
click at [469, 24] on div at bounding box center [784, 389] width 1568 height 778
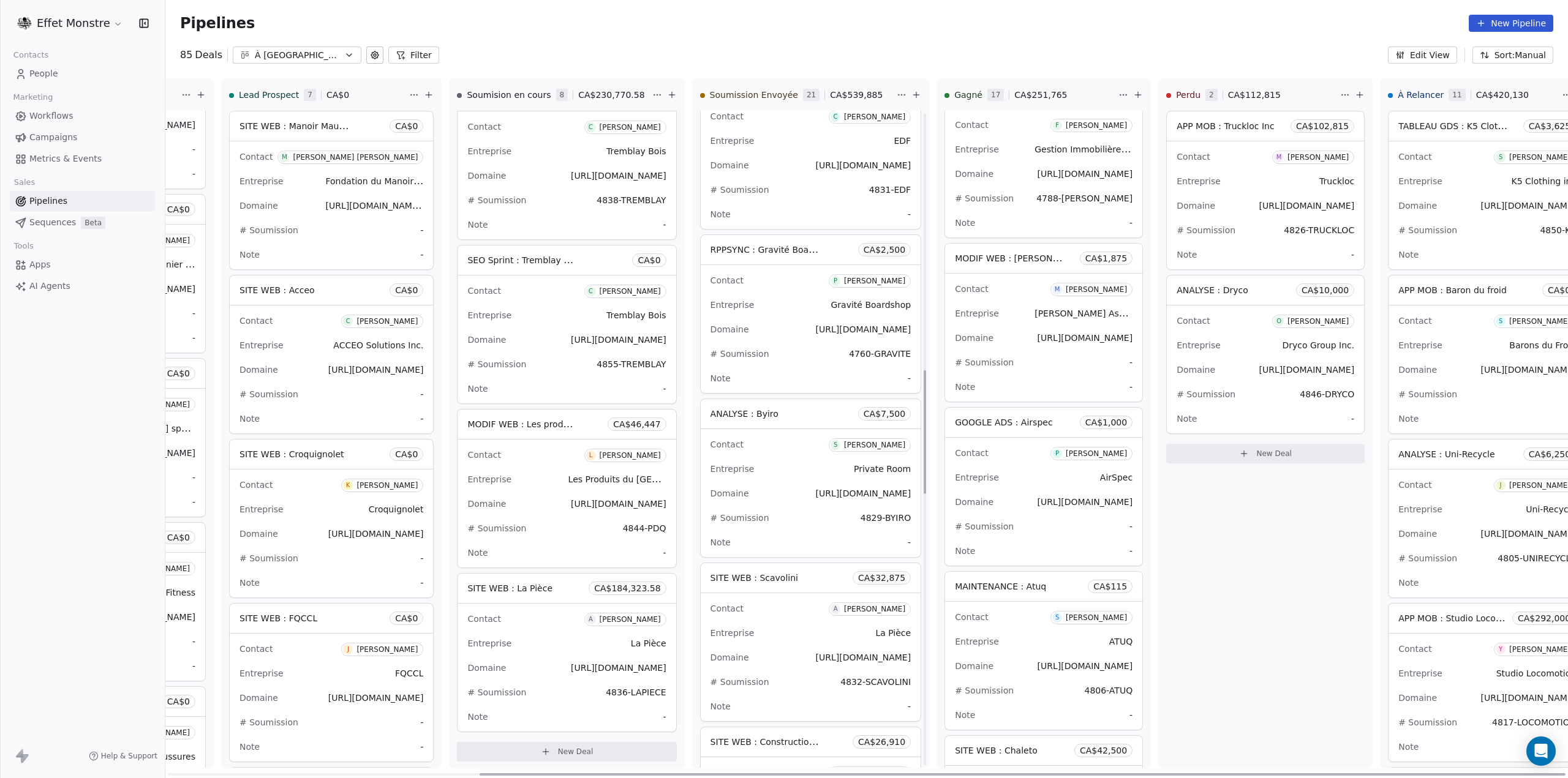
scroll to position [1344, 0]
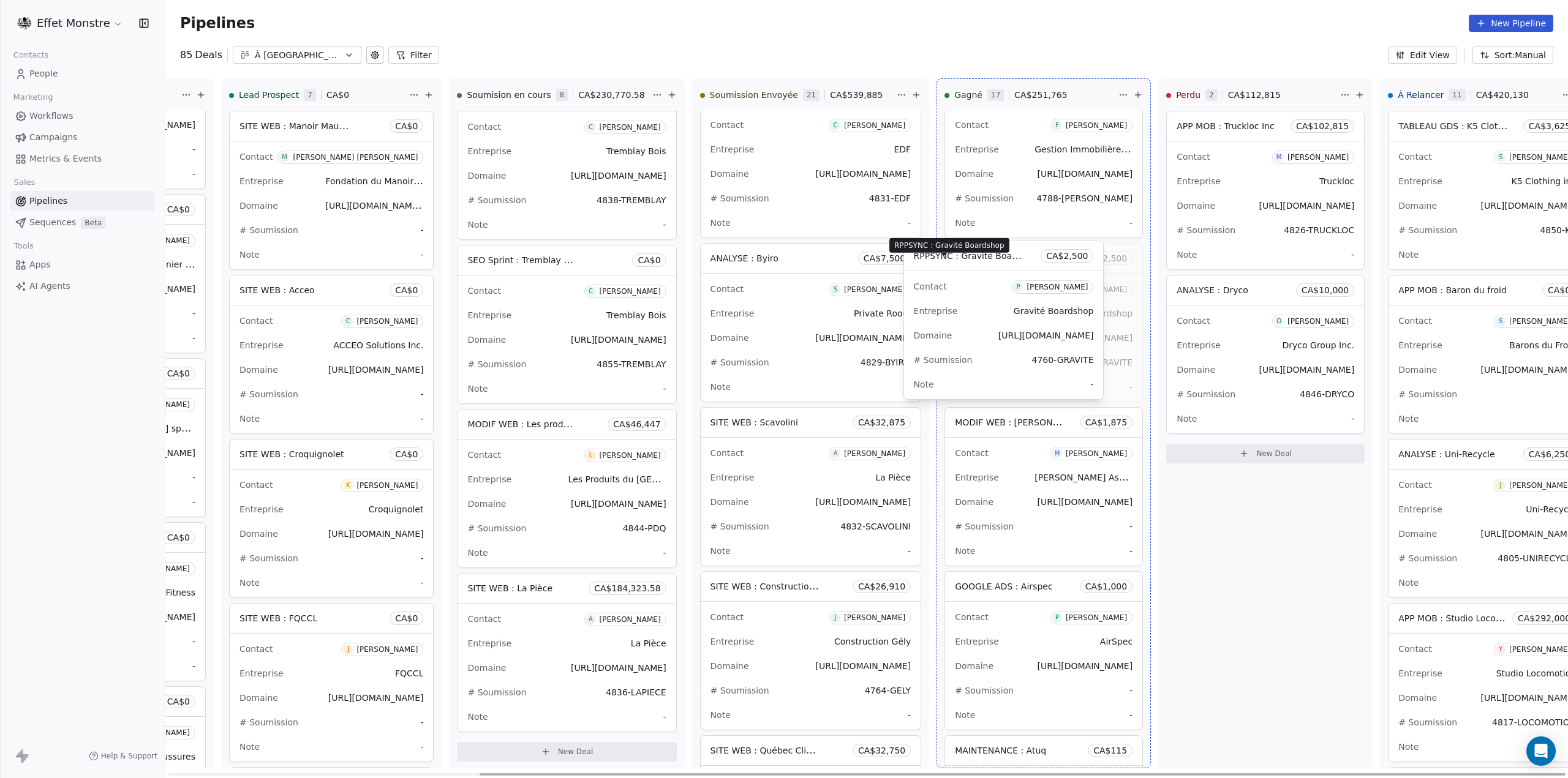
drag, startPoint x: 739, startPoint y: 254, endPoint x: 938, endPoint y: 265, distance: 199.3
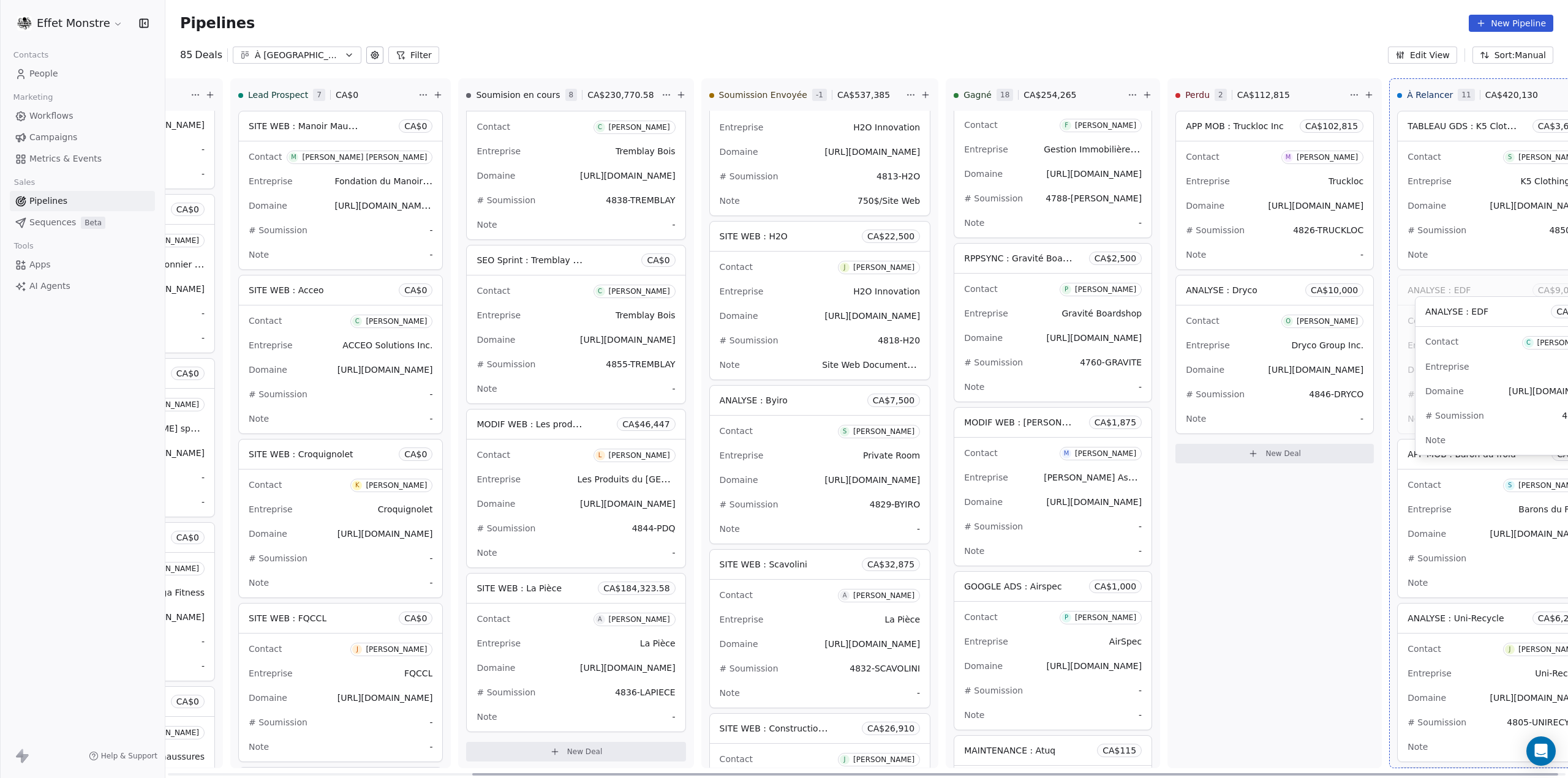
scroll to position [0, 401]
drag, startPoint x: 729, startPoint y: 398, endPoint x: 1430, endPoint y: 315, distance: 705.9
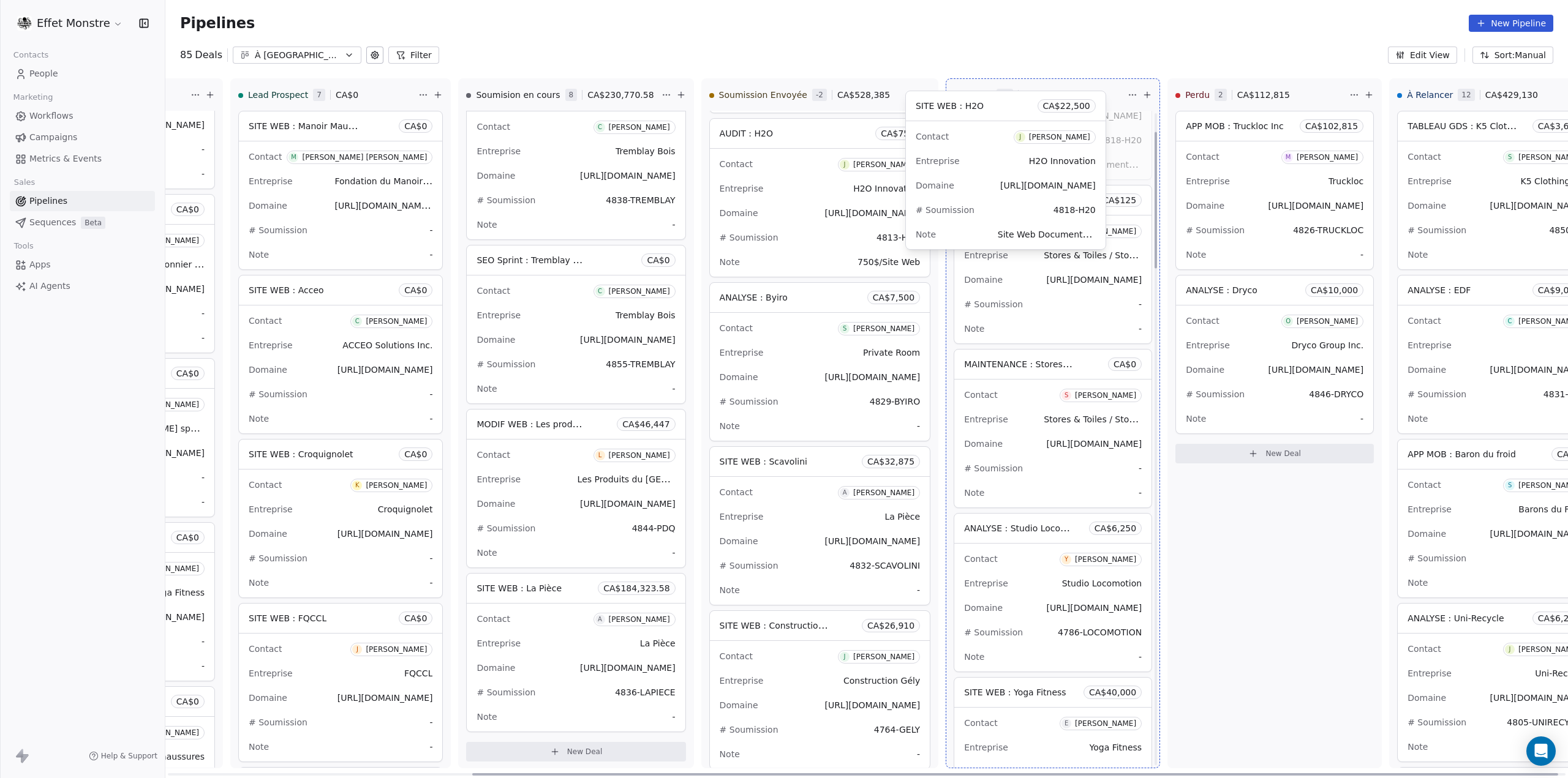
scroll to position [0, 0]
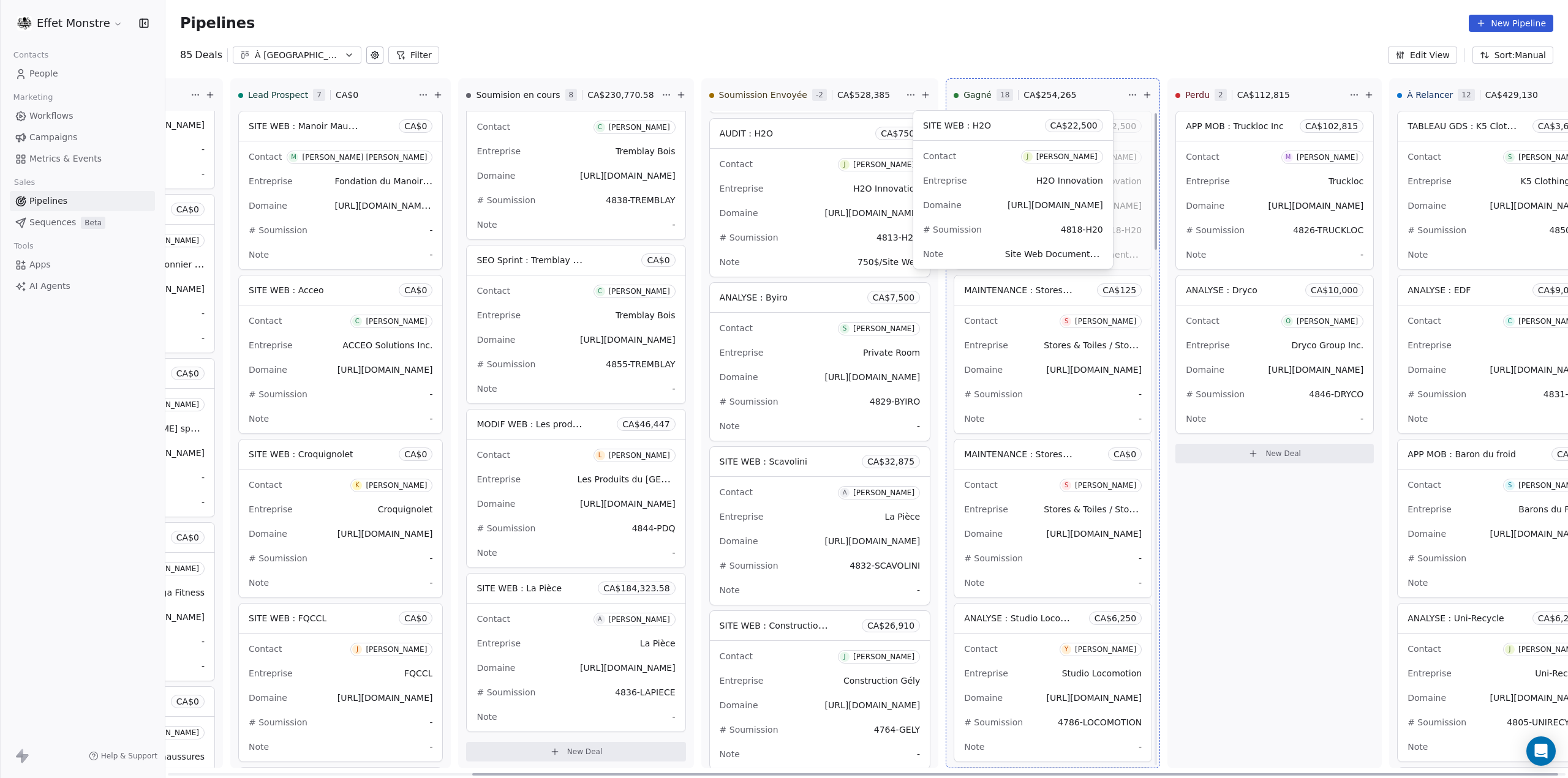
drag, startPoint x: 739, startPoint y: 295, endPoint x: 955, endPoint y: 106, distance: 287.0
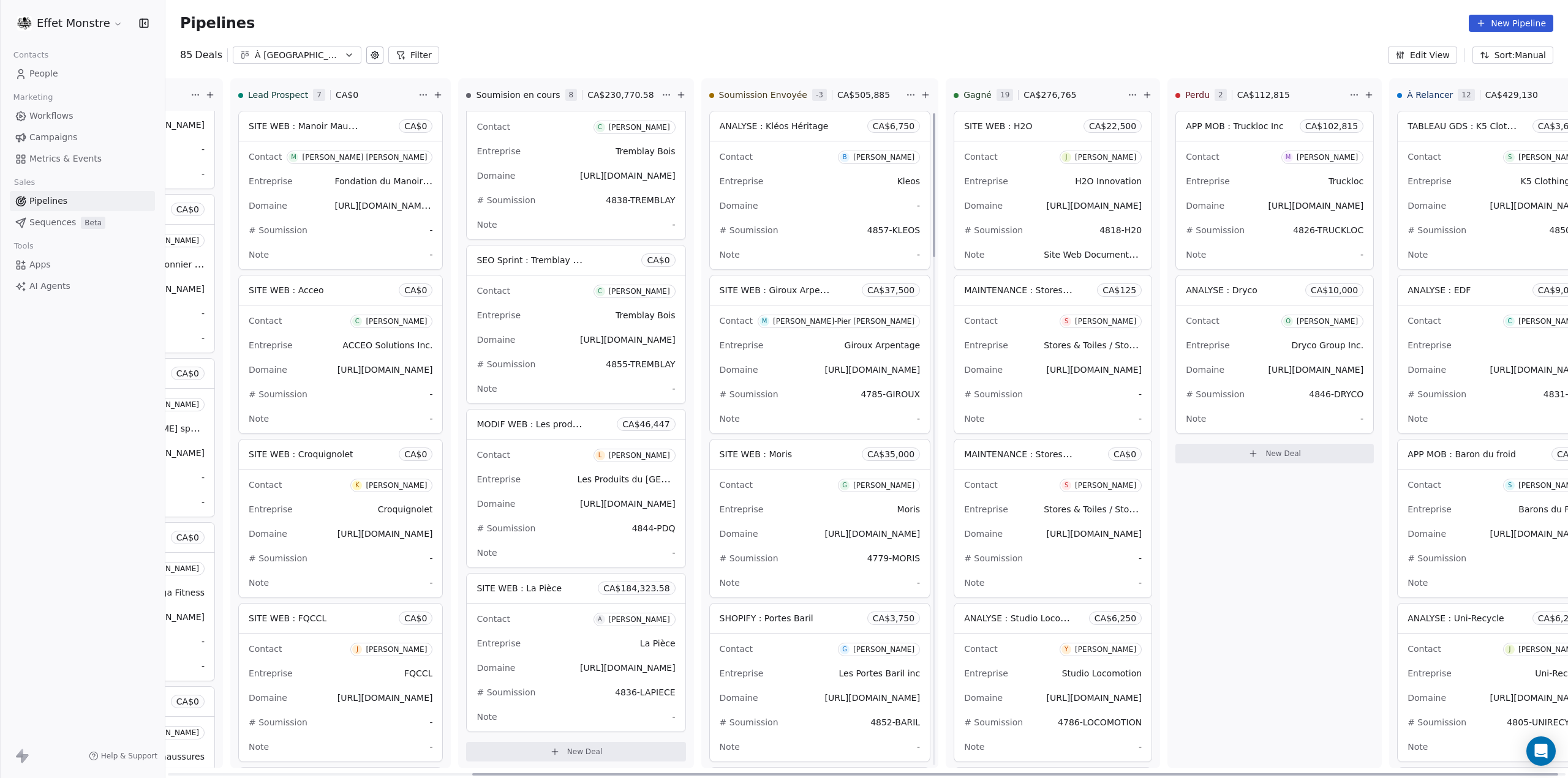
drag, startPoint x: 894, startPoint y: 235, endPoint x: 859, endPoint y: 176, distance: 68.6
click at [933, 176] on div at bounding box center [934, 185] width 2 height 144
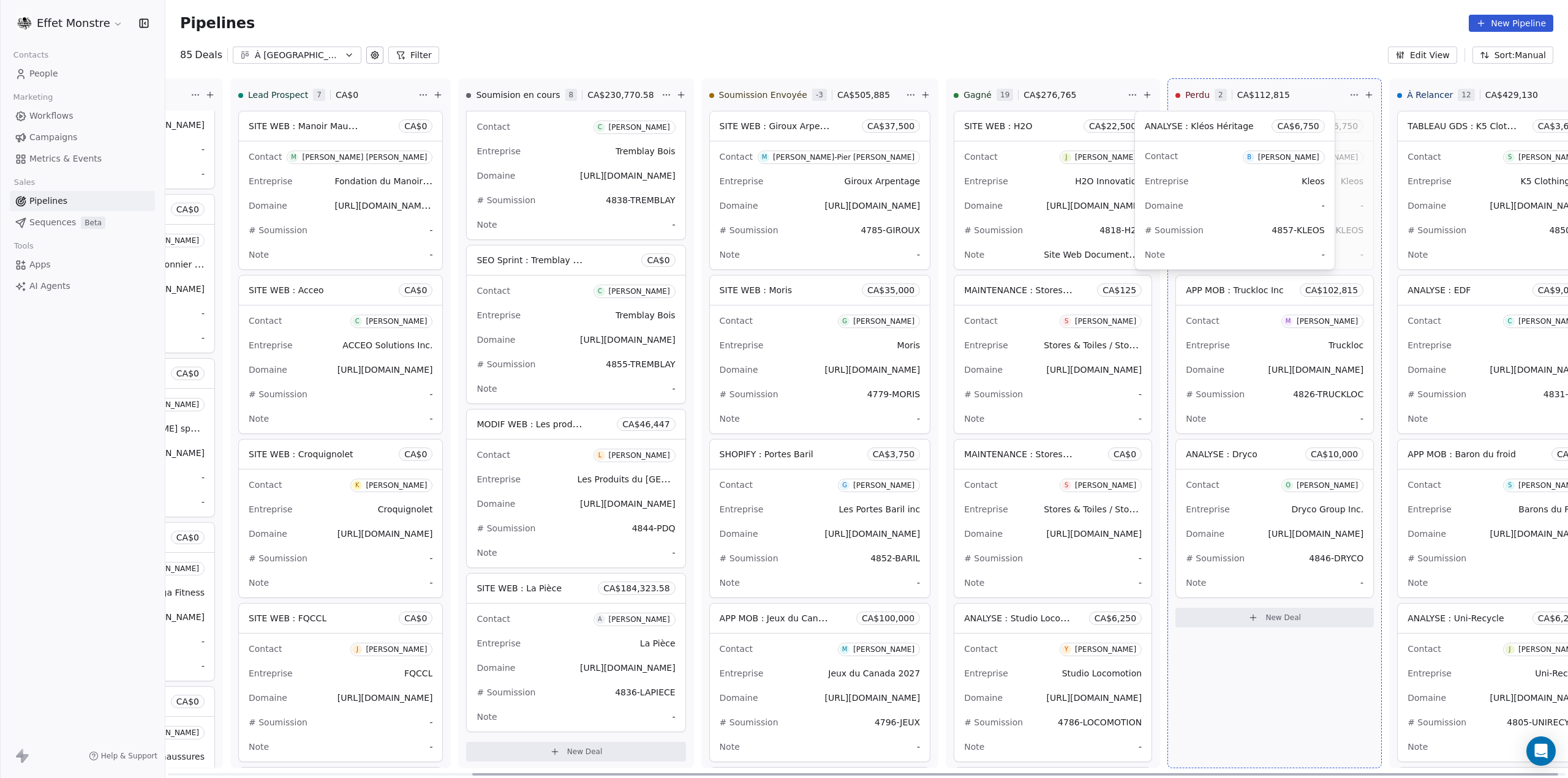
drag, startPoint x: 736, startPoint y: 126, endPoint x: 1196, endPoint y: 116, distance: 460.1
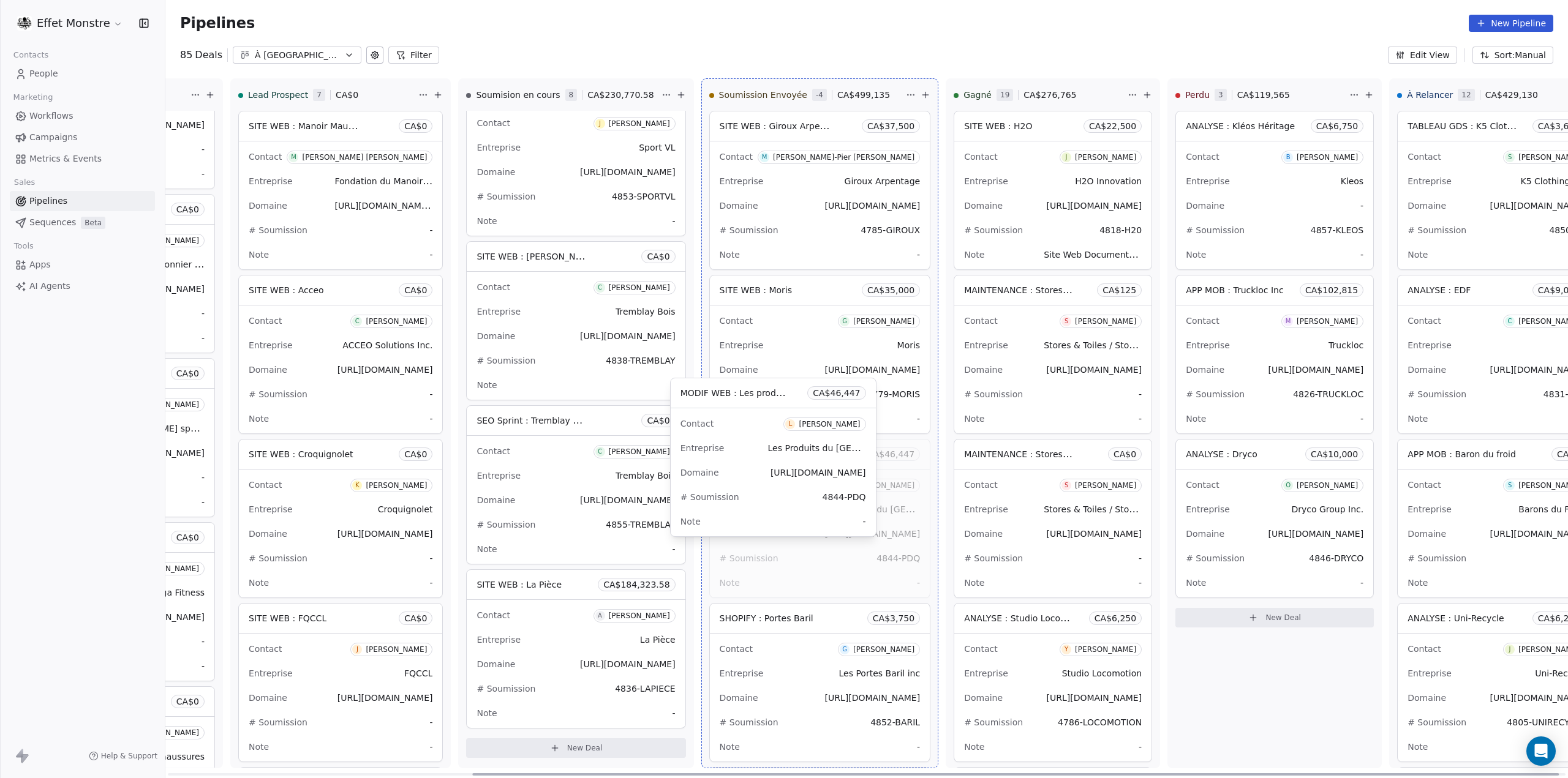
scroll to position [523, 0]
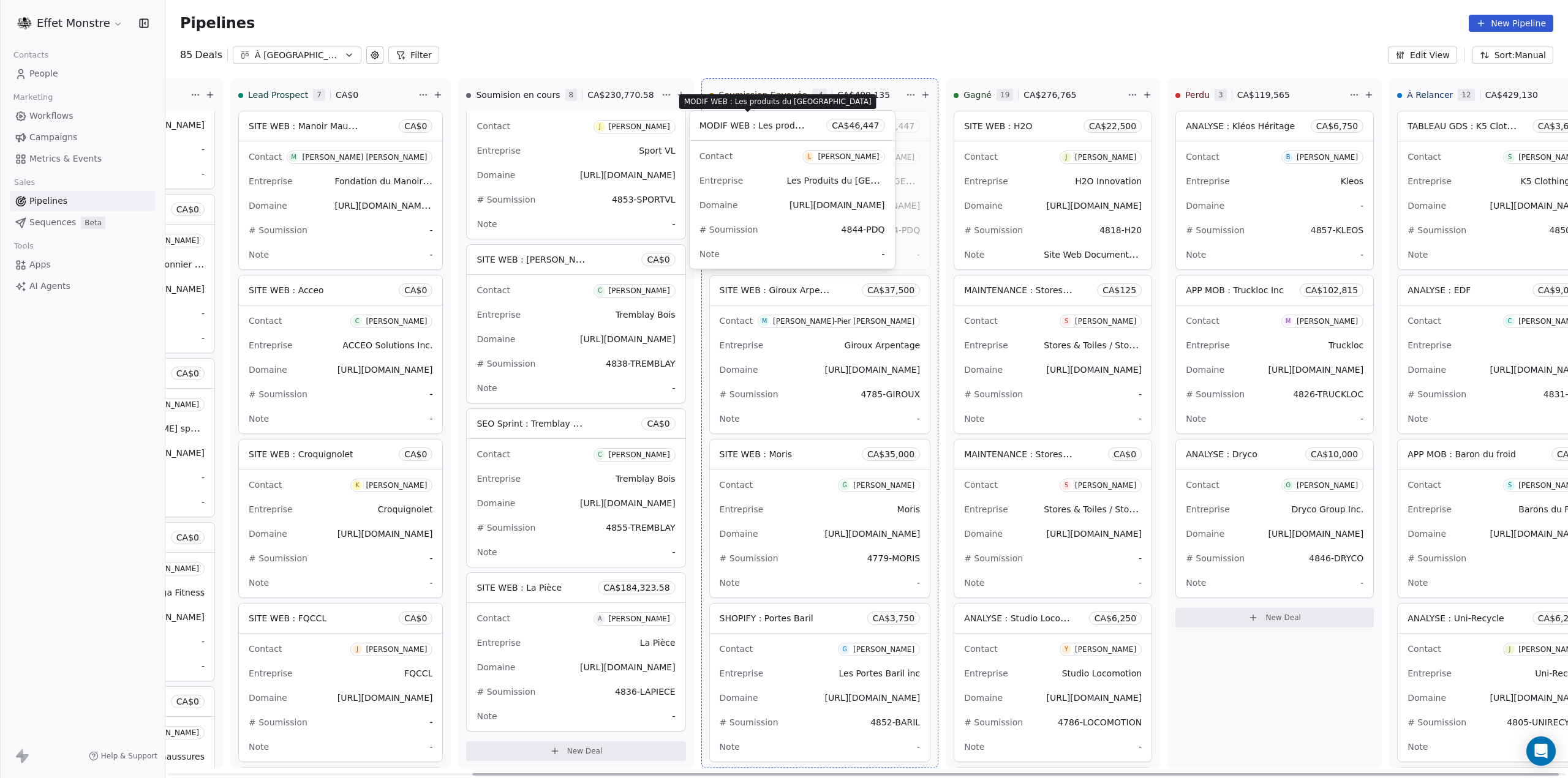
drag, startPoint x: 515, startPoint y: 425, endPoint x: 737, endPoint y: 127, distance: 371.6
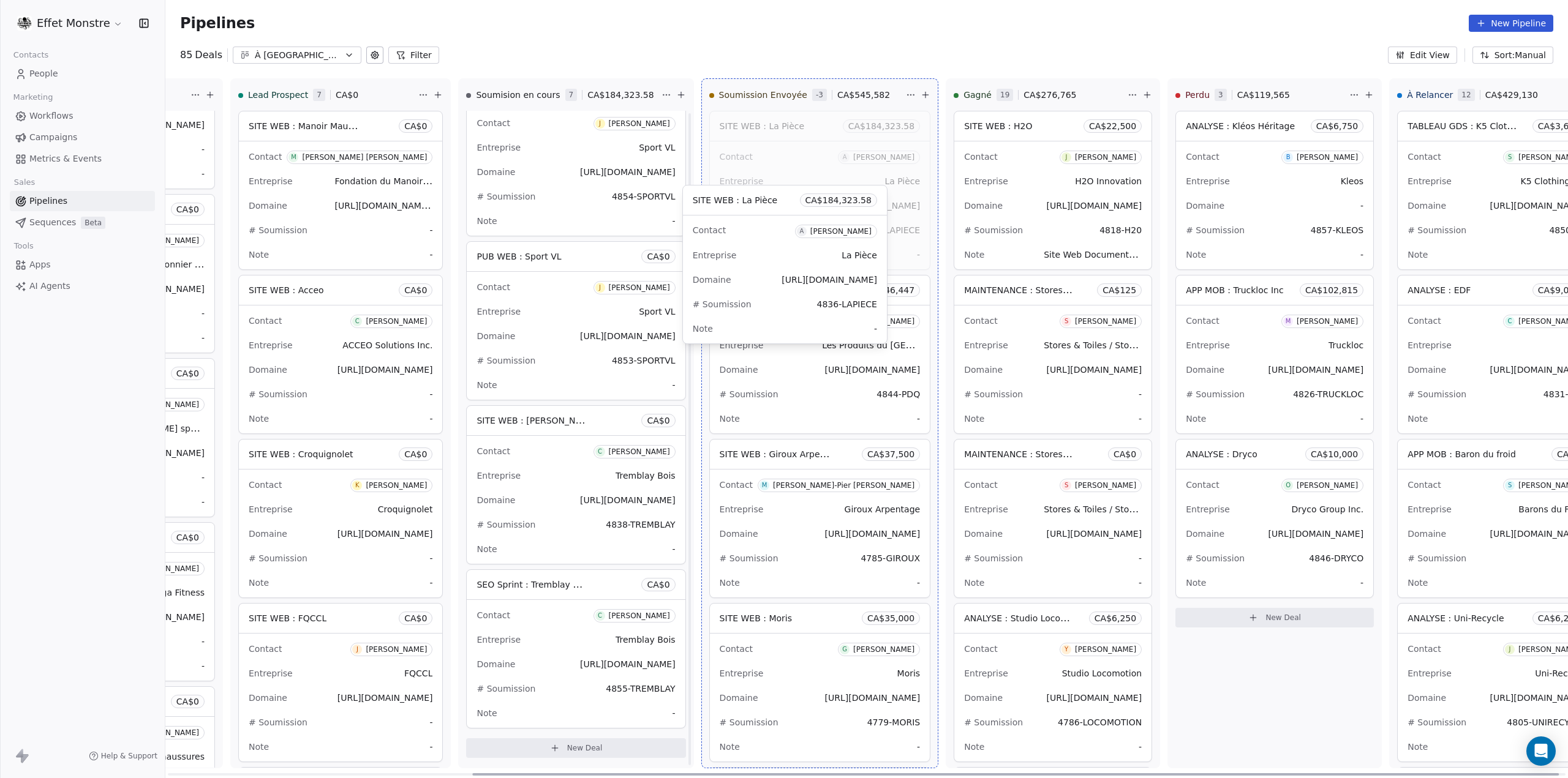
scroll to position [358, 0]
drag, startPoint x: 507, startPoint y: 591, endPoint x: 731, endPoint y: 128, distance: 514.3
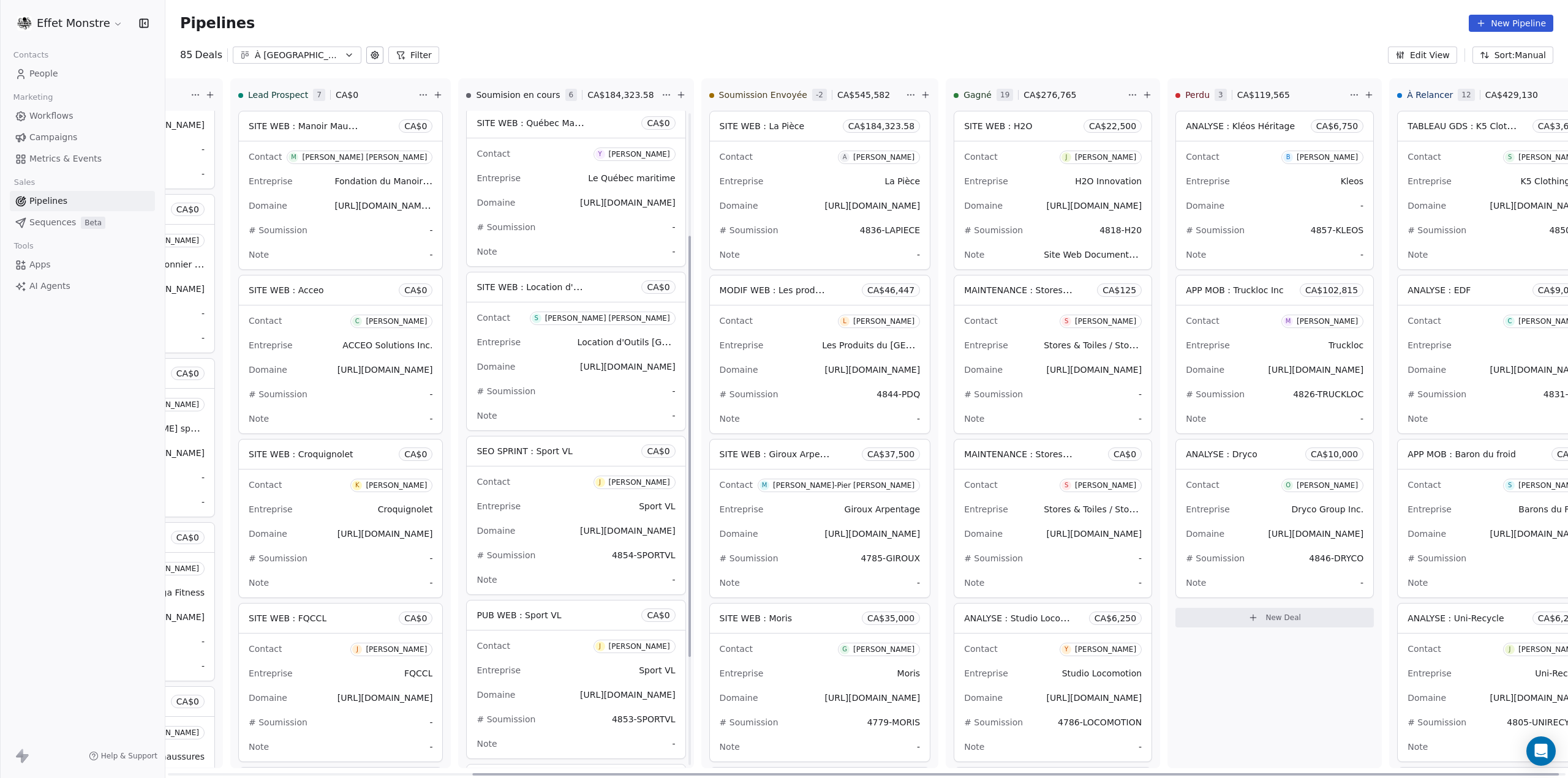
scroll to position [0, 0]
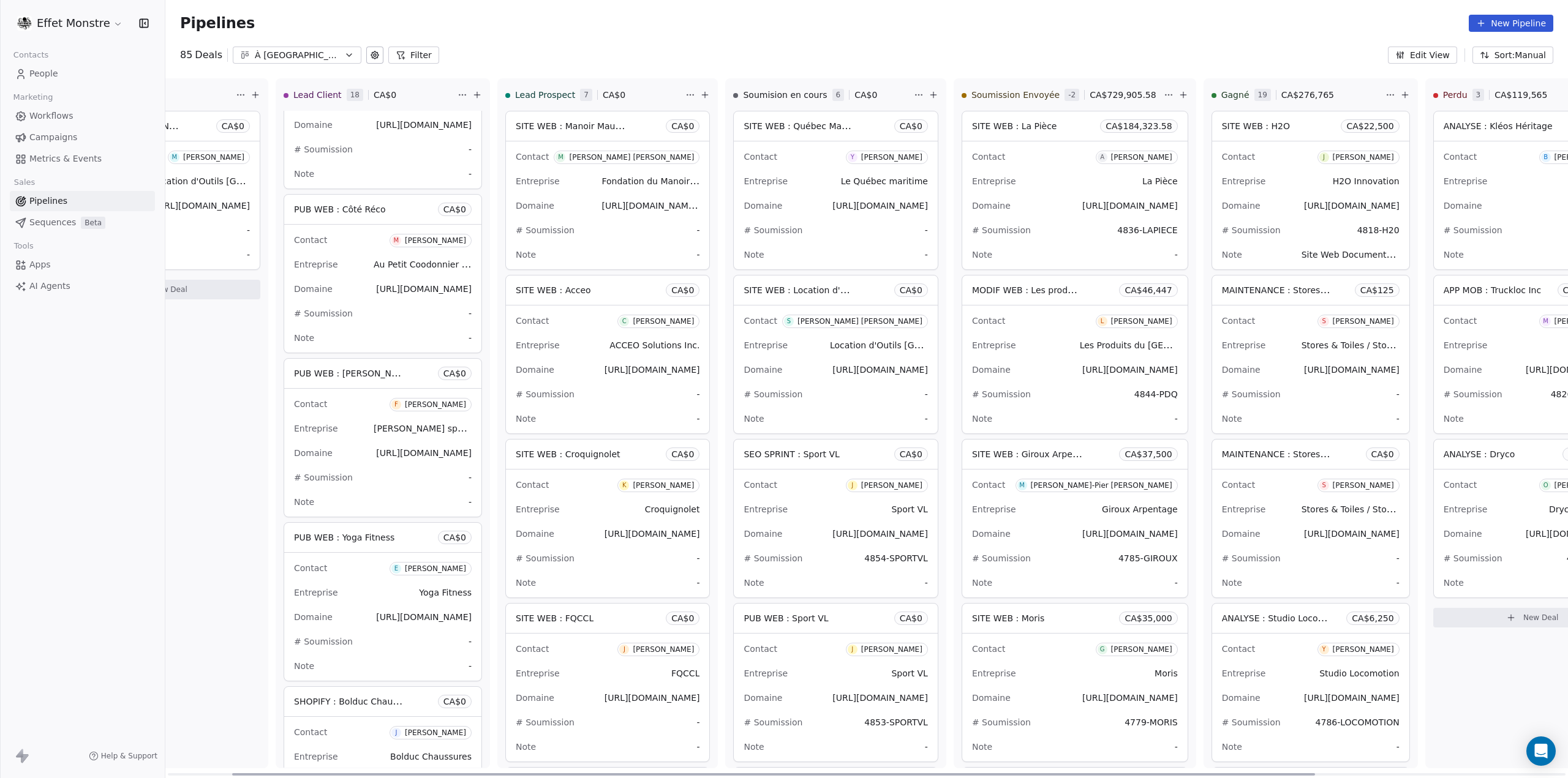
drag, startPoint x: 651, startPoint y: 776, endPoint x: 463, endPoint y: 671, distance: 215.3
click at [412, 773] on div at bounding box center [774, 774] width 1083 height 2
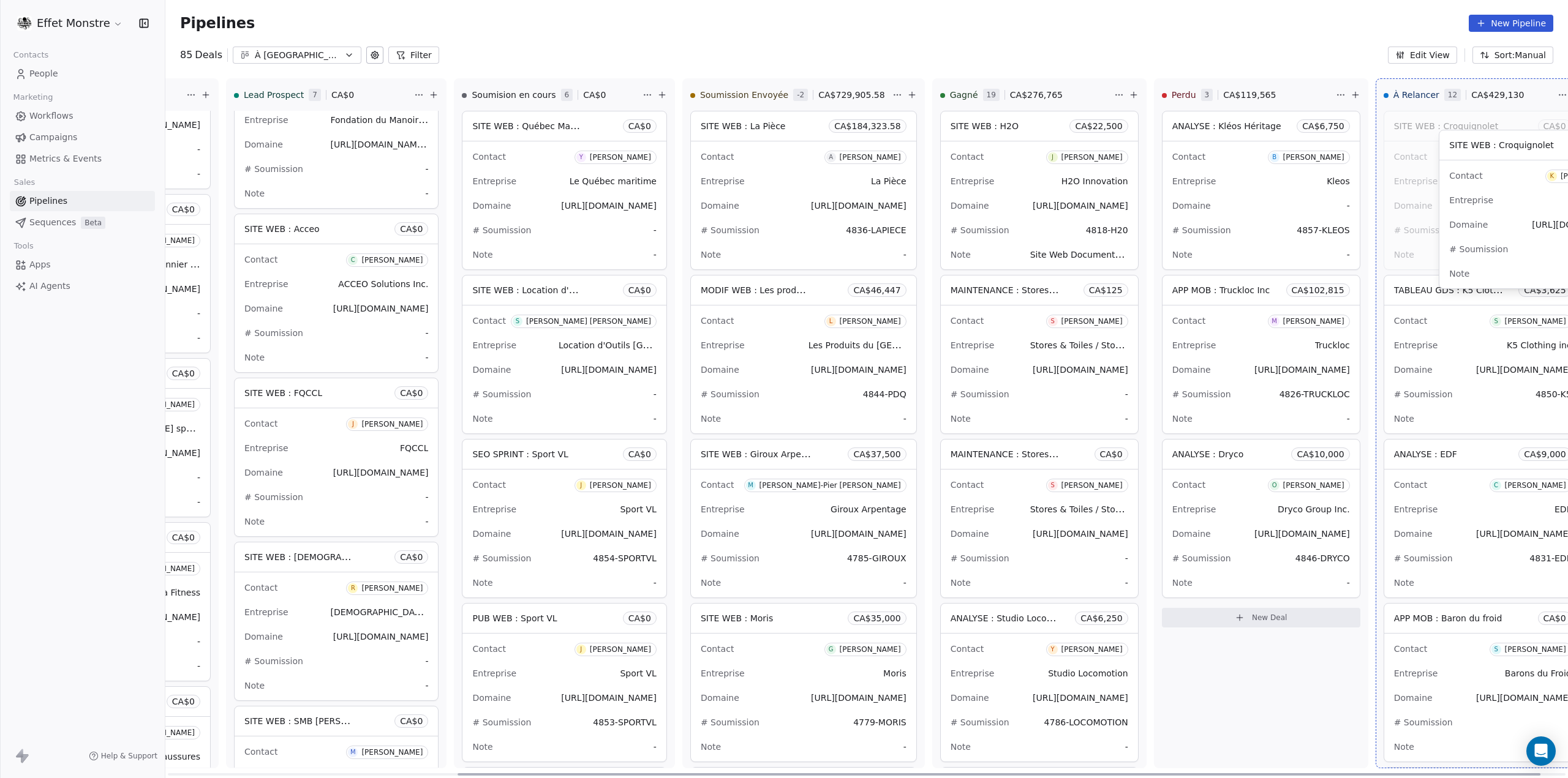
scroll to position [0, 406]
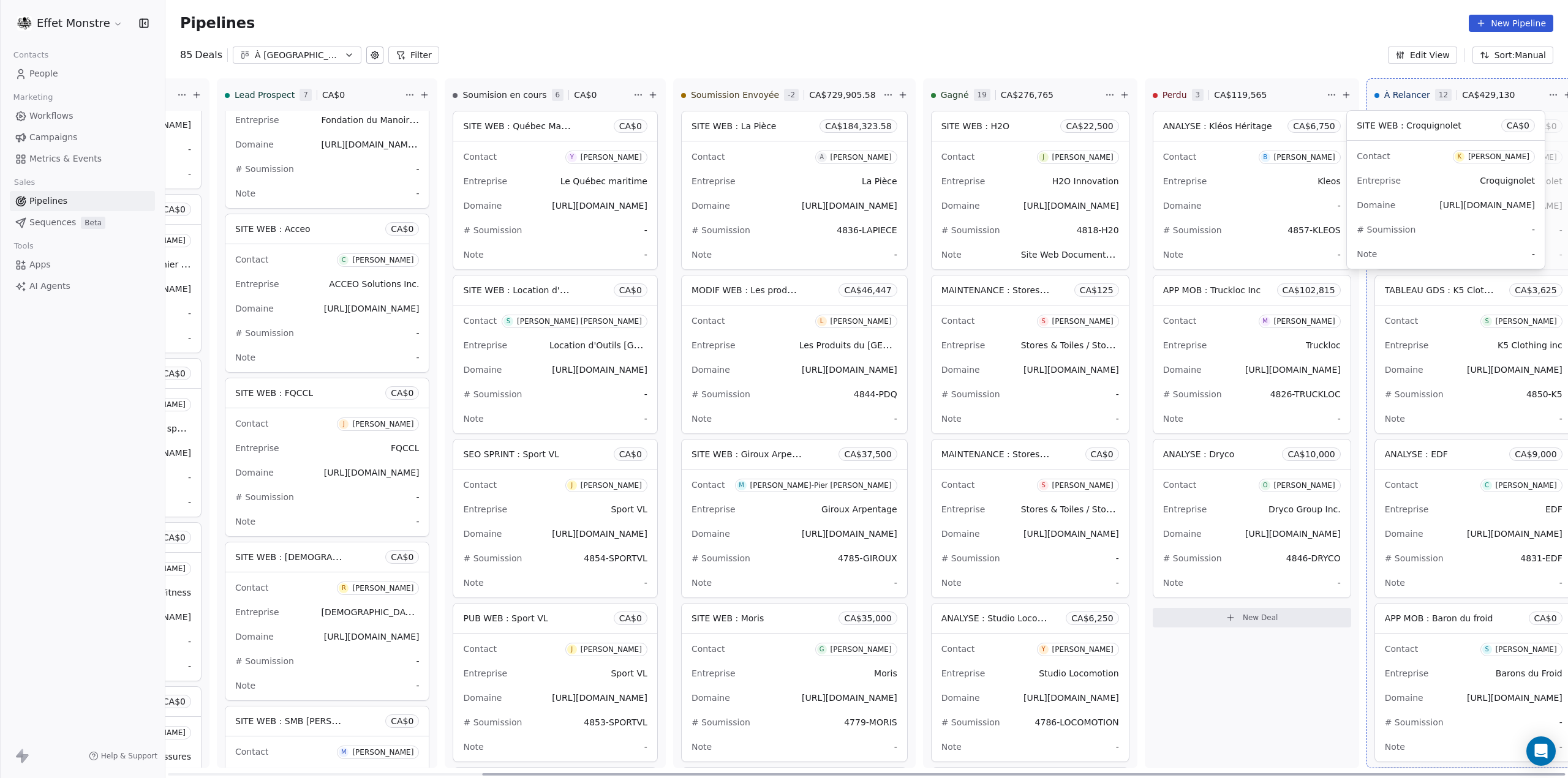
drag, startPoint x: 609, startPoint y: 399, endPoint x: 1444, endPoint y: 129, distance: 877.6
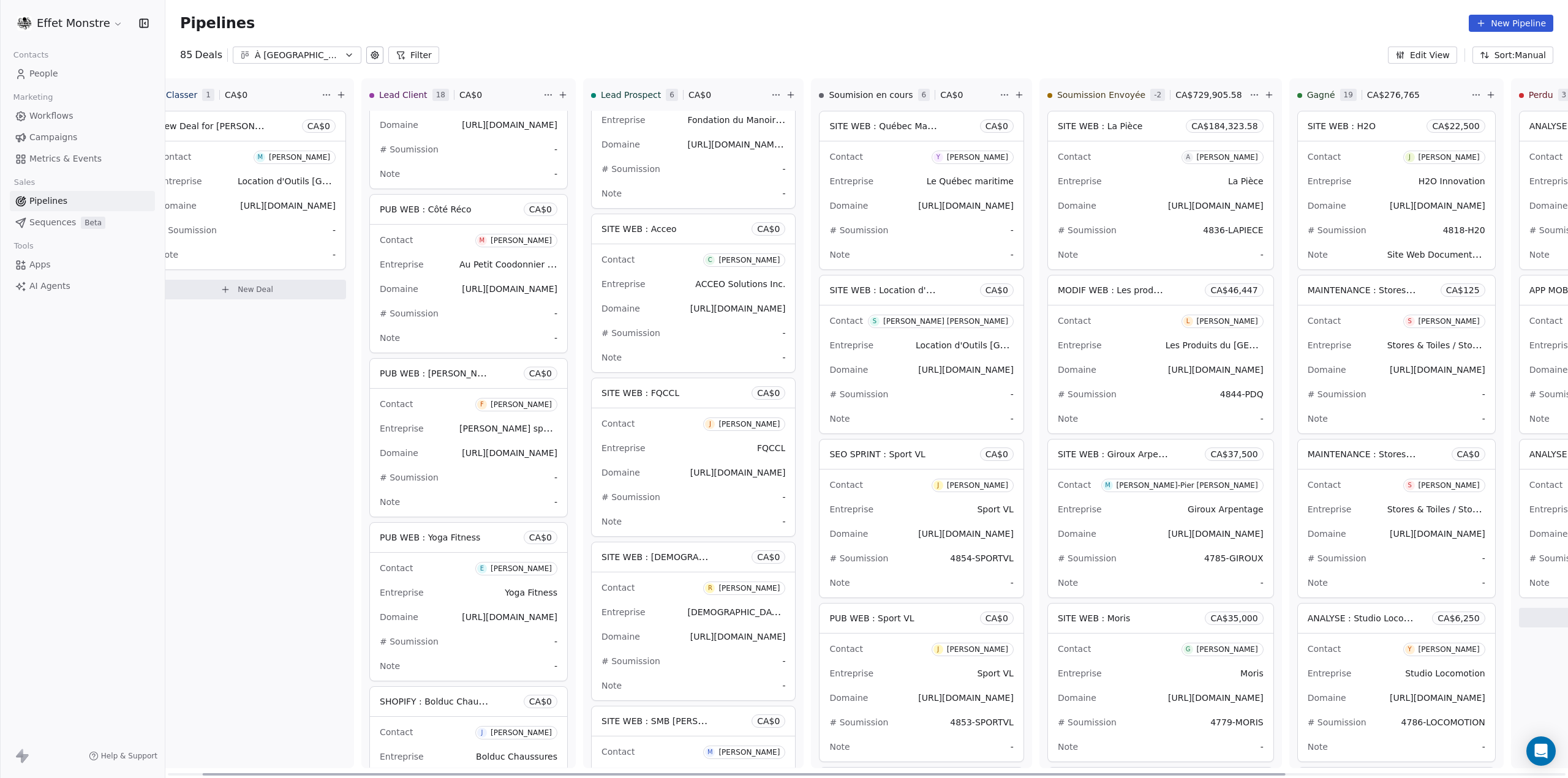
scroll to position [0, 0]
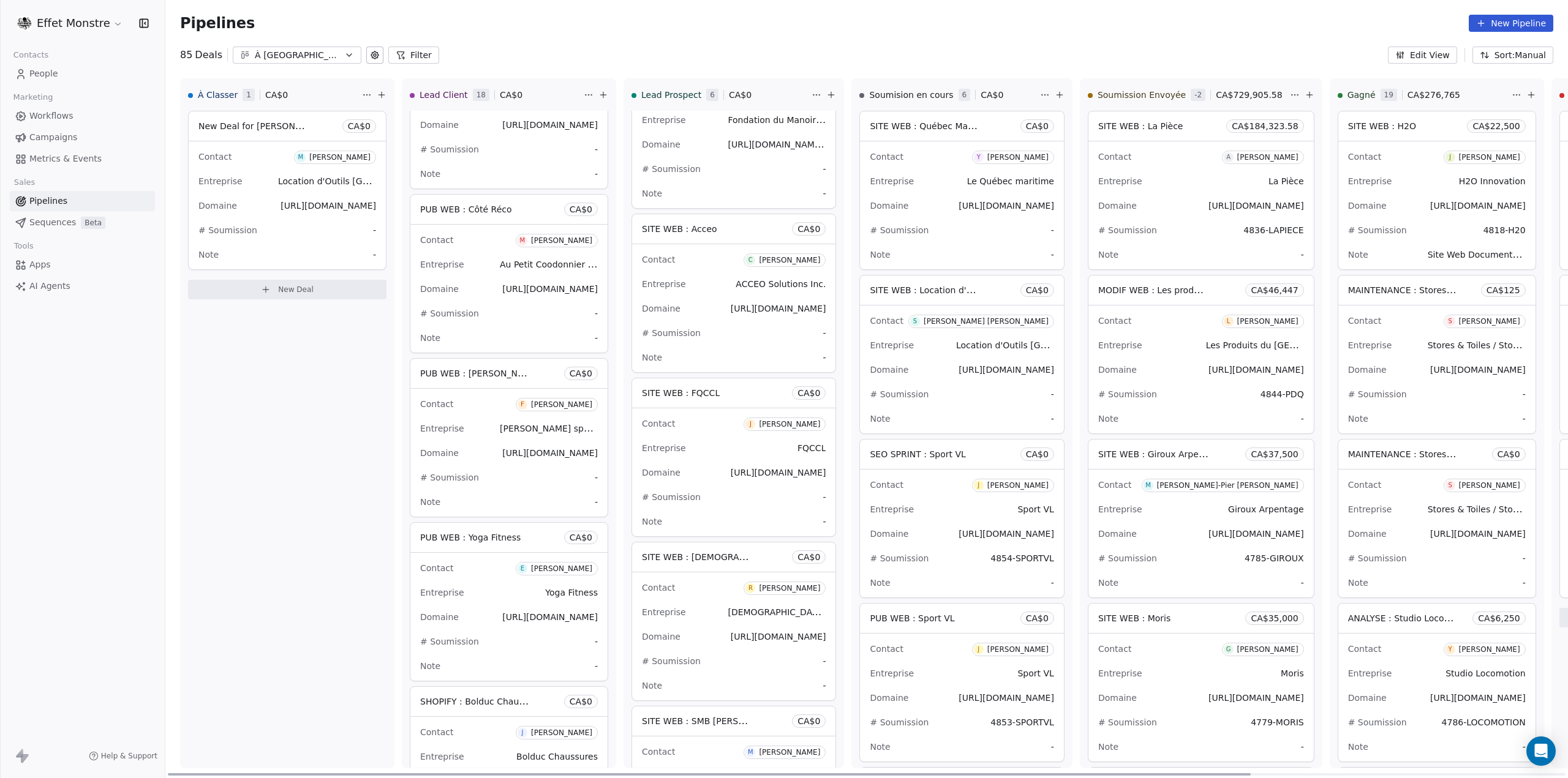
drag, startPoint x: 762, startPoint y: 773, endPoint x: 371, endPoint y: 747, distance: 391.9
click at [363, 773] on div at bounding box center [709, 774] width 1083 height 2
click at [696, 388] on span "SITE WEB : FQCCL" at bounding box center [680, 393] width 78 height 10
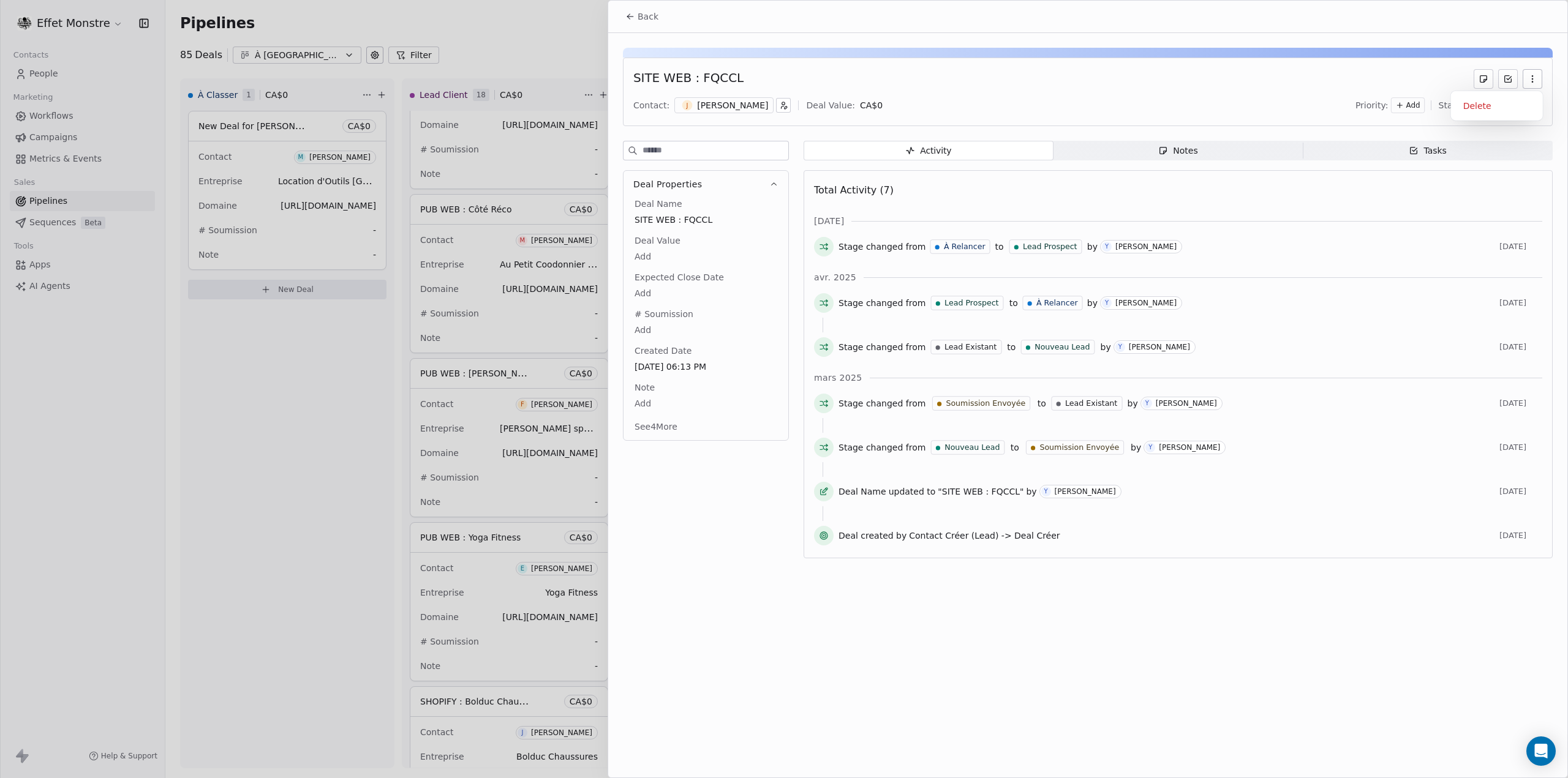
click at [1534, 77] on icon "button" at bounding box center [1532, 79] width 10 height 10
click at [1499, 110] on div "Delete" at bounding box center [1497, 106] width 82 height 20
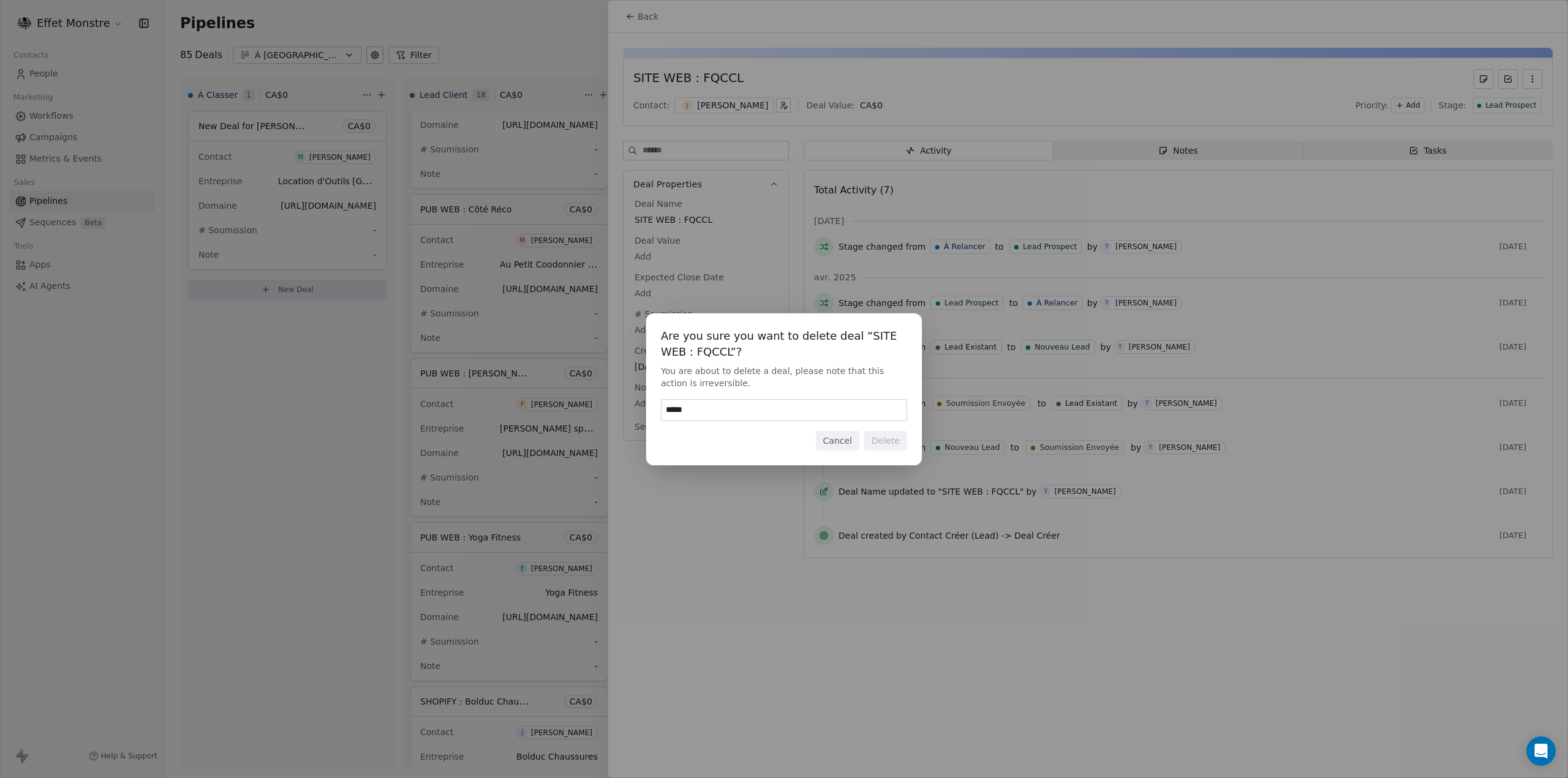
type input "******"
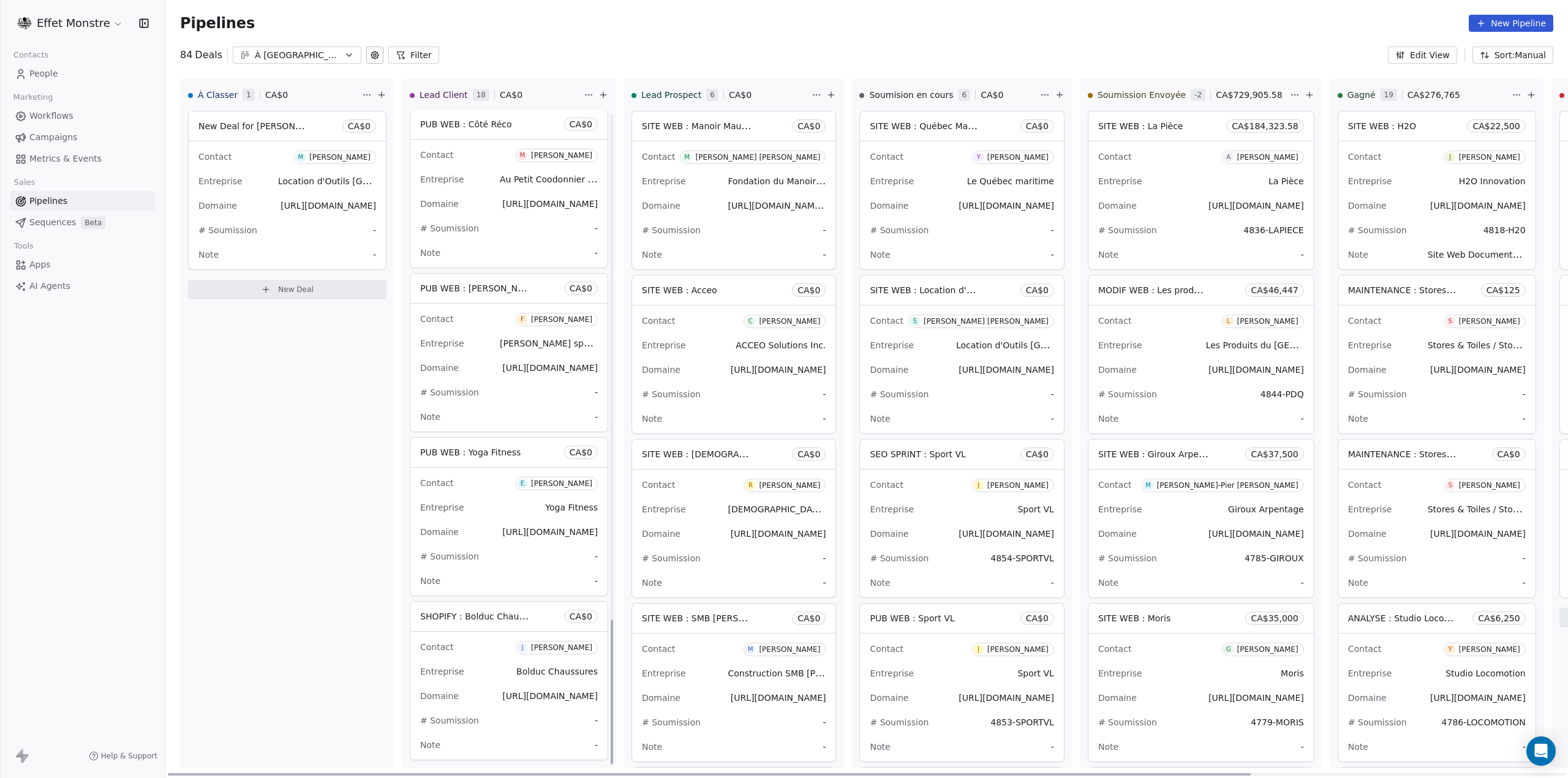
scroll to position [2302, 0]
click at [256, 134] on div "New Deal for [PERSON_NAME] CA$ 0" at bounding box center [287, 126] width 197 height 29
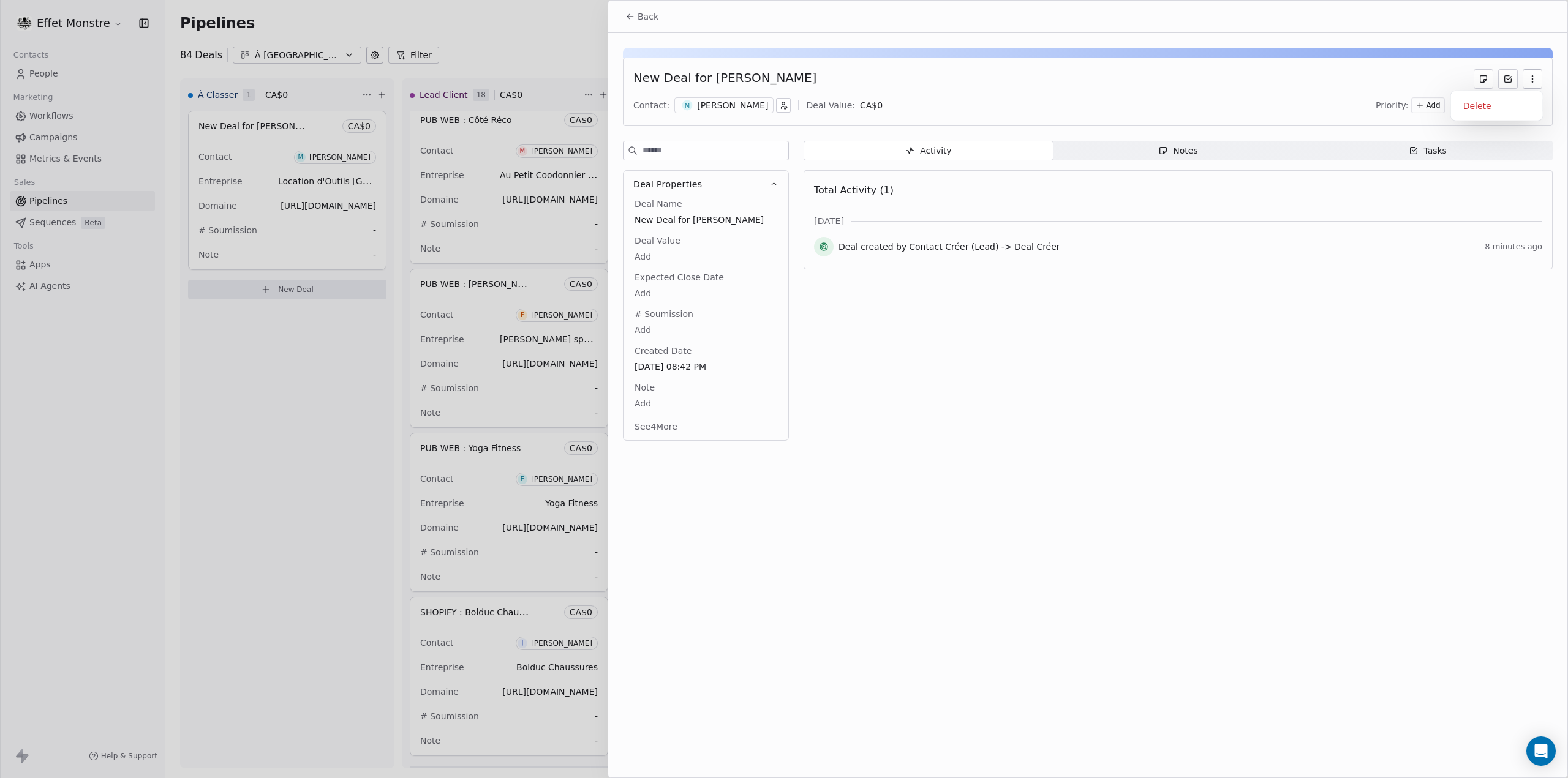
click at [1541, 83] on button "button" at bounding box center [1532, 79] width 20 height 20
click at [1511, 108] on div "Delete" at bounding box center [1497, 106] width 82 height 20
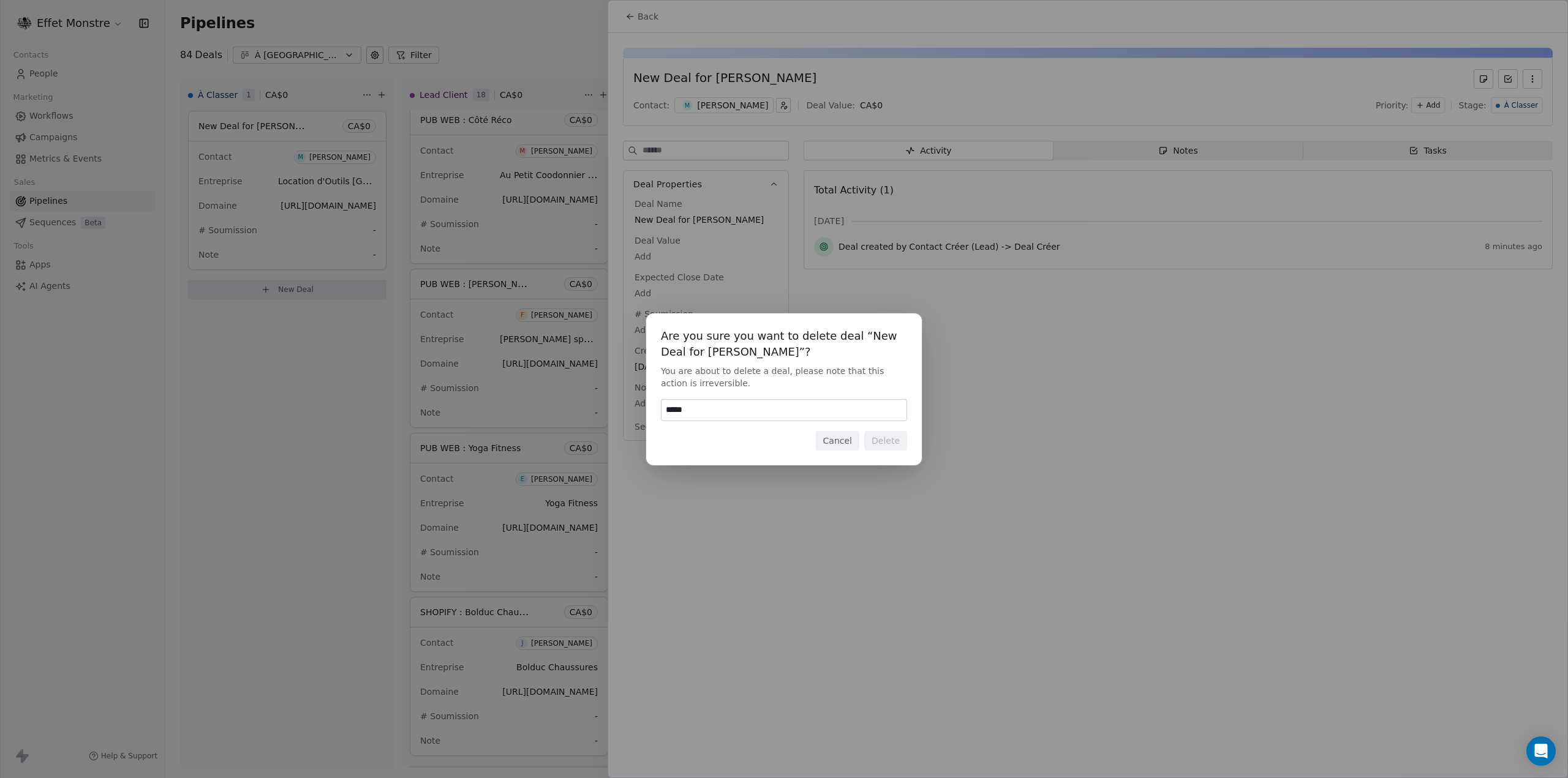
type input "******"
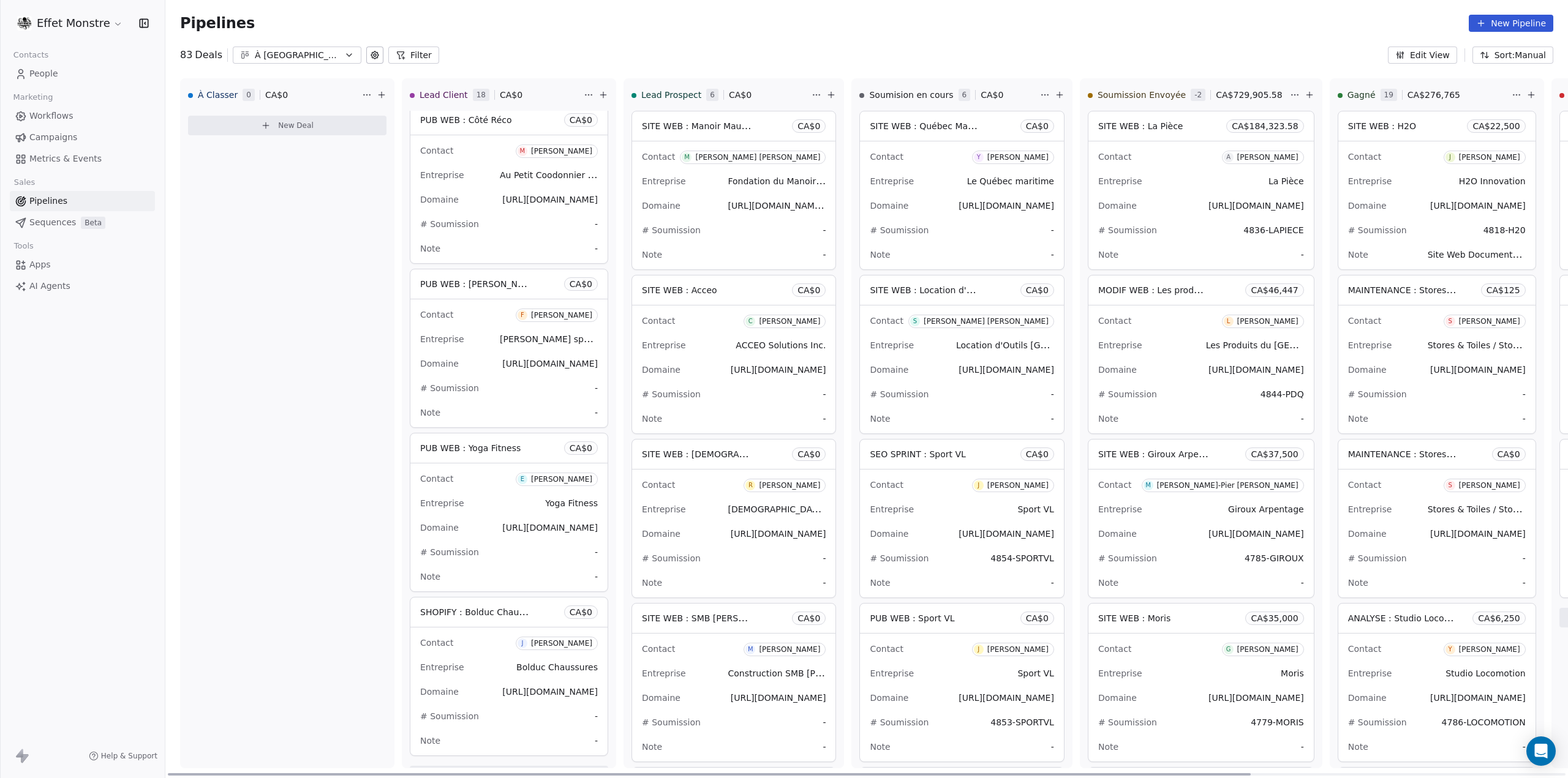
scroll to position [0, 406]
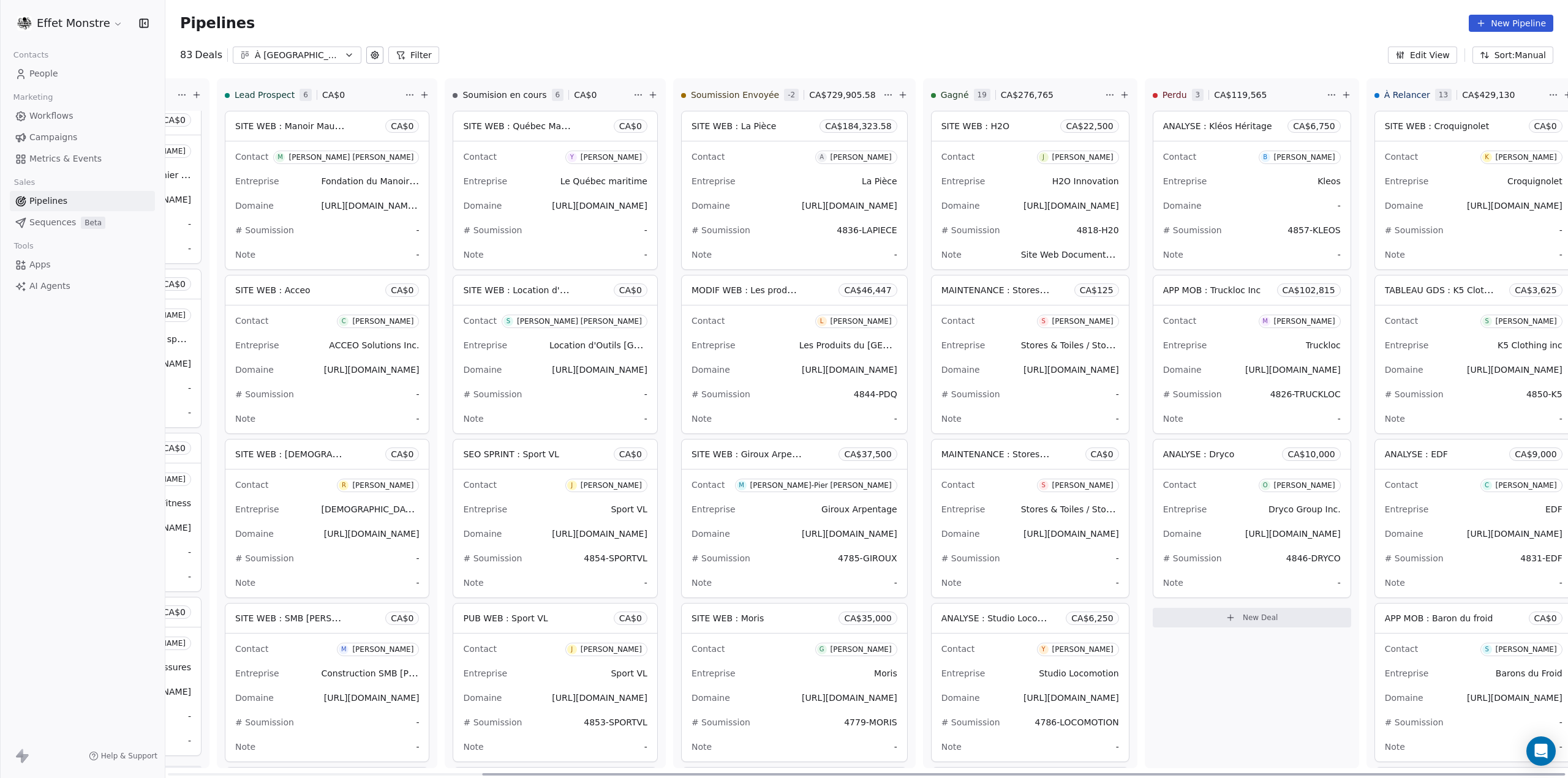
drag, startPoint x: 840, startPoint y: 775, endPoint x: 1567, endPoint y: 807, distance: 727.7
click at [1565, 776] on div at bounding box center [1023, 774] width 1083 height 2
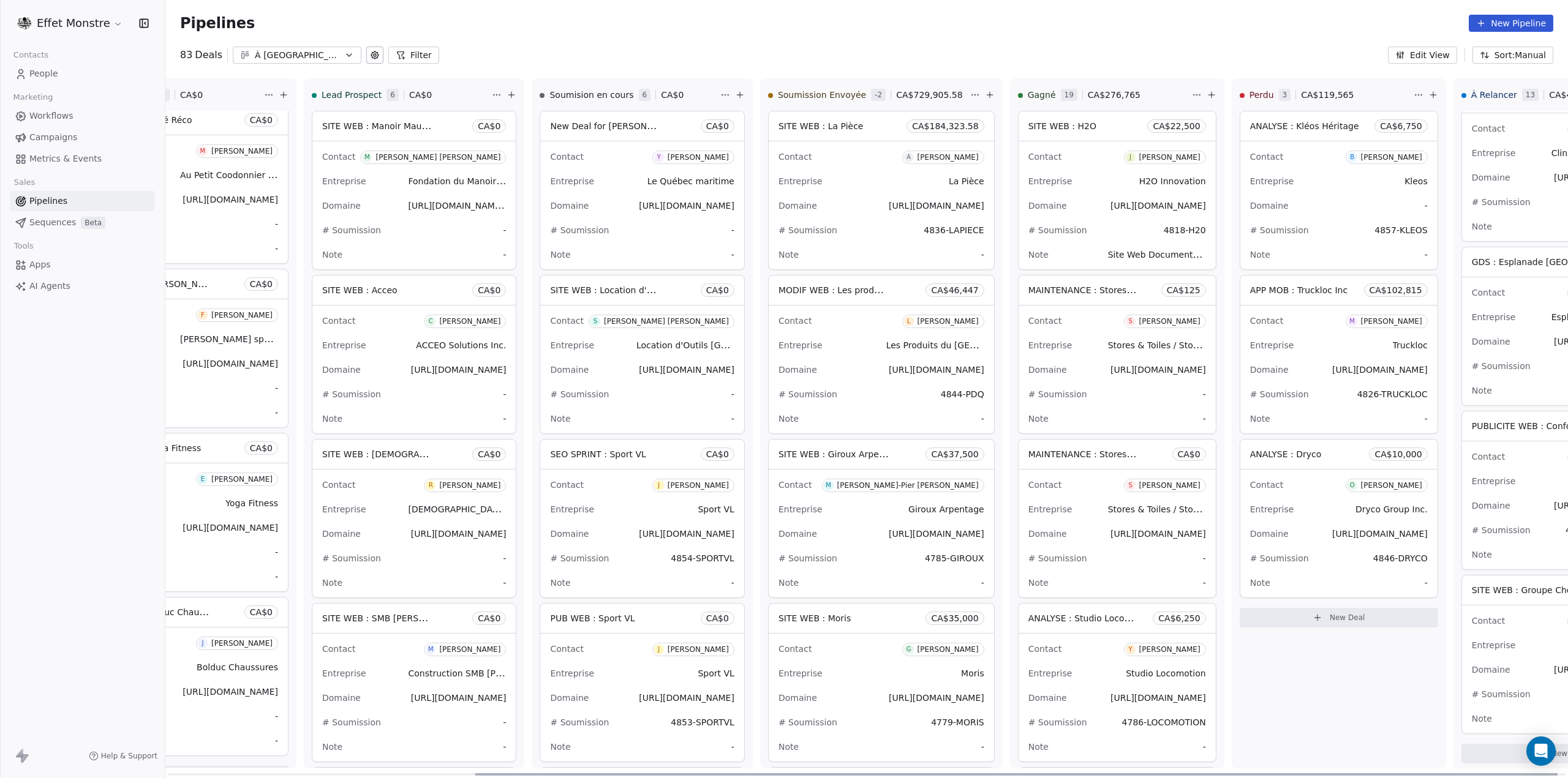
scroll to position [0, 0]
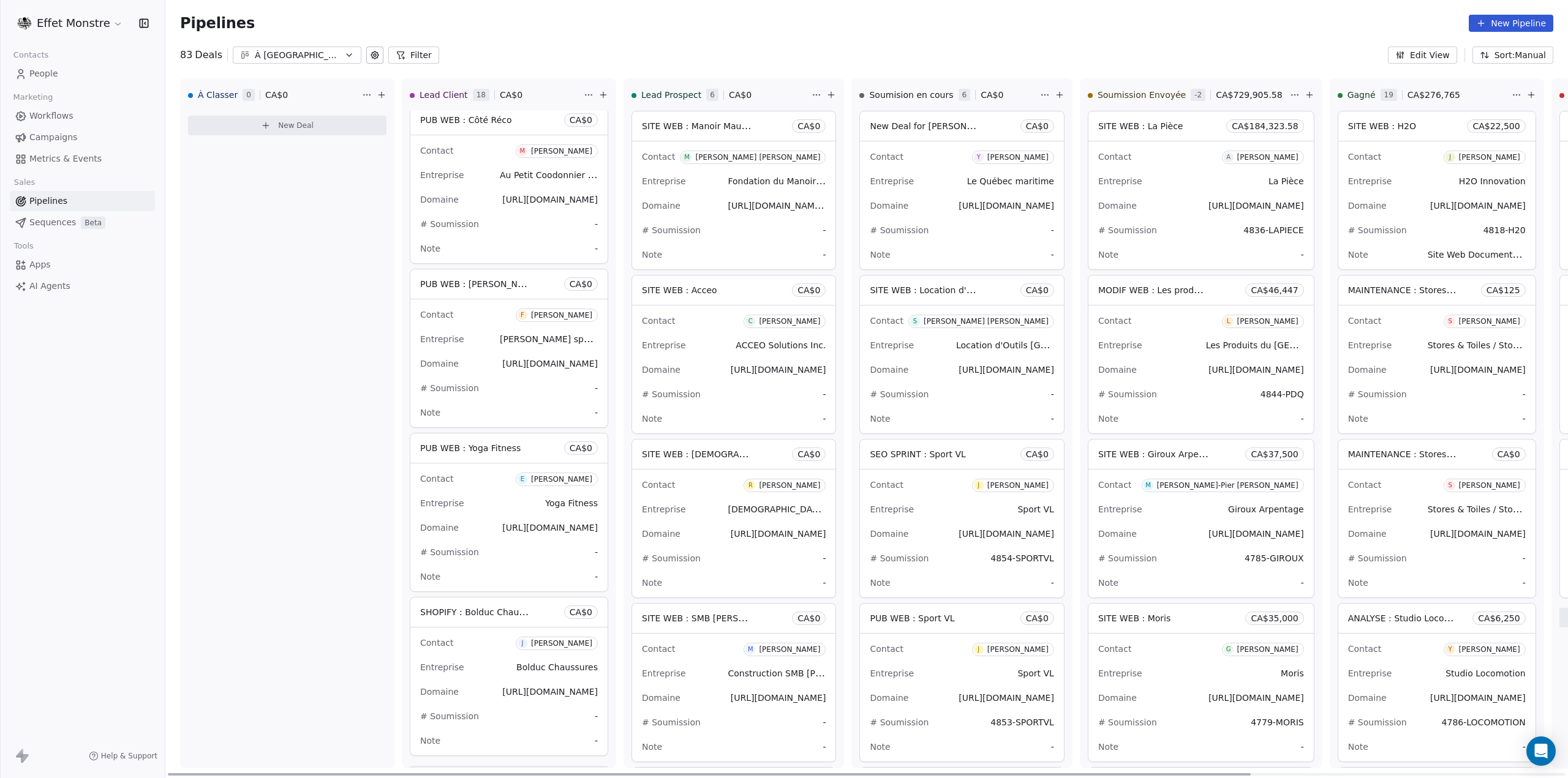
drag, startPoint x: 942, startPoint y: 777, endPoint x: 390, endPoint y: 756, distance: 552.4
click at [390, 773] on div at bounding box center [709, 774] width 1083 height 2
drag, startPoint x: 610, startPoint y: 528, endPoint x: 611, endPoint y: 138, distance: 390.0
click at [611, 138] on div at bounding box center [612, 185] width 2 height 144
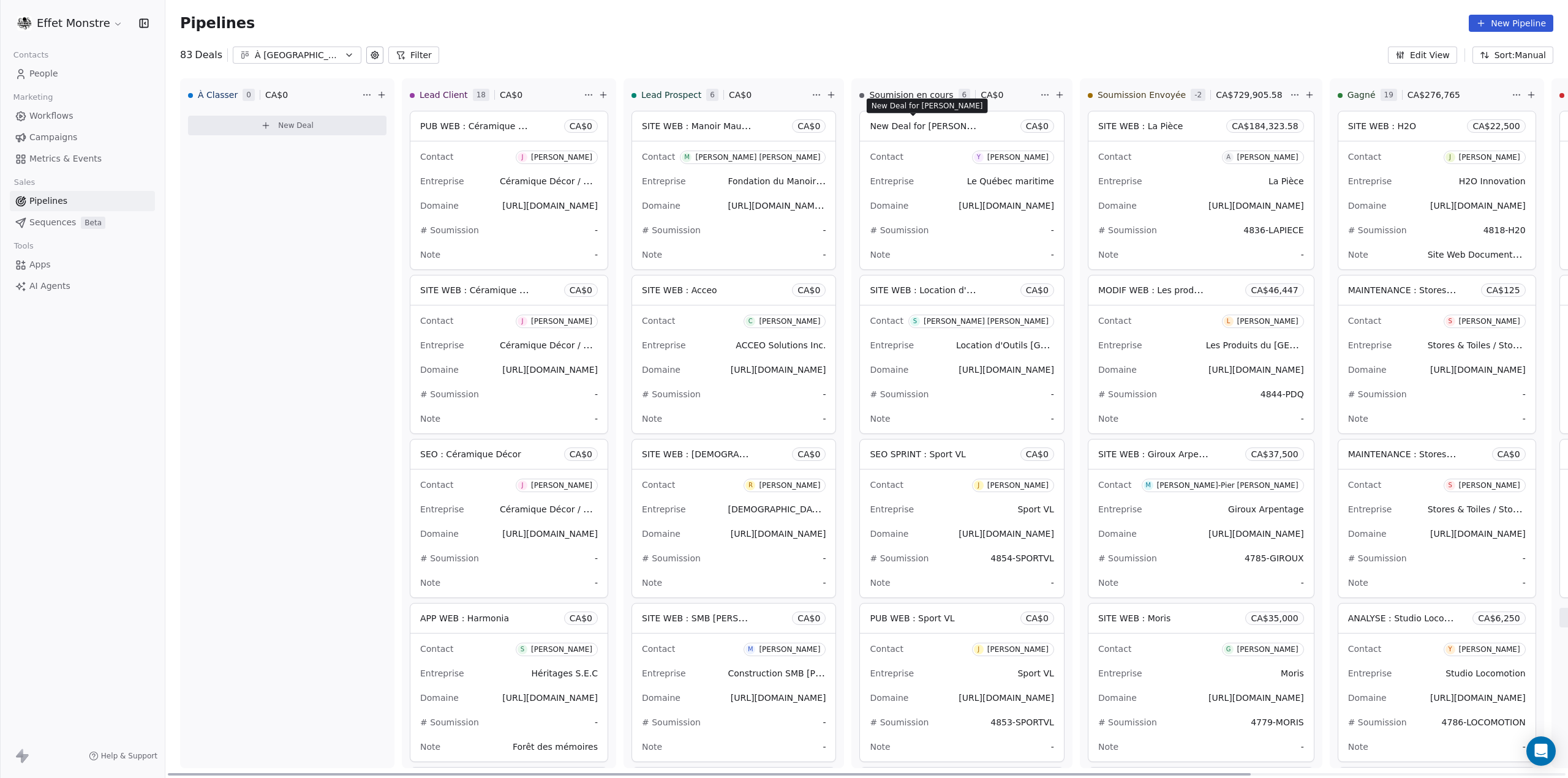
click at [923, 131] on span "New Deal for [PERSON_NAME]" at bounding box center [934, 126] width 129 height 12
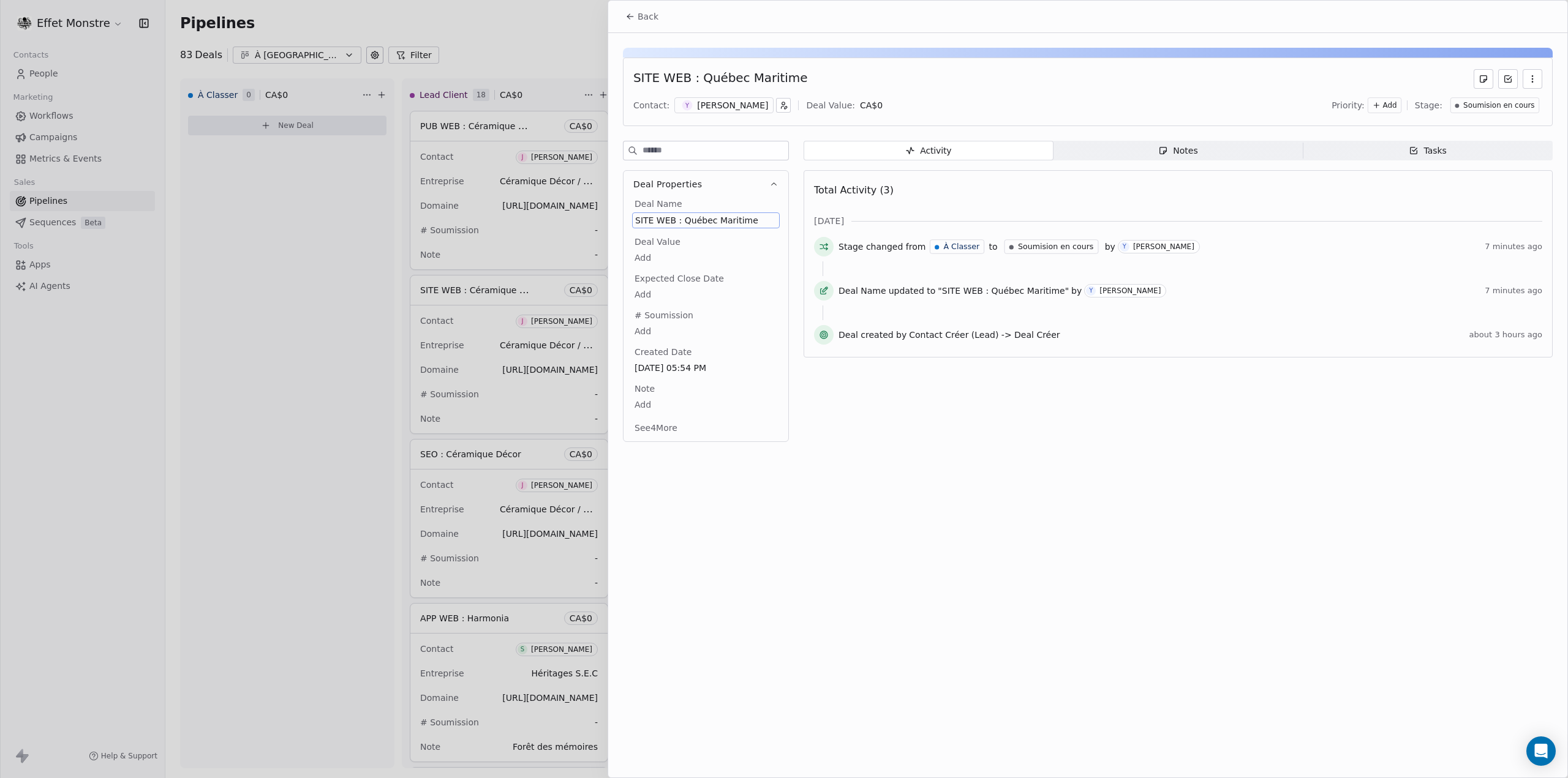
click at [666, 225] on div "SITE WEB : Québec Maritime" at bounding box center [706, 221] width 148 height 16
click at [685, 219] on span "SITE WEB : Québec Maritime" at bounding box center [706, 221] width 142 height 12
click at [493, 36] on html "Effet Monstre Contacts People Marketing Workflows Campaigns Metrics & Events Sa…" at bounding box center [784, 389] width 1568 height 778
click at [527, 30] on div at bounding box center [784, 389] width 1568 height 778
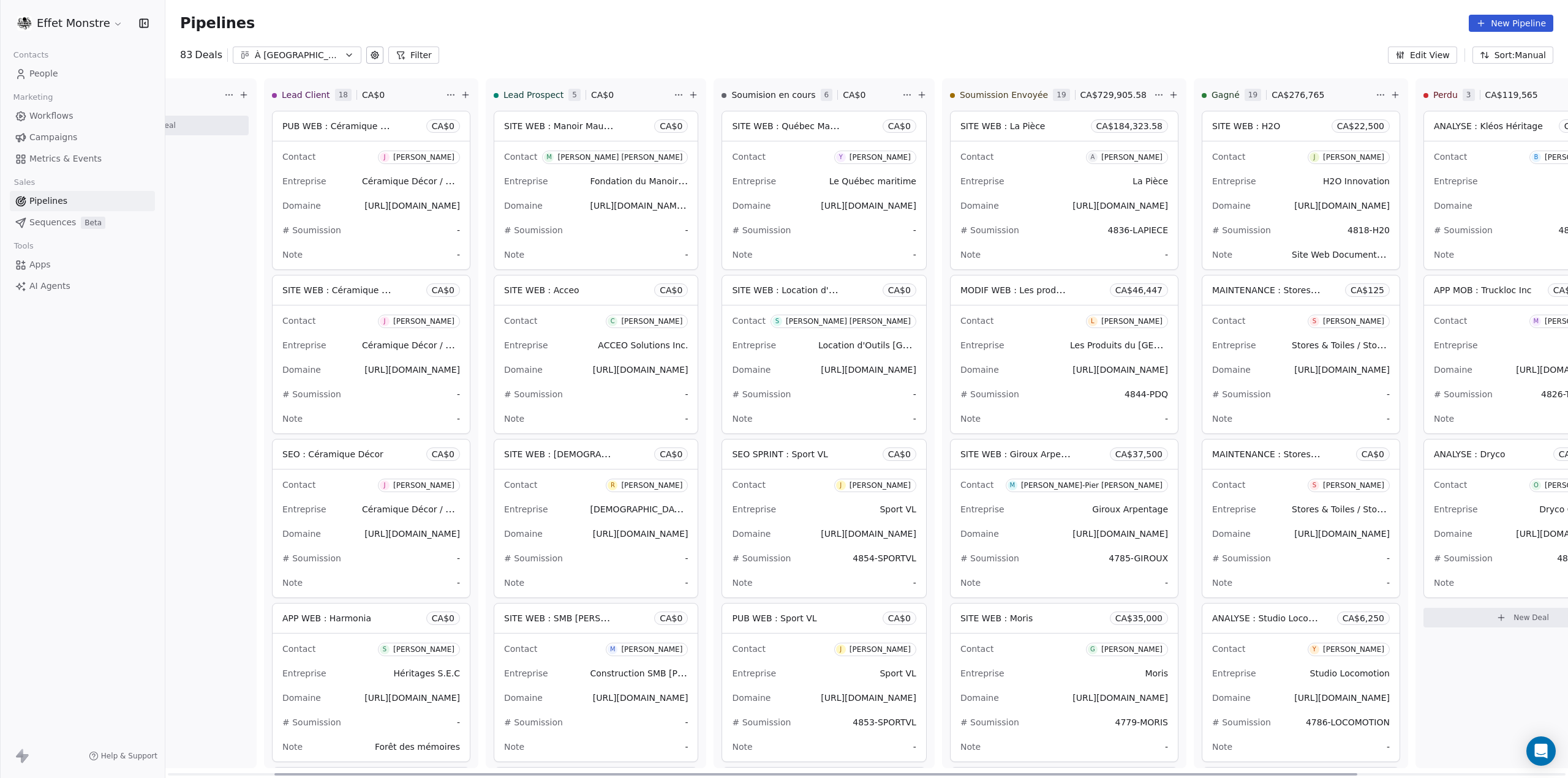
scroll to position [0, 406]
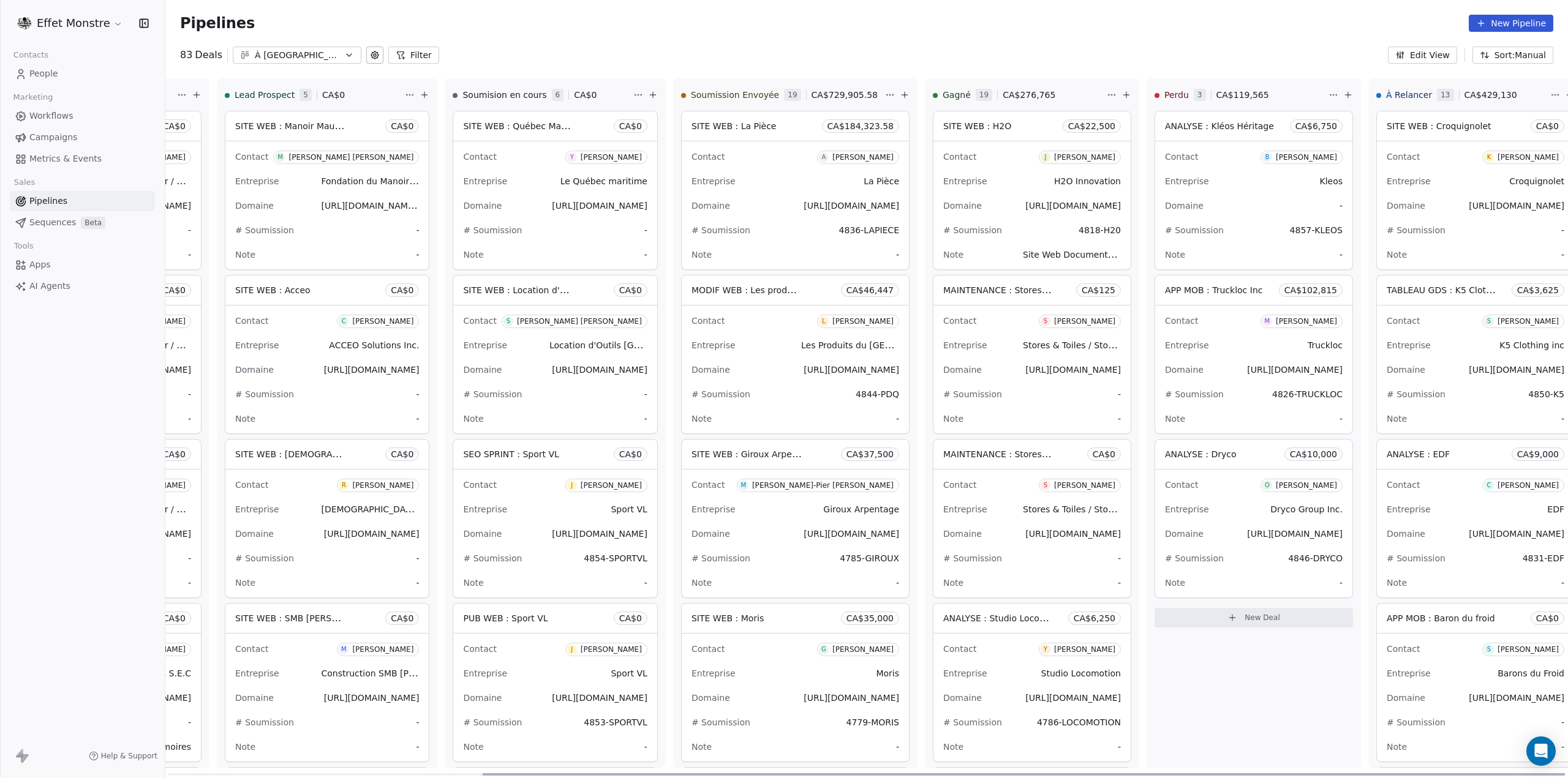
drag, startPoint x: 579, startPoint y: 774, endPoint x: 1342, endPoint y: 706, distance: 766.0
click at [1387, 776] on div at bounding box center [1023, 774] width 1083 height 2
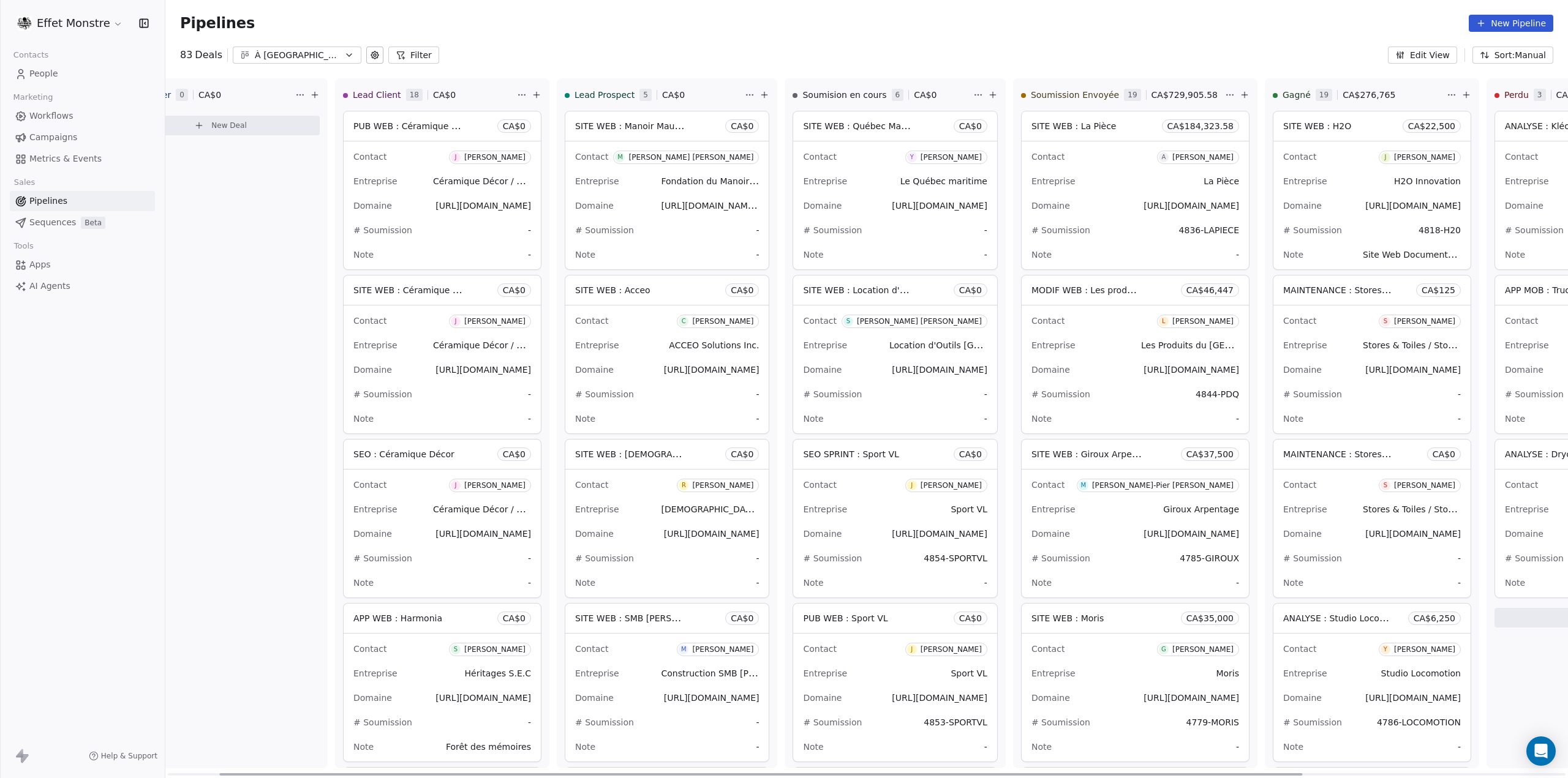
scroll to position [0, 0]
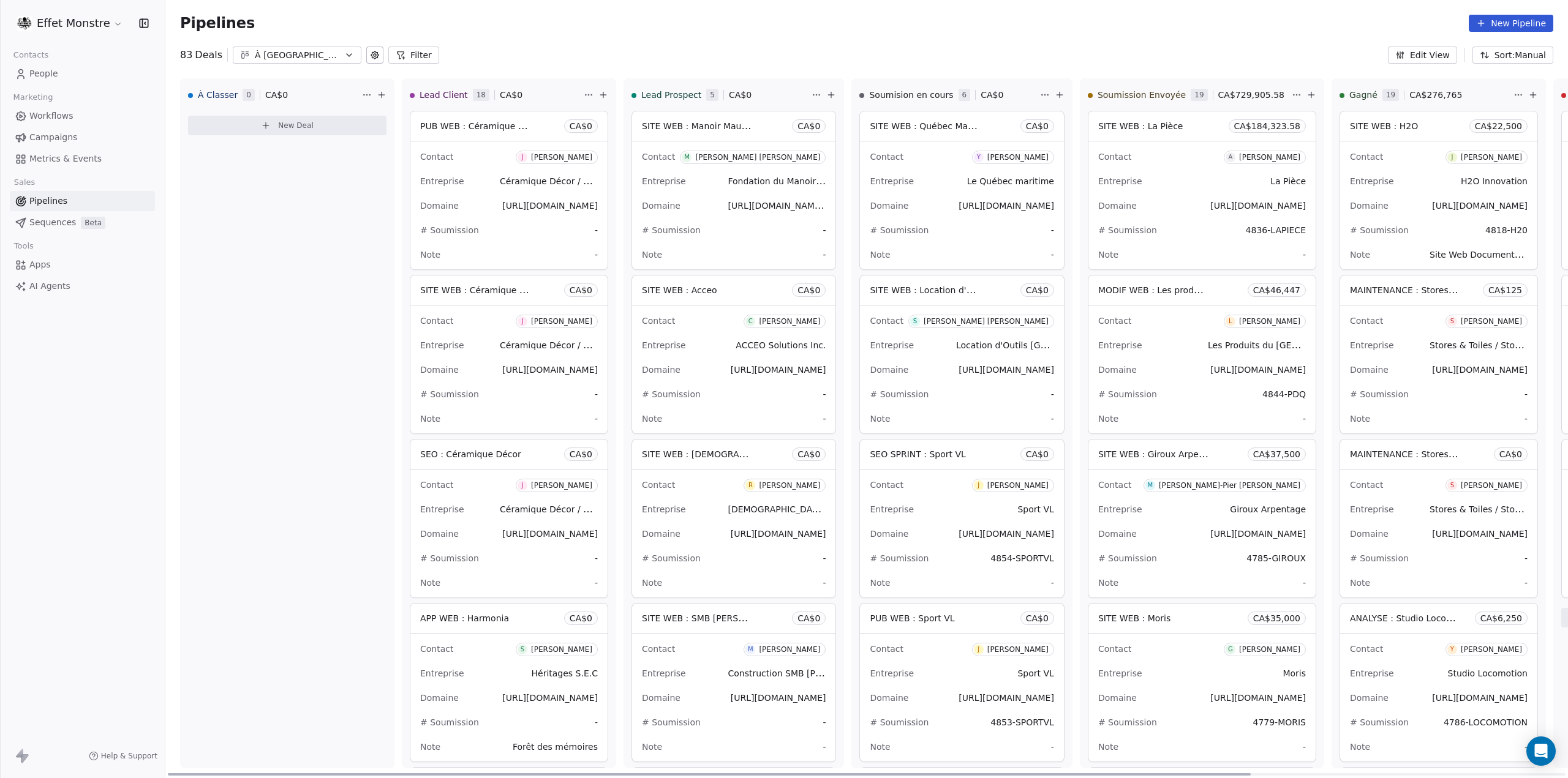
drag, startPoint x: 1165, startPoint y: 772, endPoint x: 680, endPoint y: 729, distance: 486.9
click at [680, 773] on div at bounding box center [709, 774] width 1083 height 2
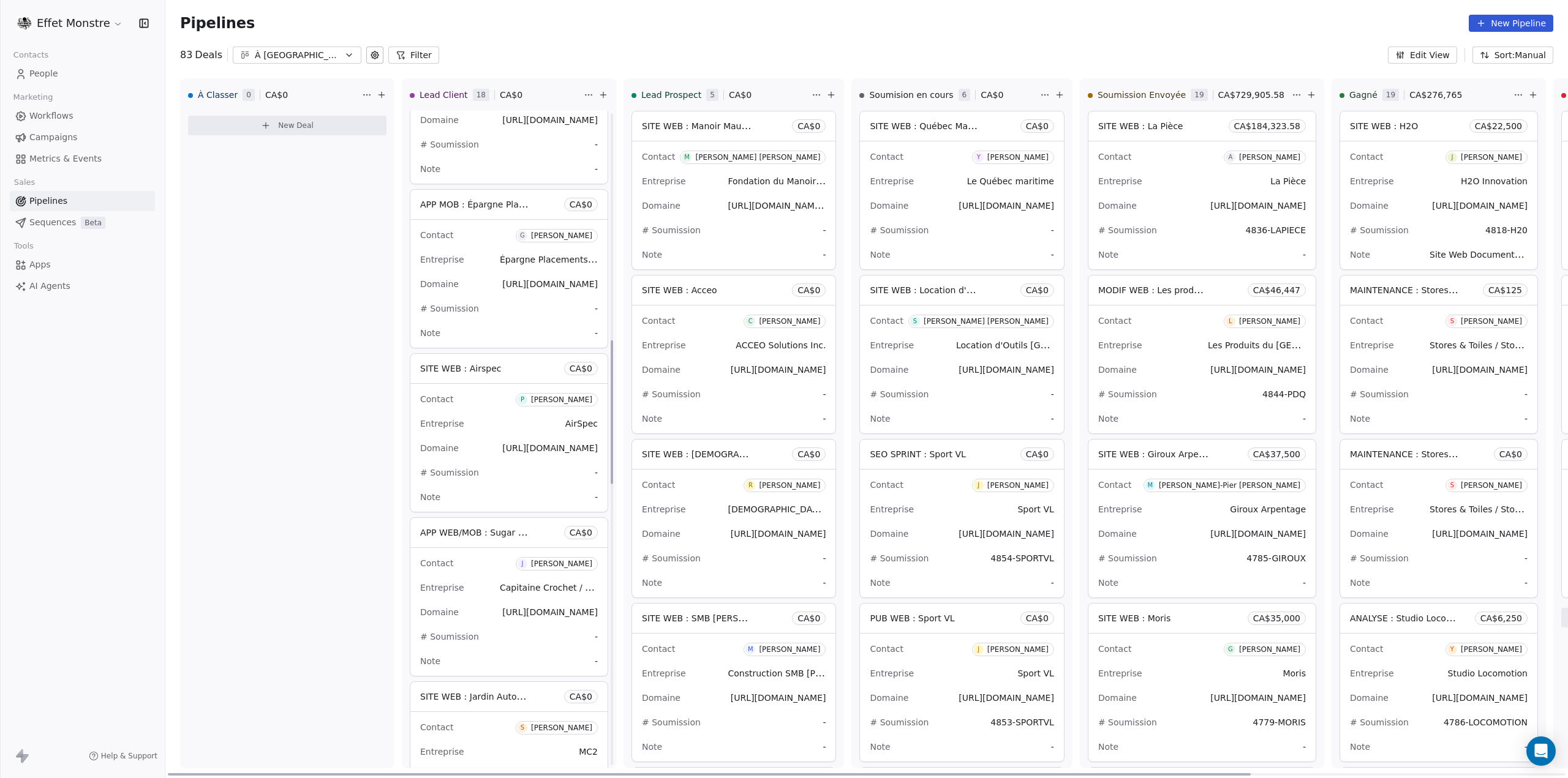
scroll to position [1037, 0]
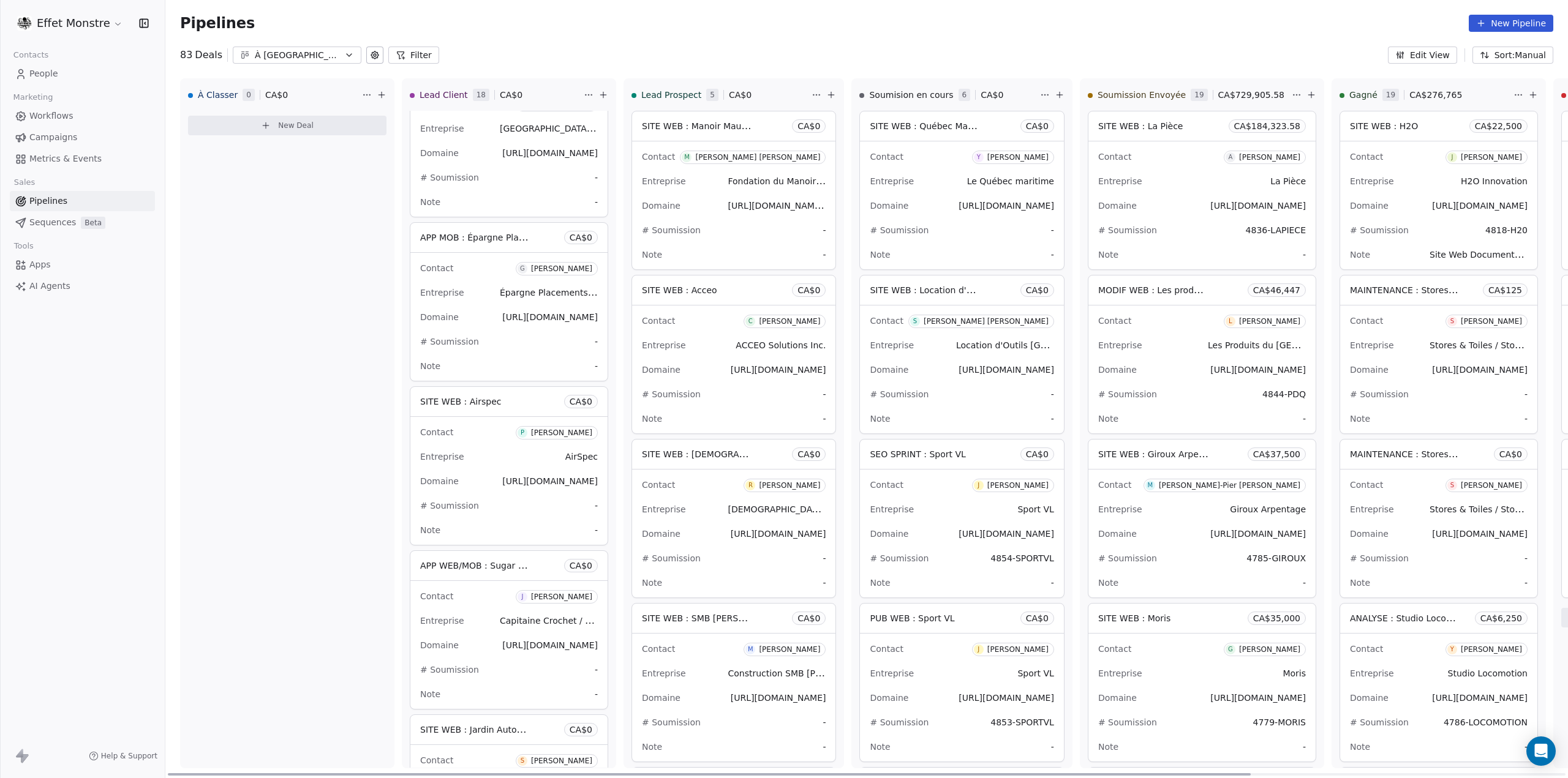
click at [495, 395] on div "SITE WEB : Airspec CA$ 0" at bounding box center [509, 401] width 197 height 29
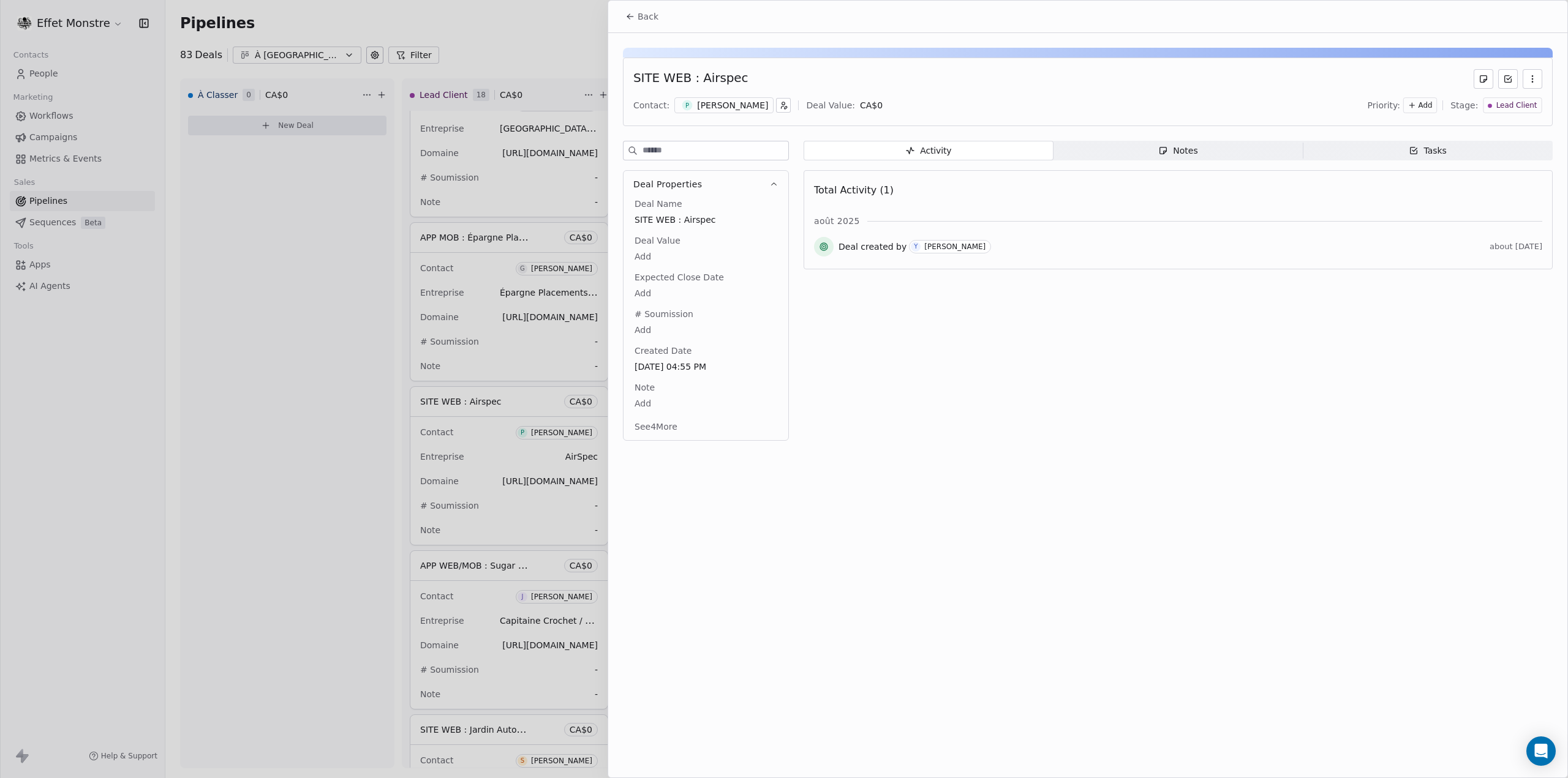
click at [1532, 76] on icon "button" at bounding box center [1532, 79] width 10 height 10
click at [1498, 108] on div "Delete" at bounding box center [1497, 106] width 82 height 20
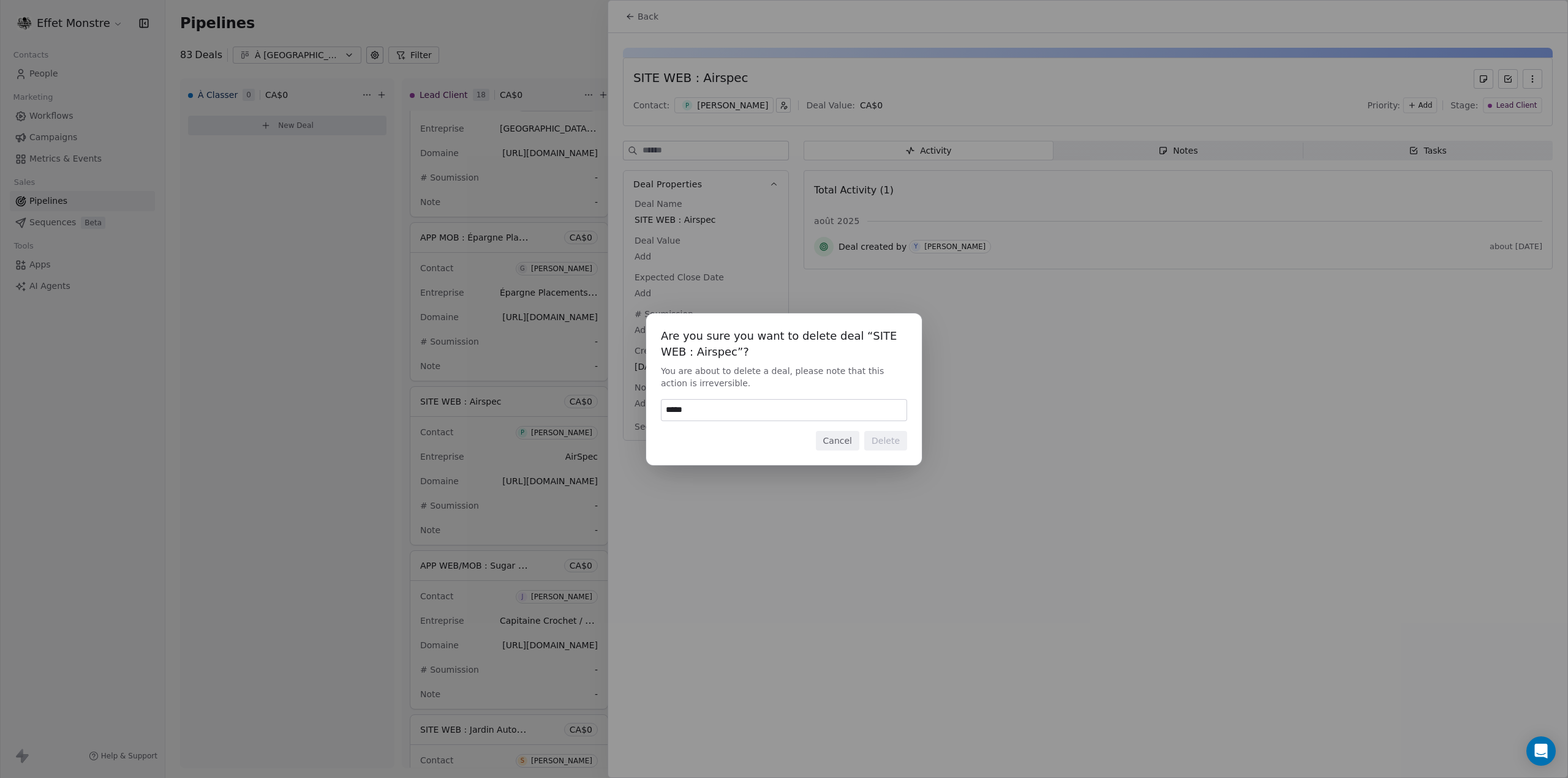
type input "******"
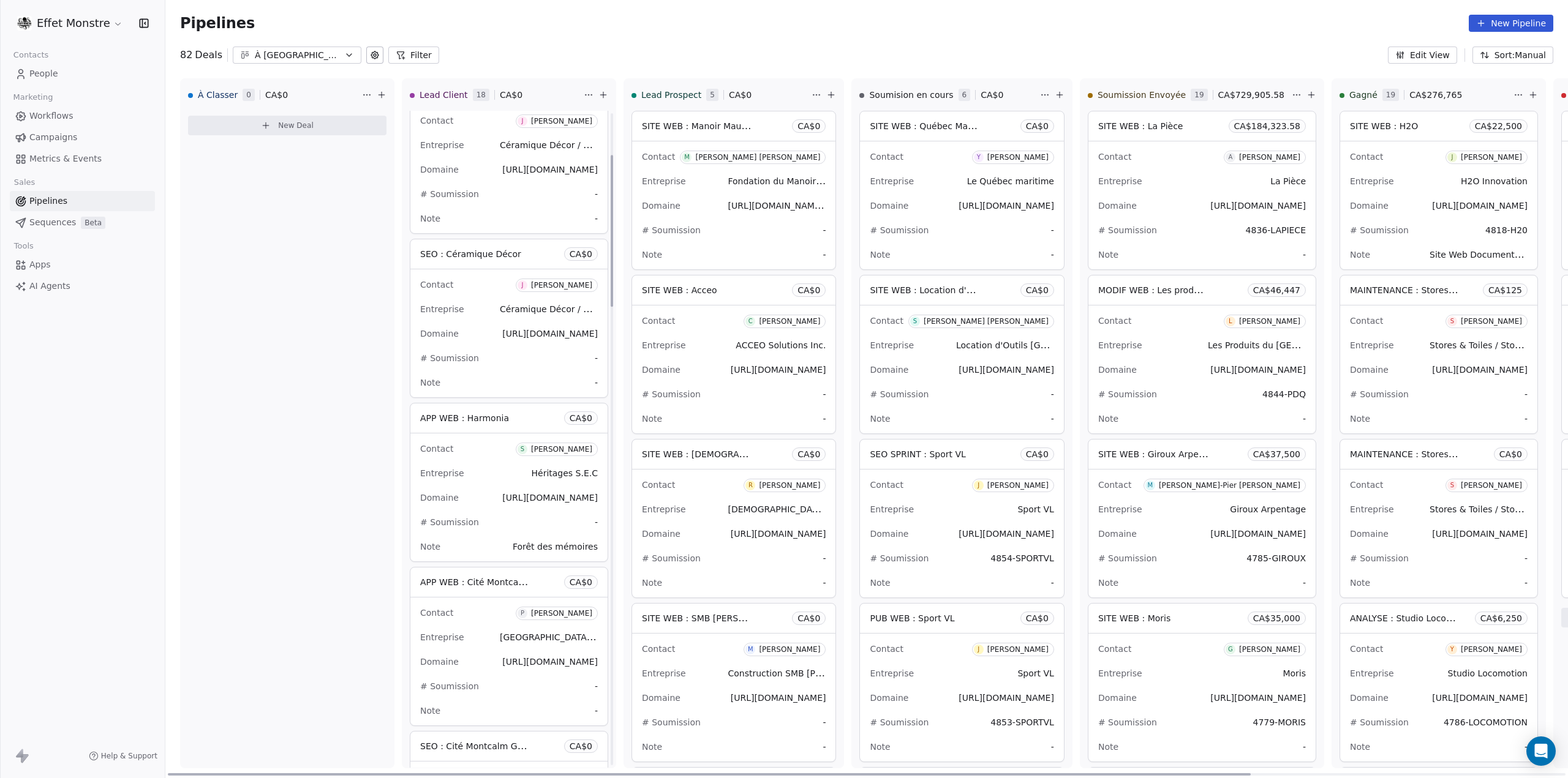
scroll to position [180, 0]
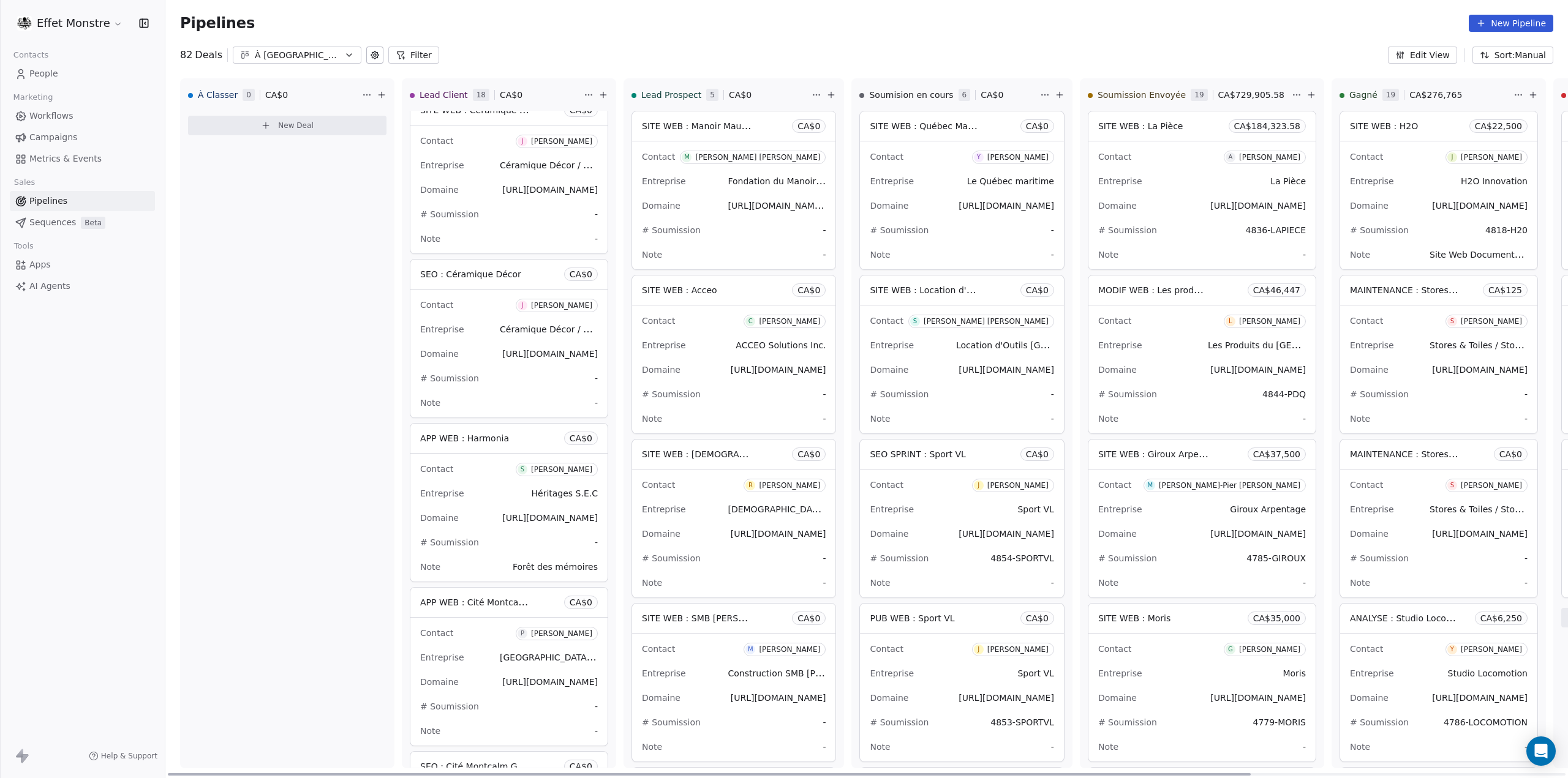
click at [489, 497] on div "Entreprise Héritages S.E.C" at bounding box center [509, 493] width 178 height 20
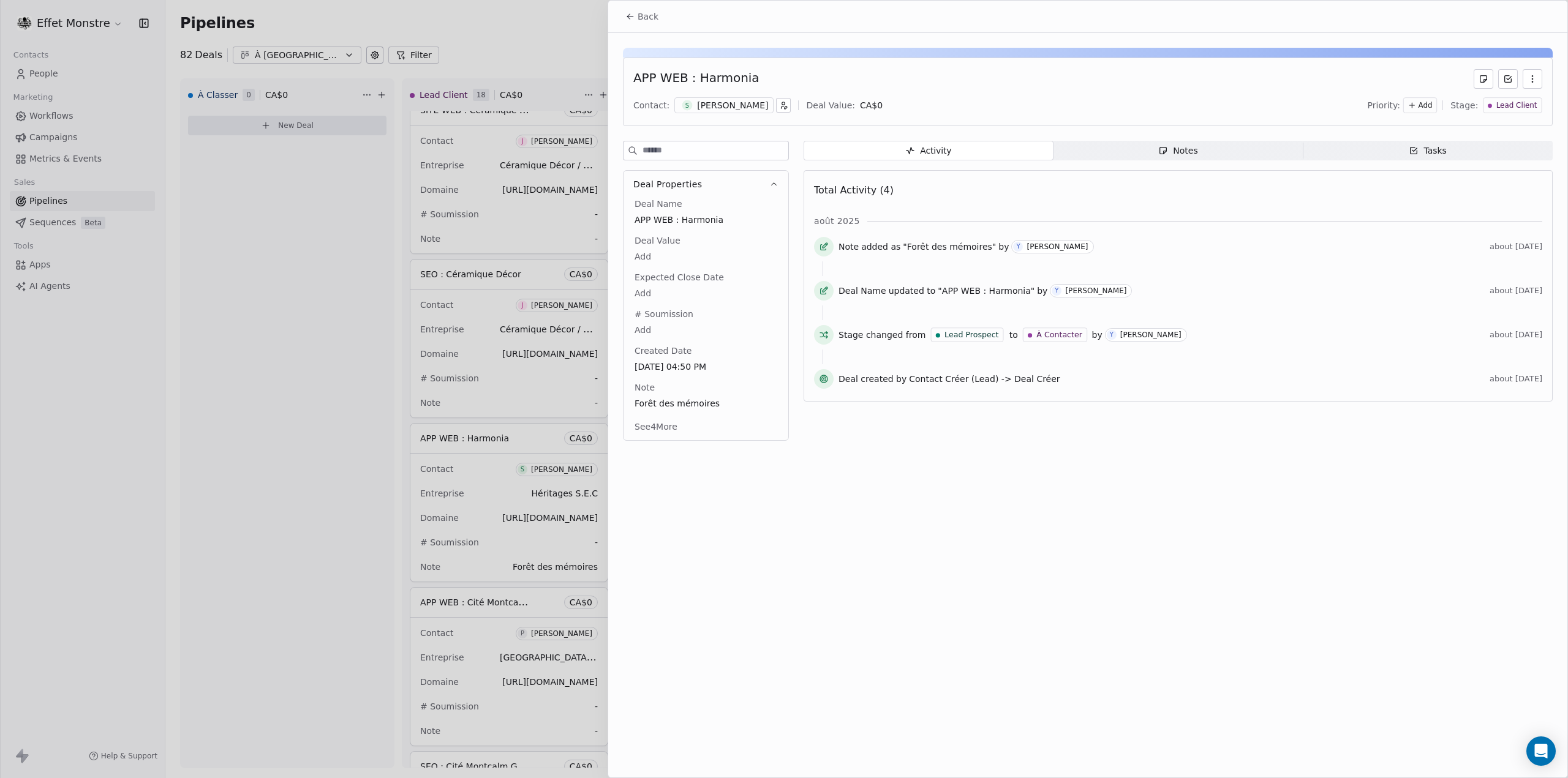
click at [1529, 78] on icon "button" at bounding box center [1532, 79] width 10 height 10
click at [1503, 109] on div "Delete" at bounding box center [1497, 106] width 82 height 20
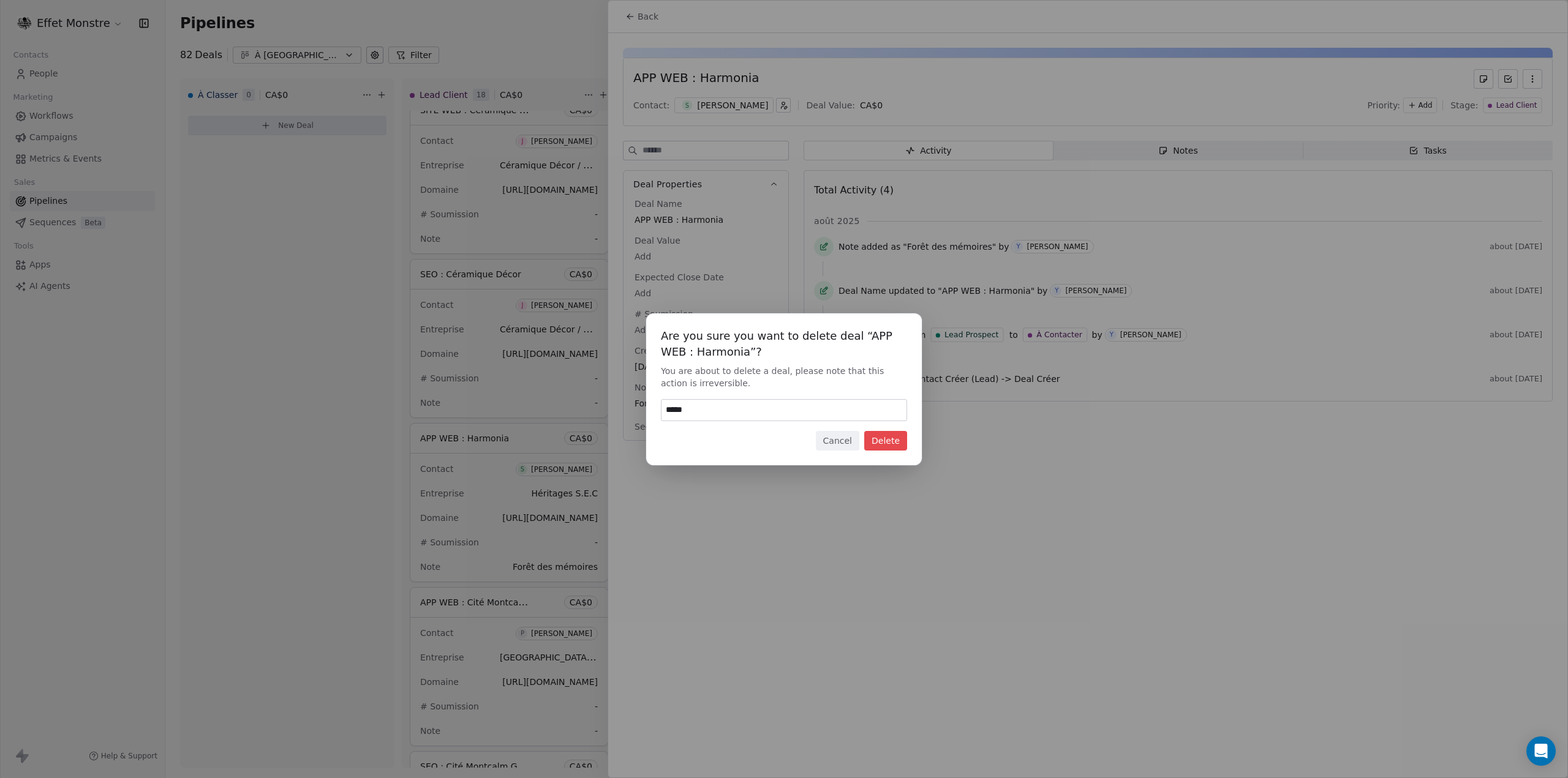
type input "******"
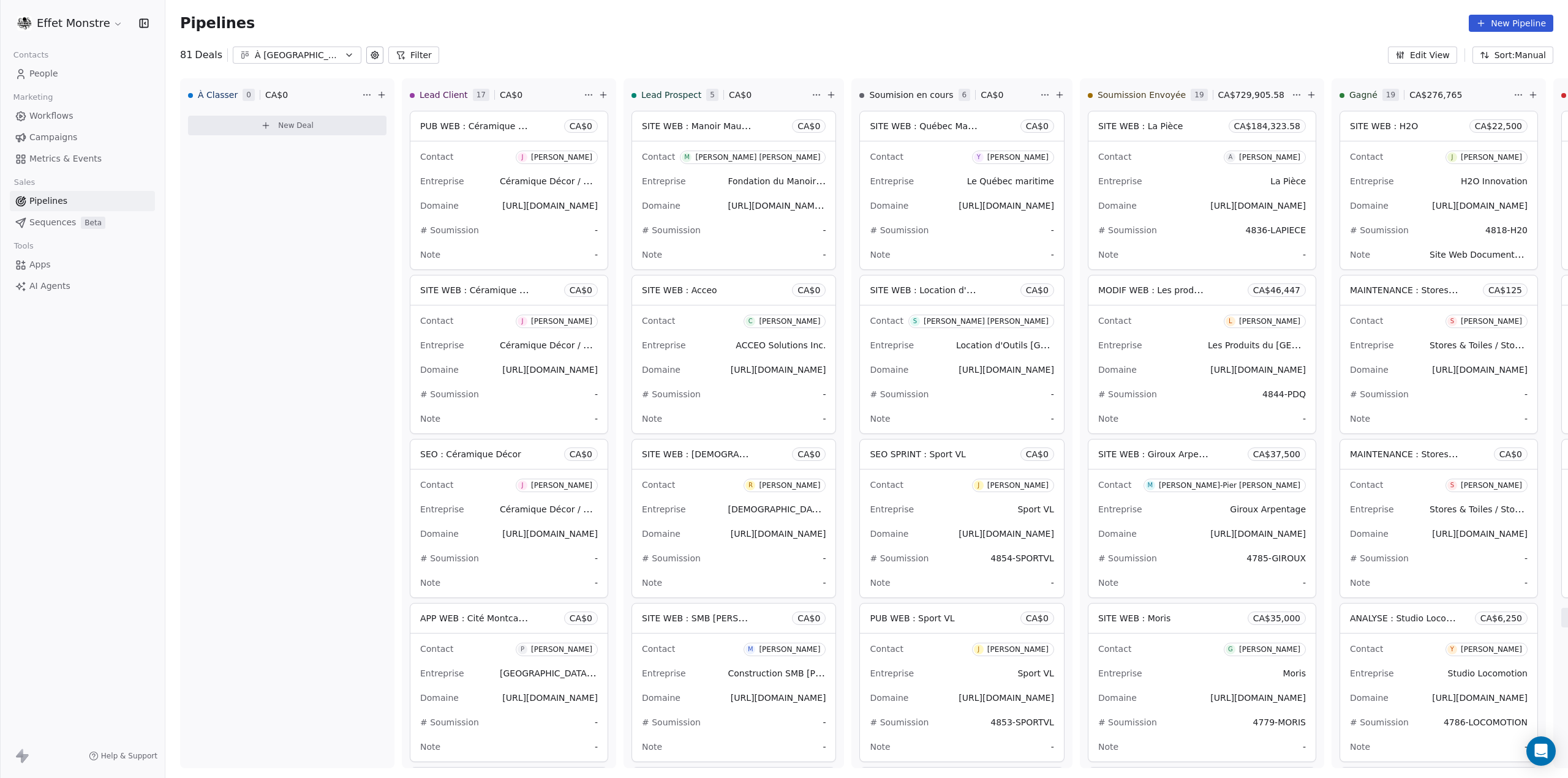
click at [51, 74] on span "People" at bounding box center [44, 74] width 29 height 13
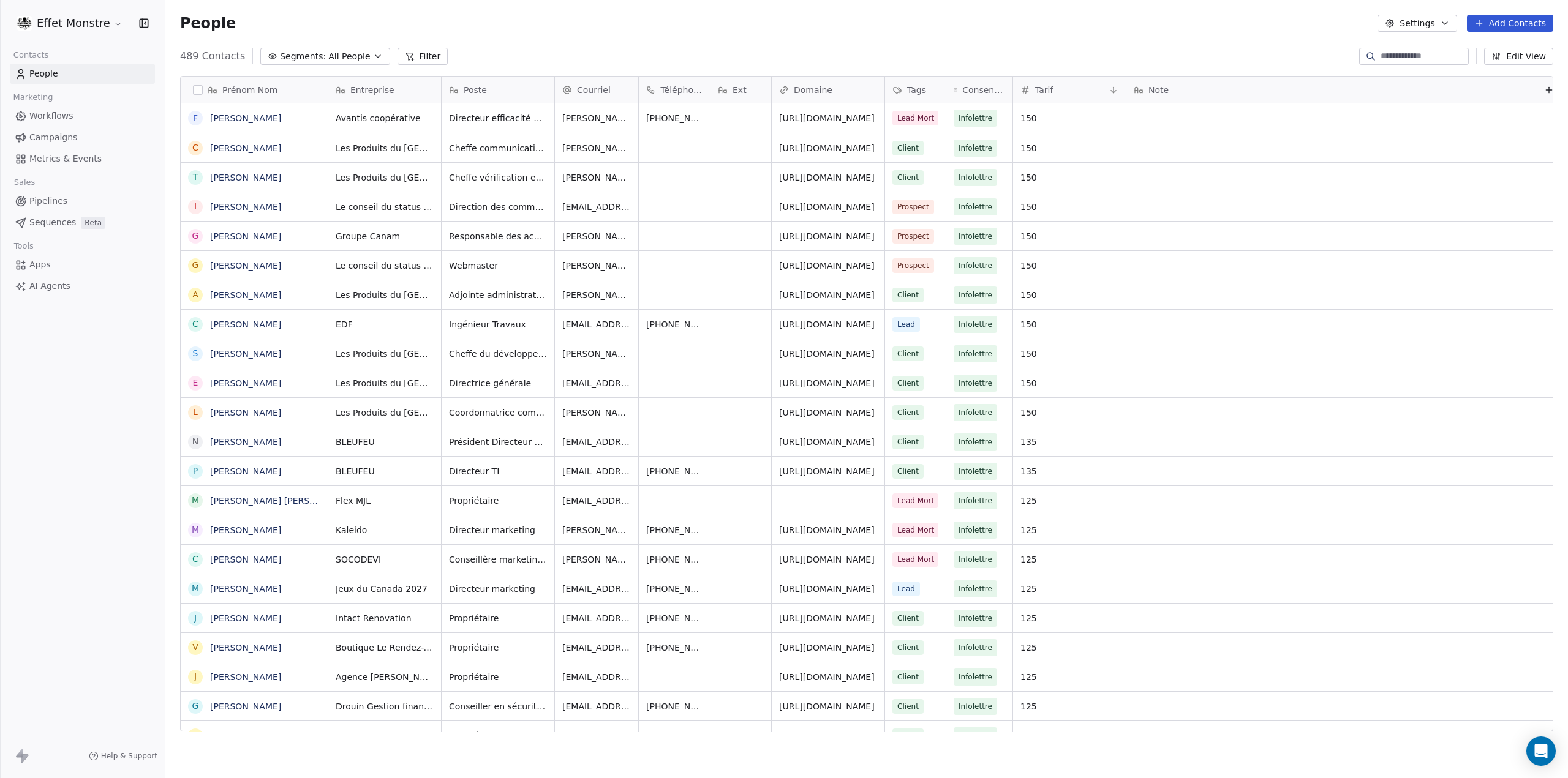
scroll to position [675, 1393]
